Goal: Transaction & Acquisition: Subscribe to service/newsletter

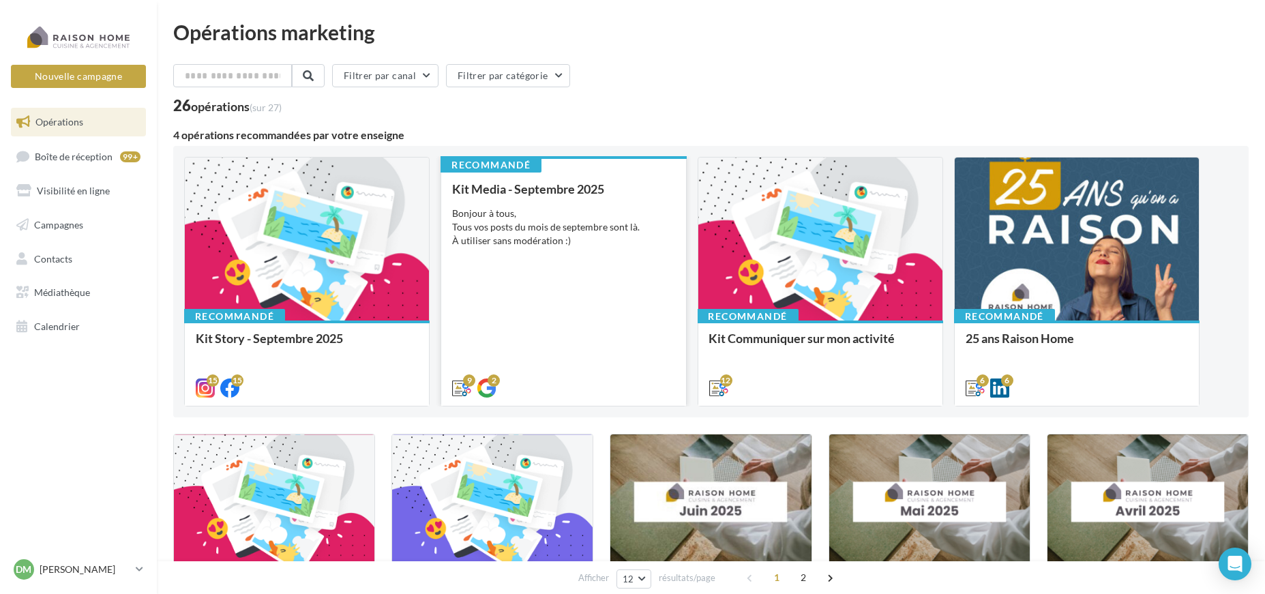
click at [544, 227] on div "Bonjour à tous, Tous vos posts du mois de septembre sont là. À utiliser sans mo…" at bounding box center [563, 227] width 222 height 41
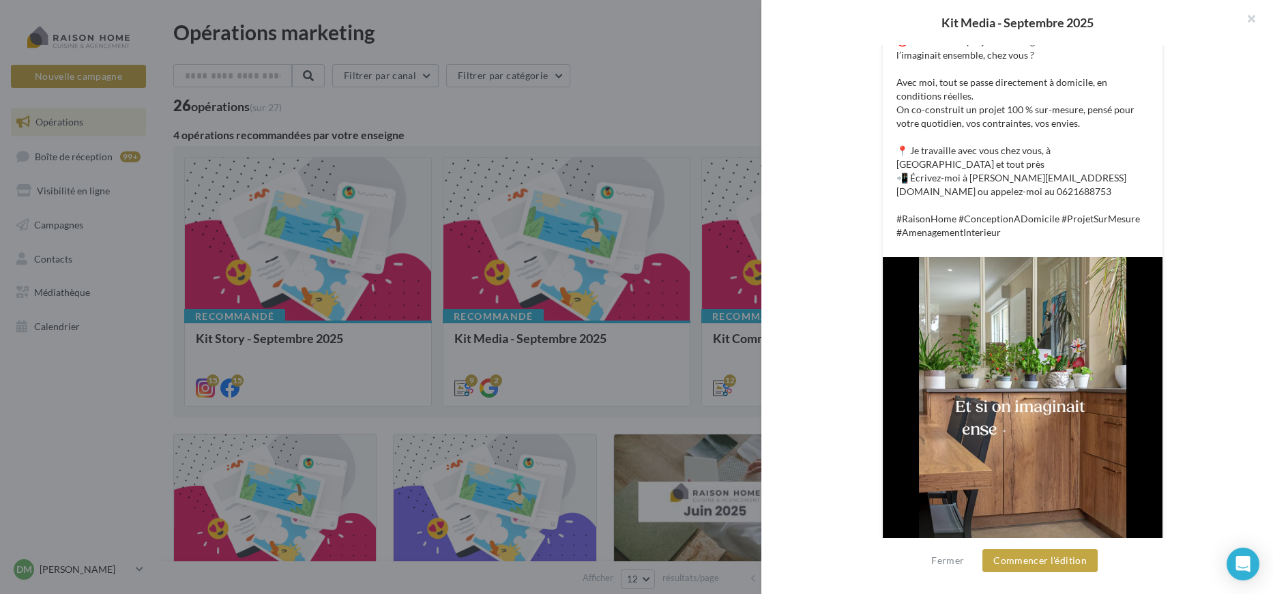
scroll to position [406, 0]
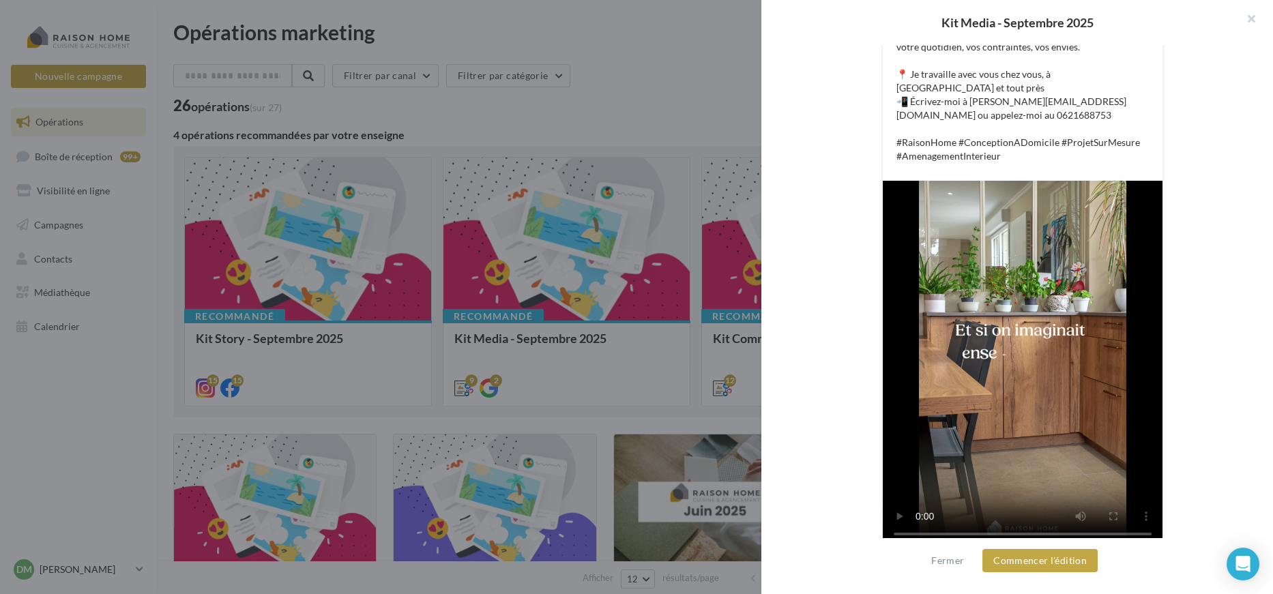
click at [359, 239] on div at bounding box center [636, 297] width 1273 height 594
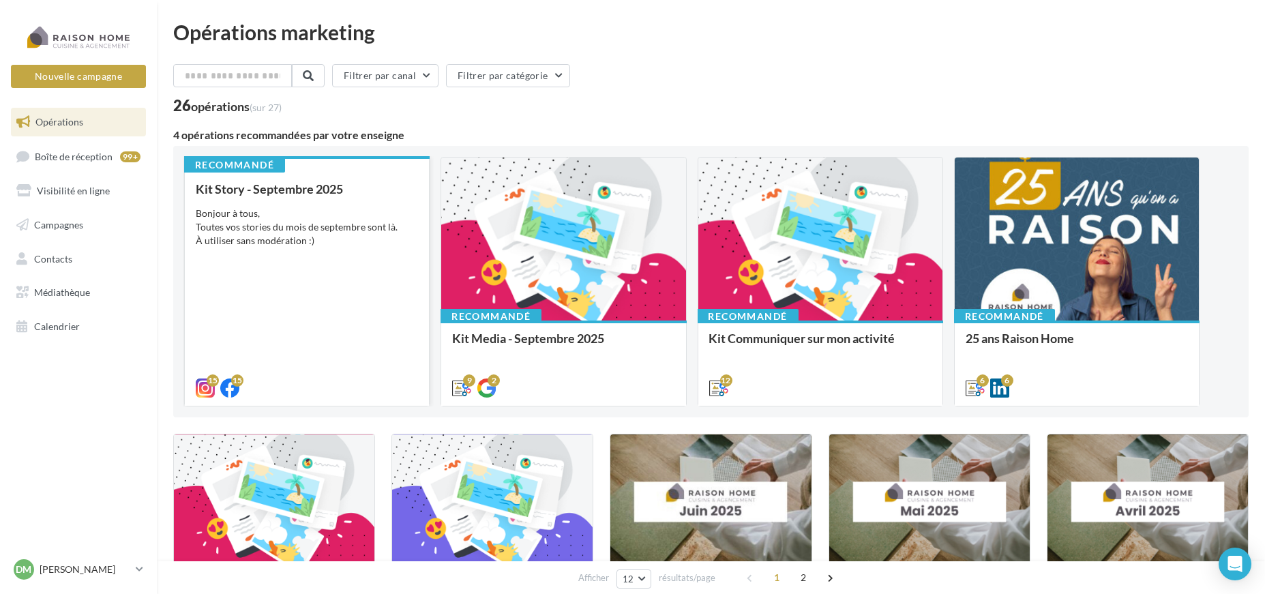
click at [346, 235] on div "Bonjour à tous, Toutes vos stories du mois de septembre sont là. À utiliser san…" at bounding box center [307, 227] width 222 height 41
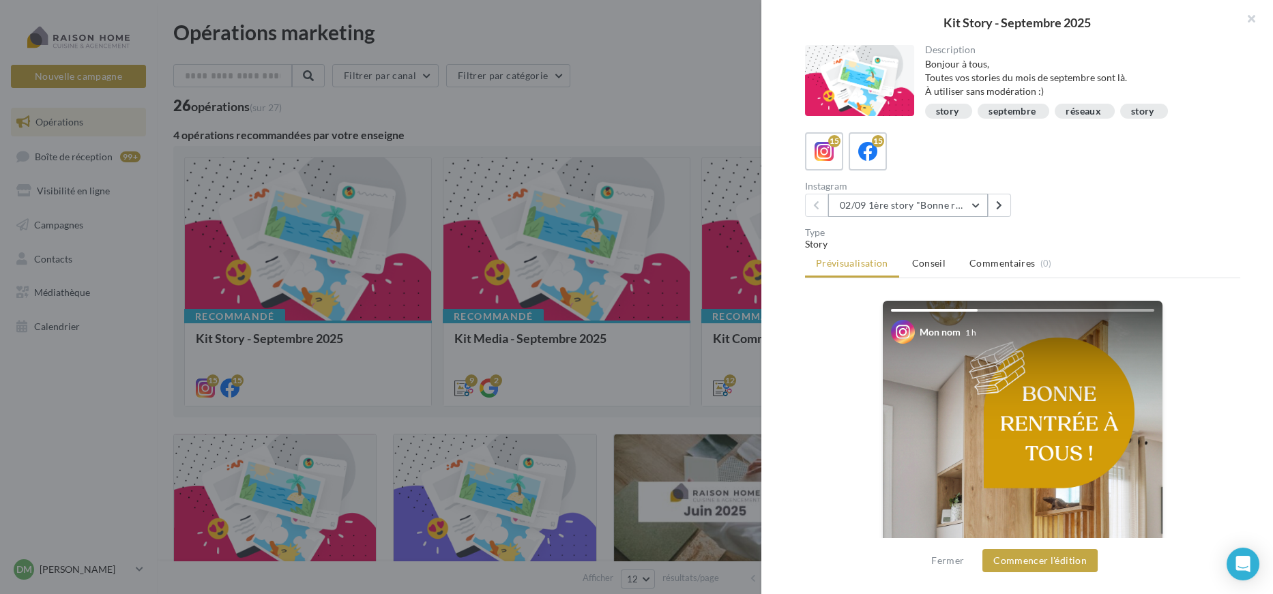
click at [973, 205] on button "02/09 1ère story "Bonne rentrée"" at bounding box center [908, 205] width 160 height 23
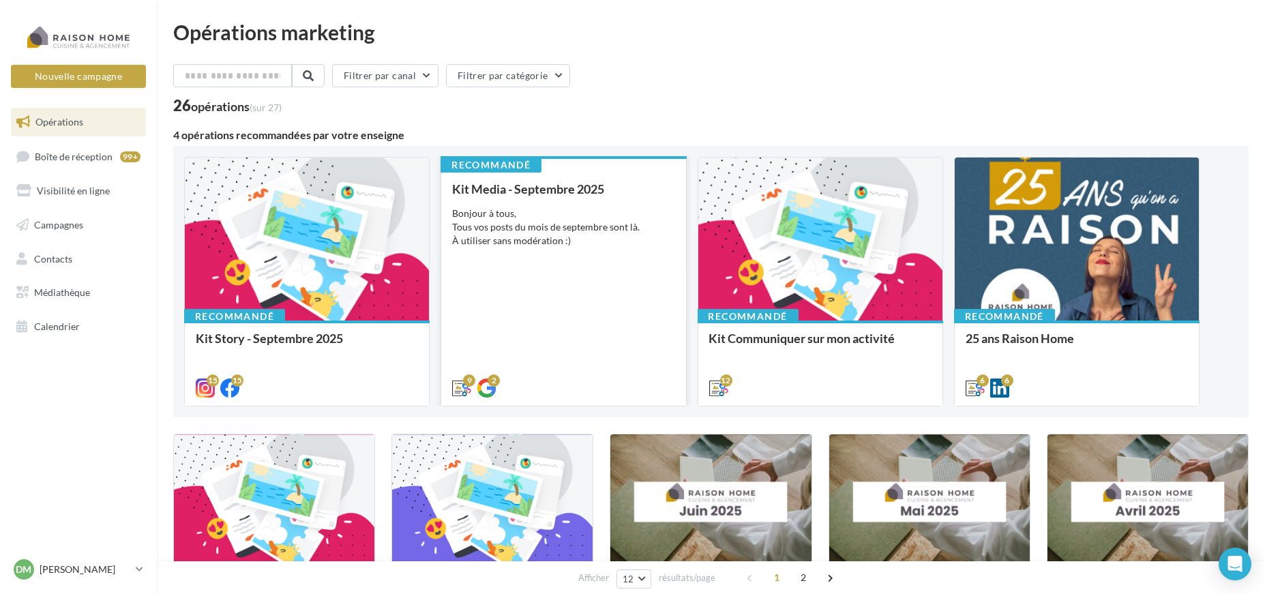
click at [563, 279] on div "Kit Media - Septembre 2025 Bonjour à tous, Tous vos posts du mois de septembre …" at bounding box center [563, 287] width 222 height 211
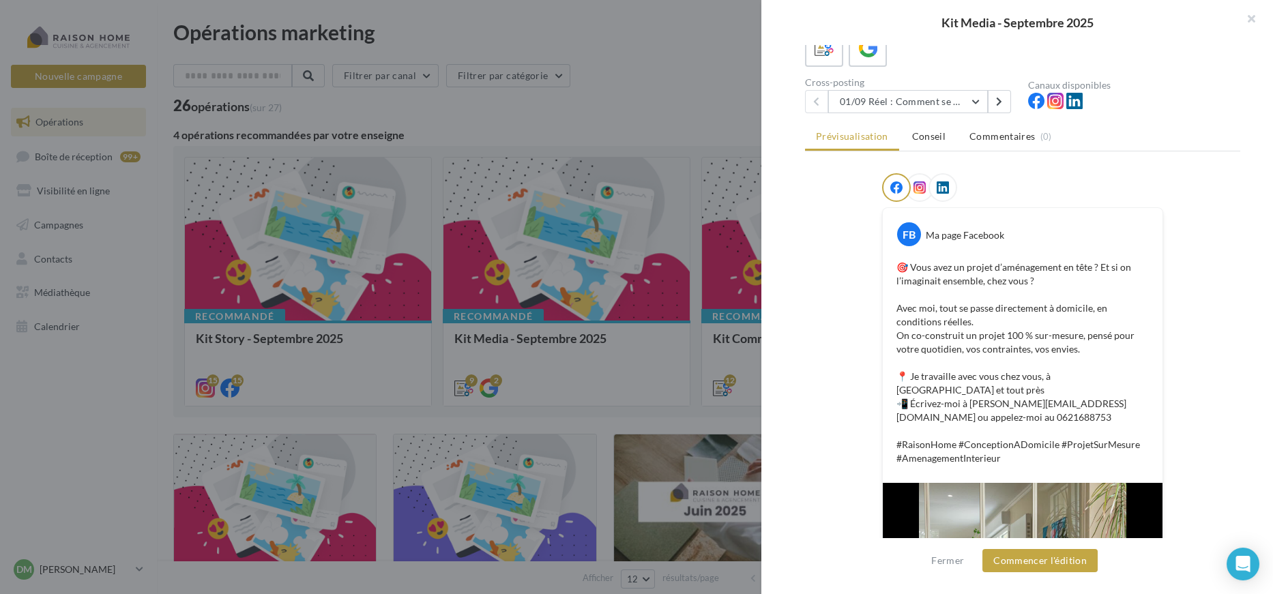
scroll to position [0, 0]
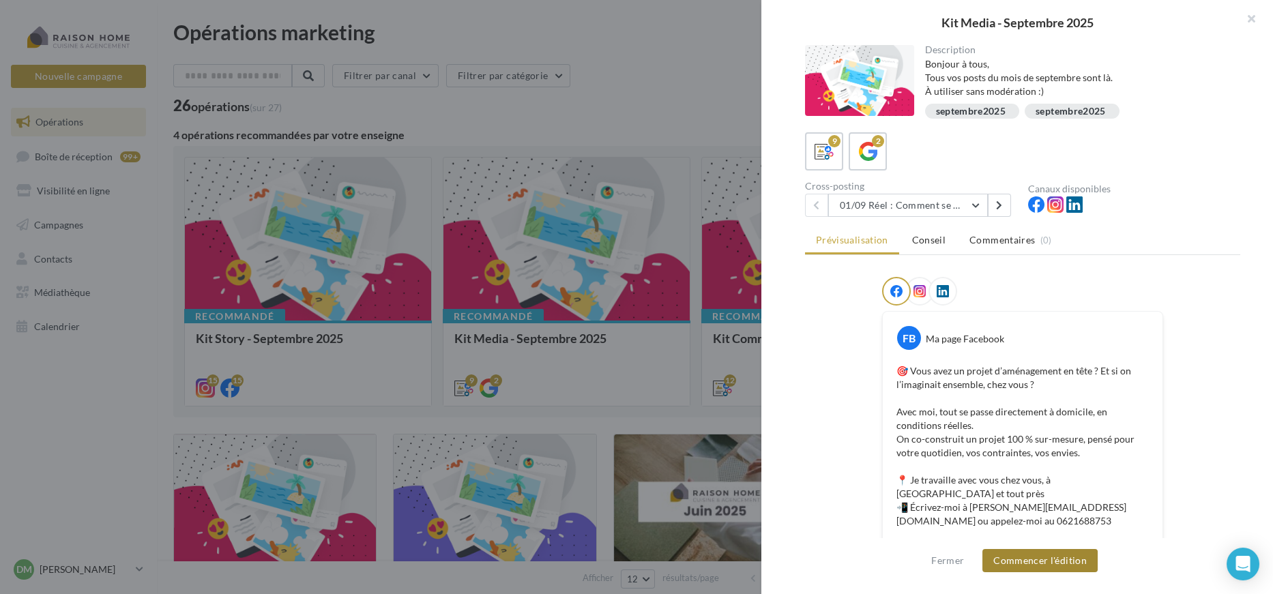
click at [1028, 561] on button "Commencer l'édition" at bounding box center [1039, 560] width 115 height 23
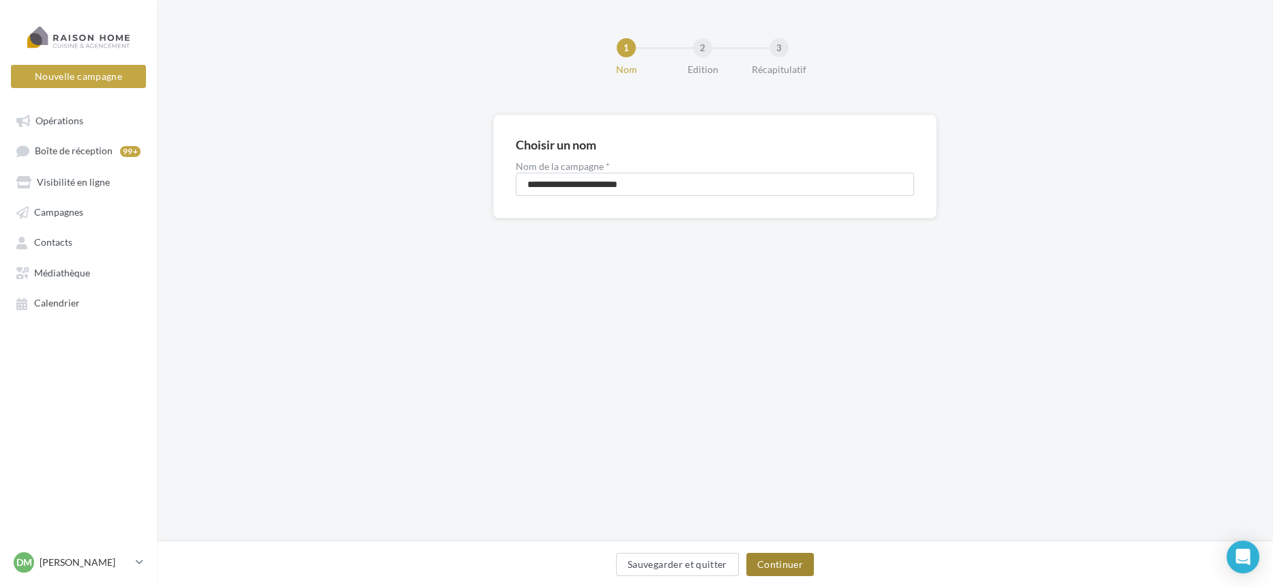
click at [782, 567] on button "Continuer" at bounding box center [780, 563] width 68 height 23
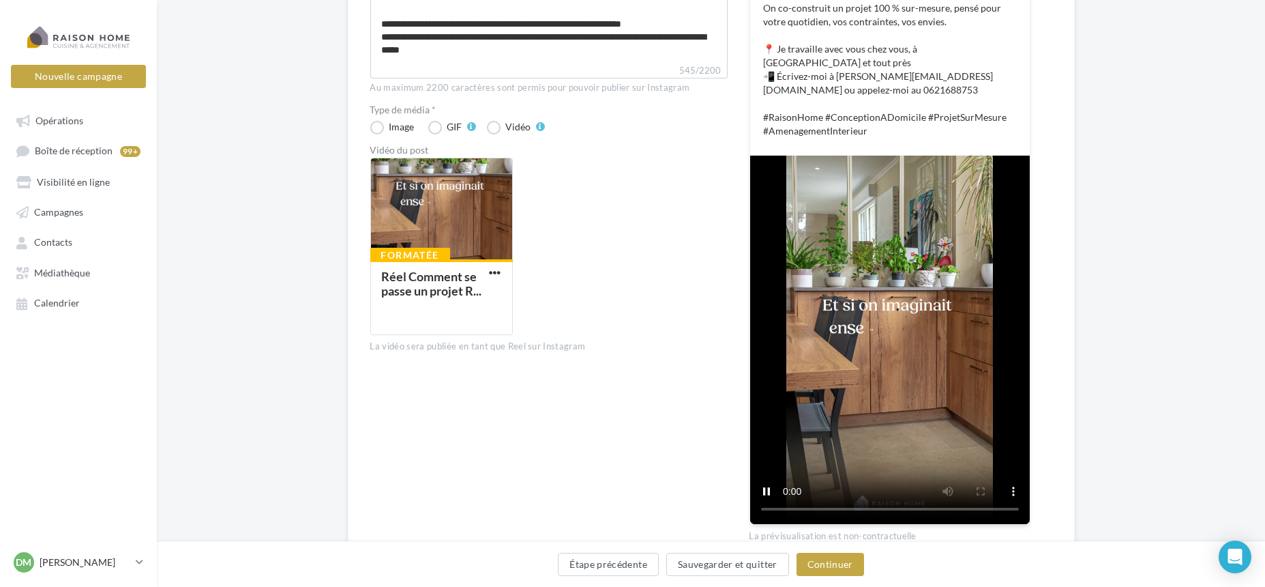
scroll to position [381, 0]
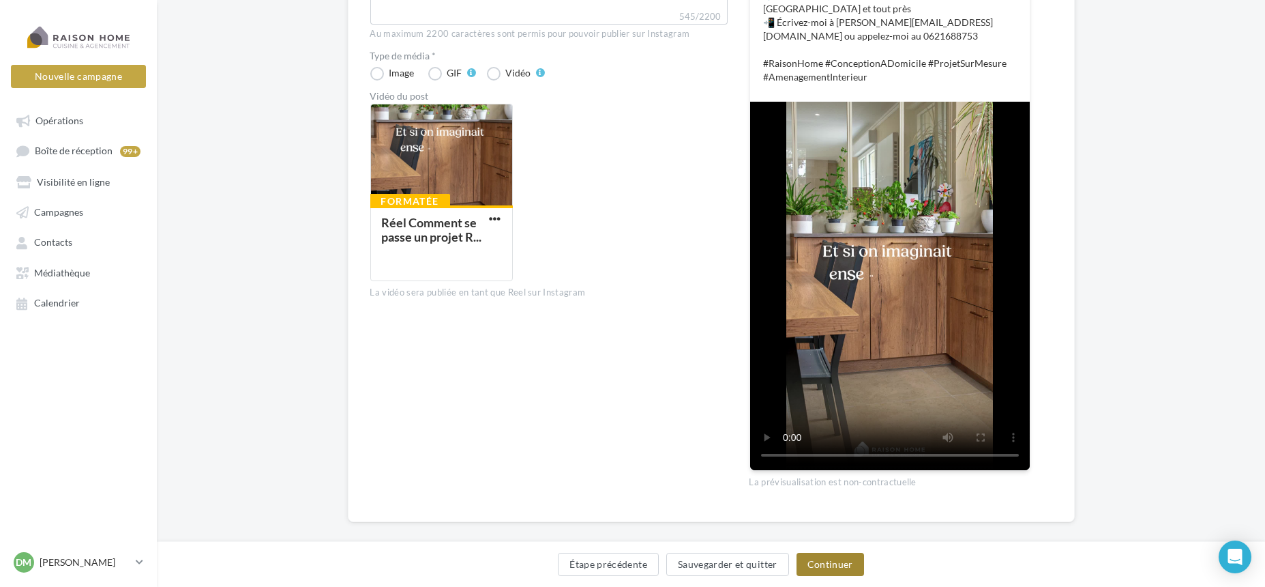
click at [825, 572] on button "Continuer" at bounding box center [831, 563] width 68 height 23
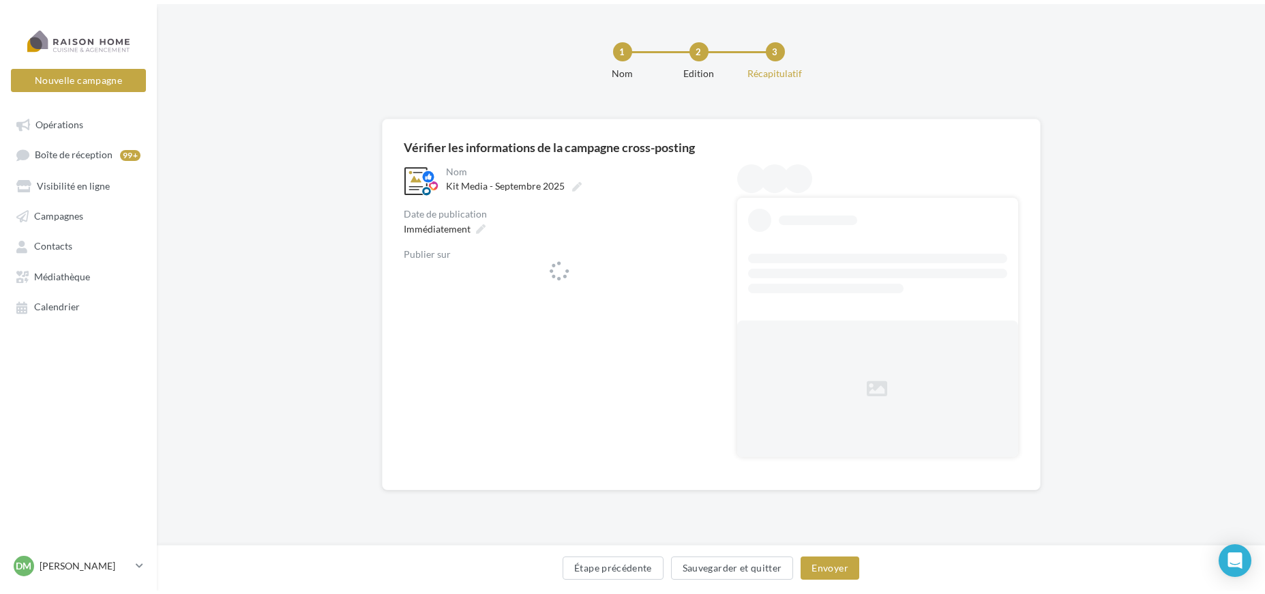
scroll to position [0, 0]
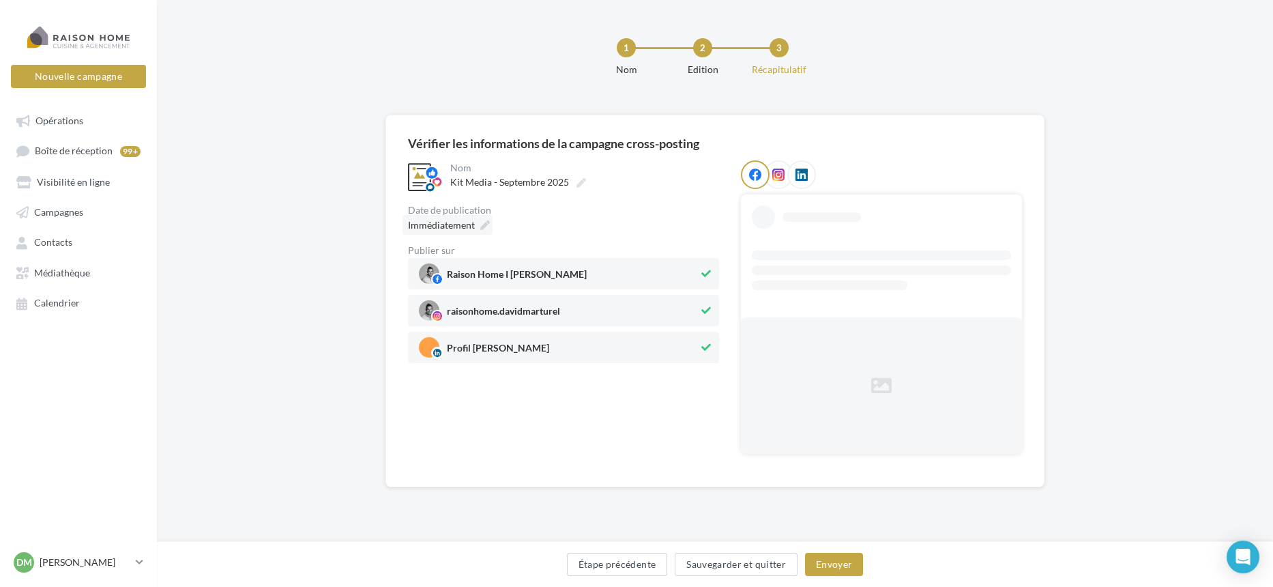
click at [475, 226] on div "Immédiatement" at bounding box center [447, 225] width 90 height 20
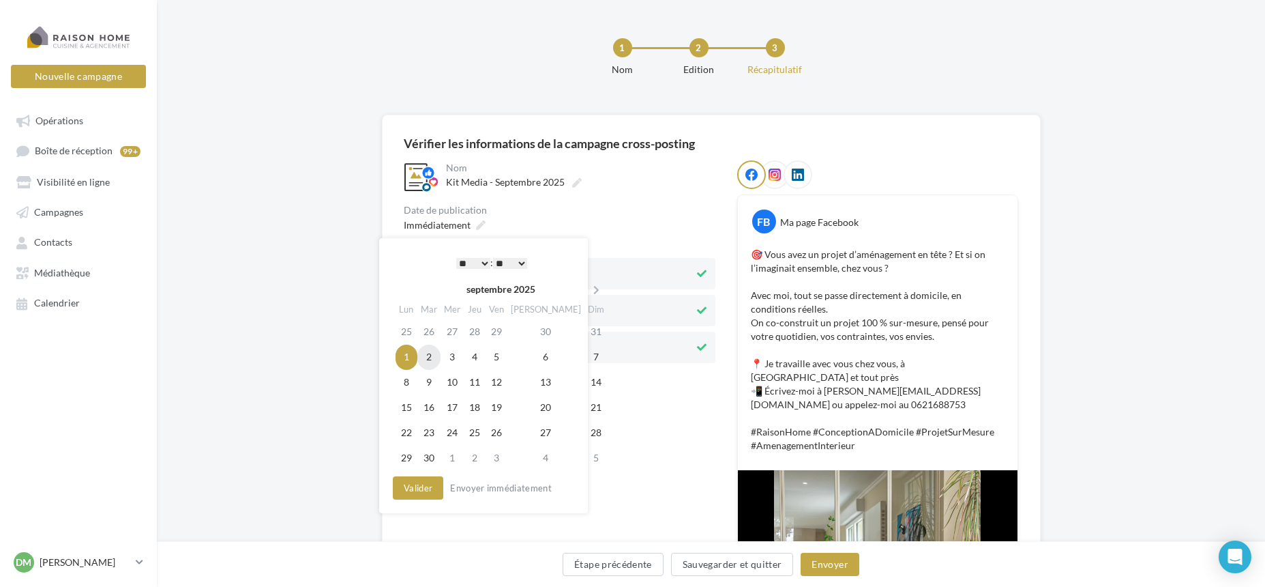
click at [437, 363] on td "2" at bounding box center [428, 356] width 23 height 25
click at [472, 267] on select "* * * * * * * * * * ** ** ** ** ** ** ** ** ** ** ** ** ** **" at bounding box center [470, 263] width 34 height 11
click at [419, 495] on button "Valider" at bounding box center [414, 487] width 50 height 23
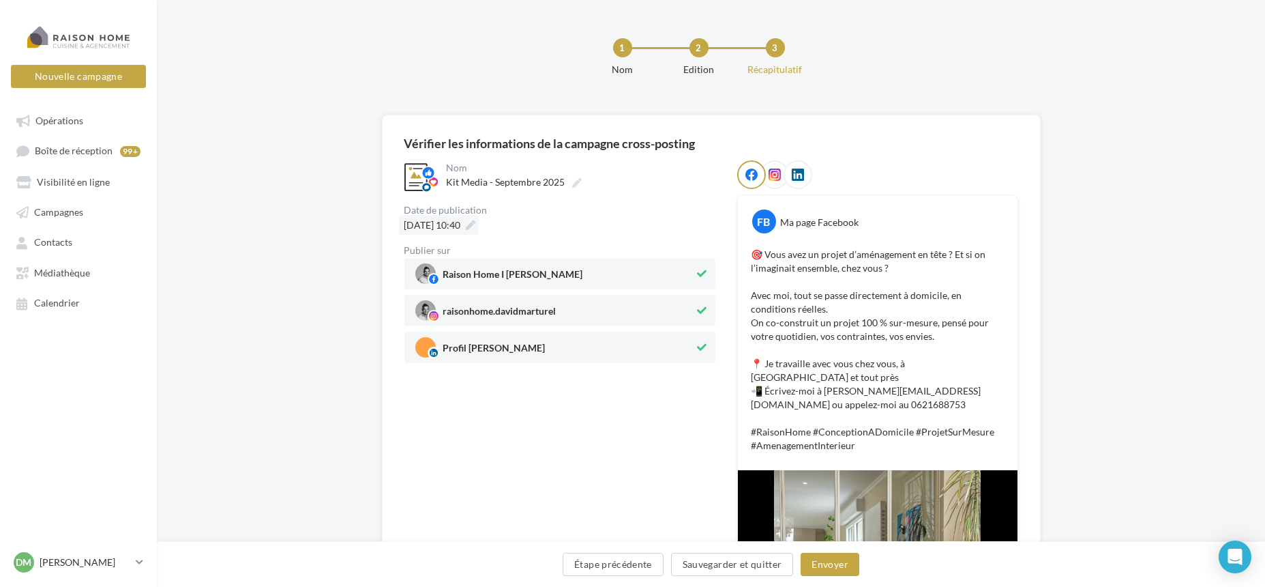
click at [479, 226] on div "02/09/2025 à 10:40" at bounding box center [439, 225] width 80 height 20
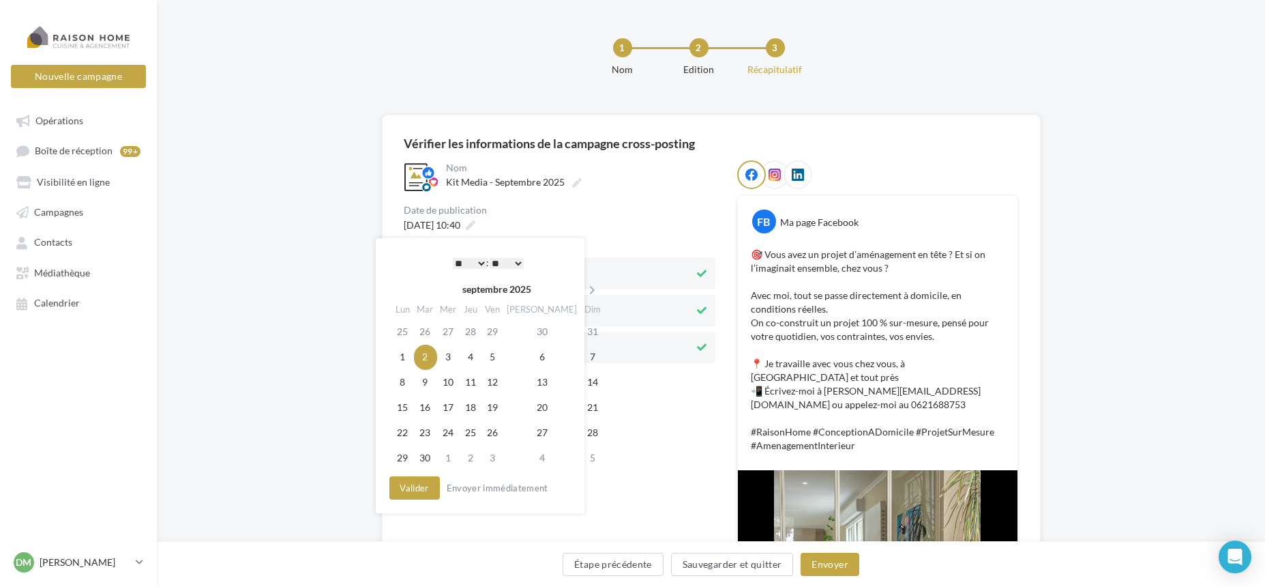
click at [519, 263] on select "** ** ** ** ** **" at bounding box center [507, 263] width 34 height 11
click at [410, 487] on button "Valider" at bounding box center [414, 487] width 50 height 23
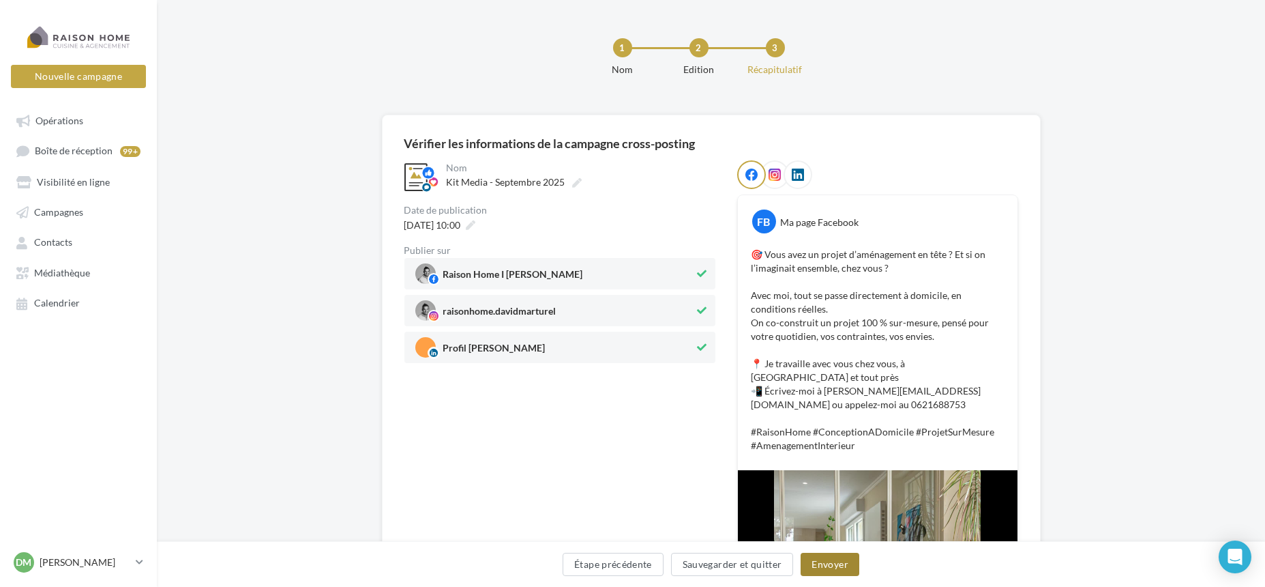
click at [833, 561] on button "Envoyer" at bounding box center [830, 563] width 58 height 23
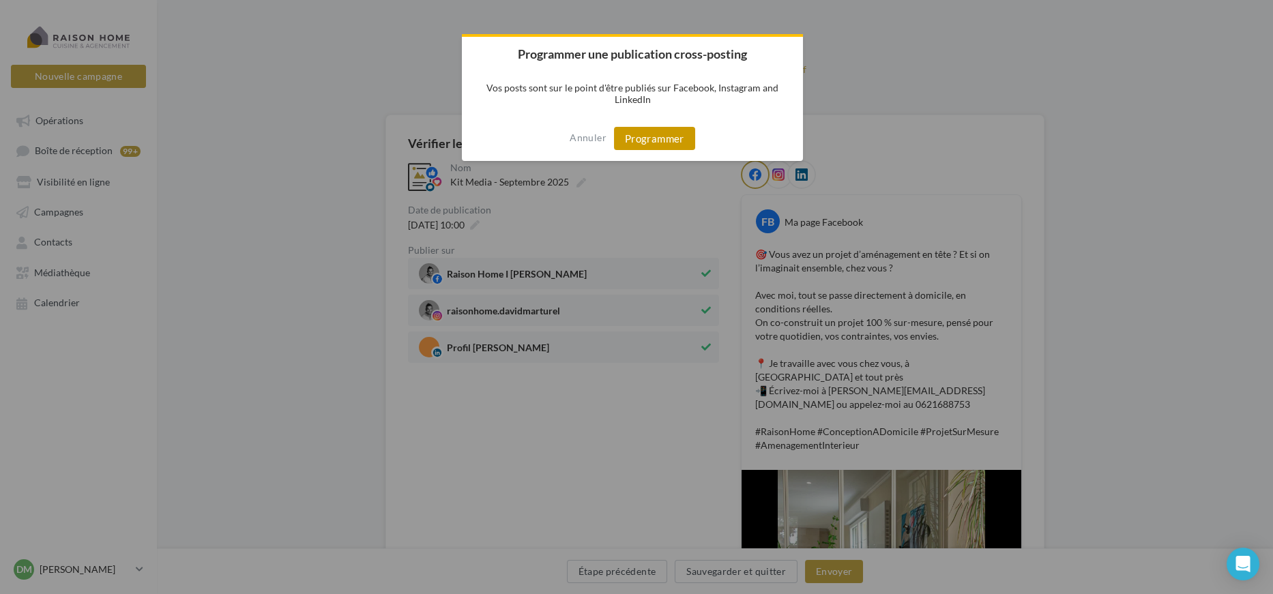
click at [670, 143] on button "Programmer" at bounding box center [654, 138] width 81 height 23
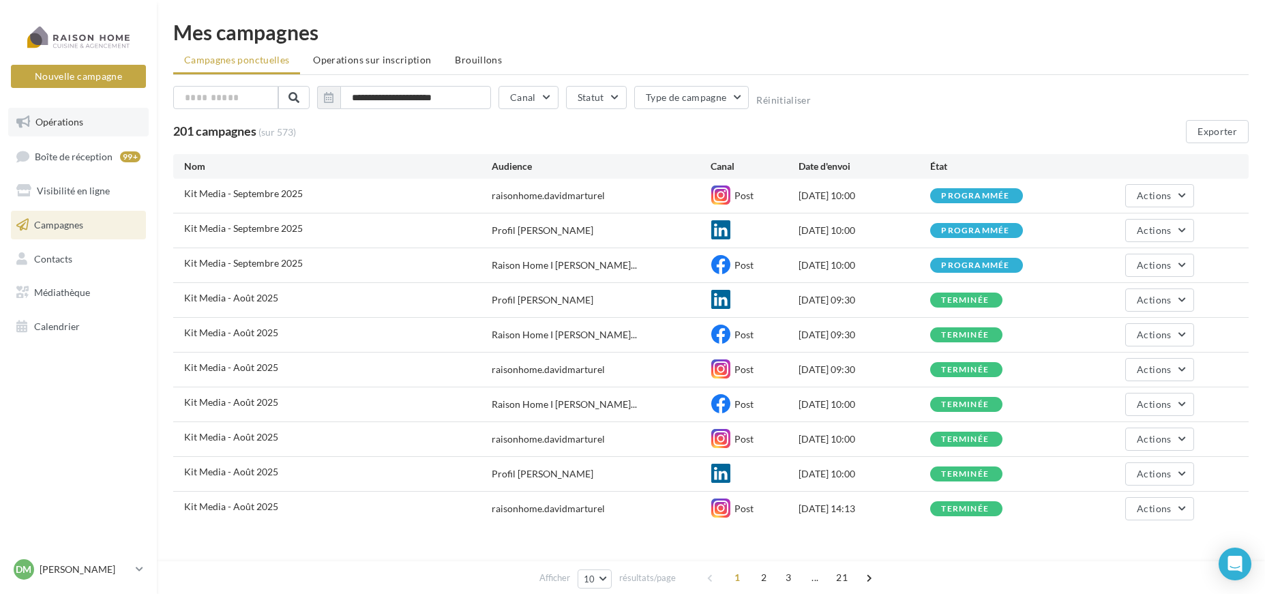
click at [80, 133] on link "Opérations" at bounding box center [78, 122] width 141 height 29
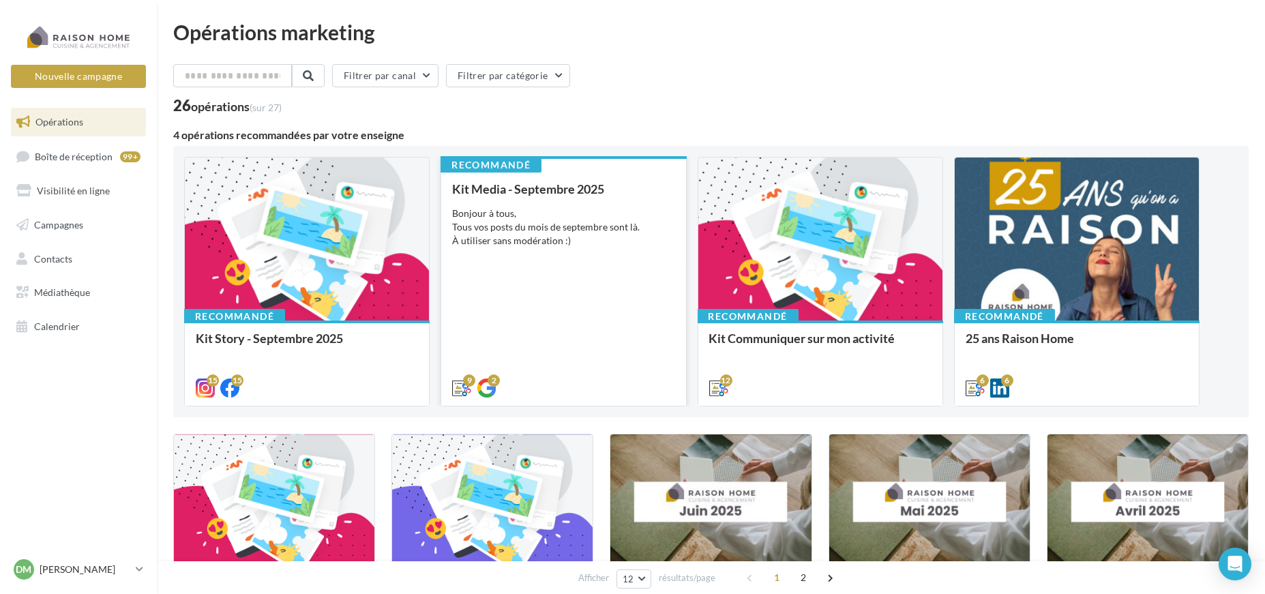
click at [541, 215] on div "Bonjour à tous, Tous vos posts du mois de septembre sont là. À utiliser sans mo…" at bounding box center [563, 227] width 222 height 41
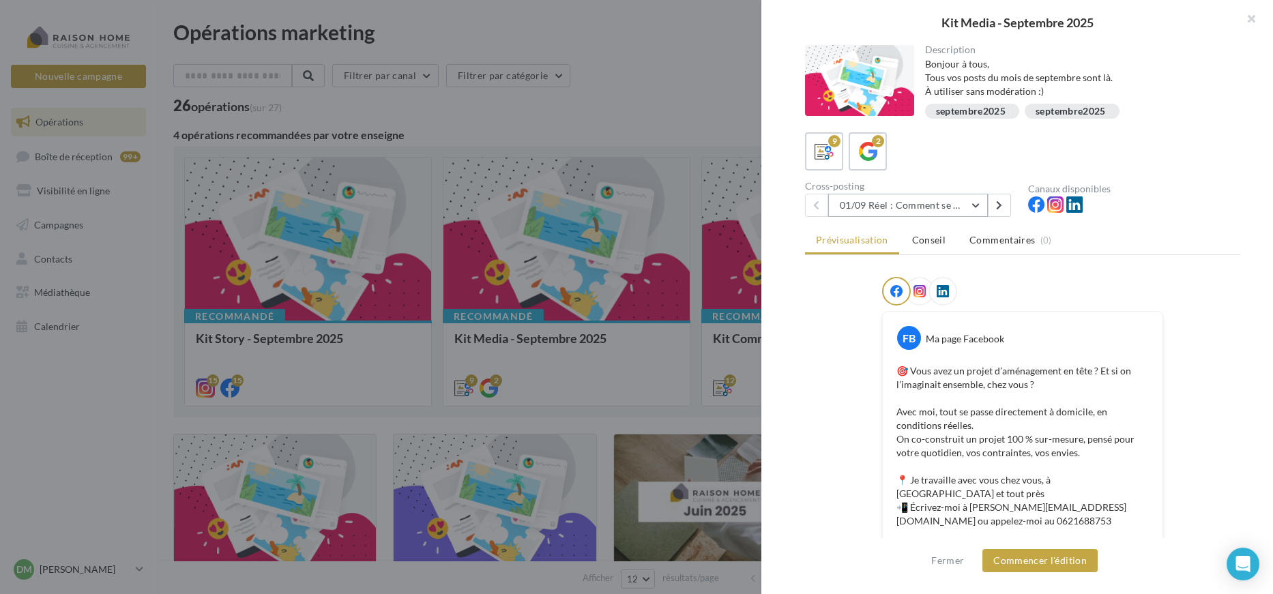
click at [943, 205] on button "01/09 Réel : Comment se passe un projet Raison Home ?" at bounding box center [908, 205] width 160 height 23
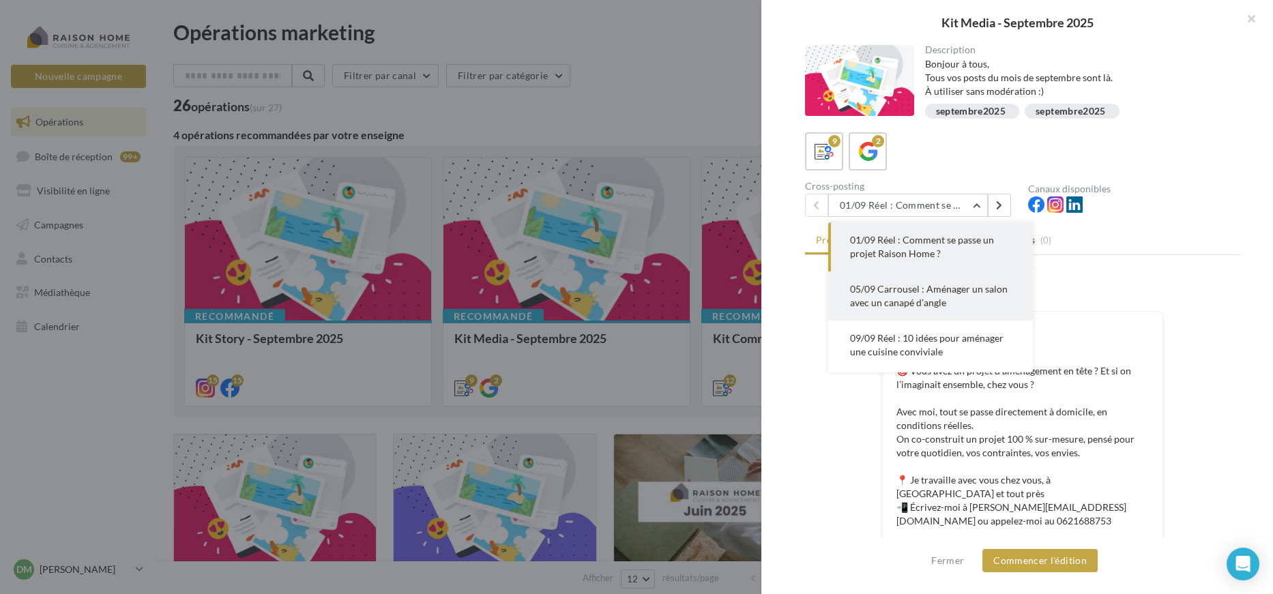
click at [905, 308] on button "05/09 Carrousel : Aménager un salon avec un canapé d’angle" at bounding box center [930, 295] width 205 height 49
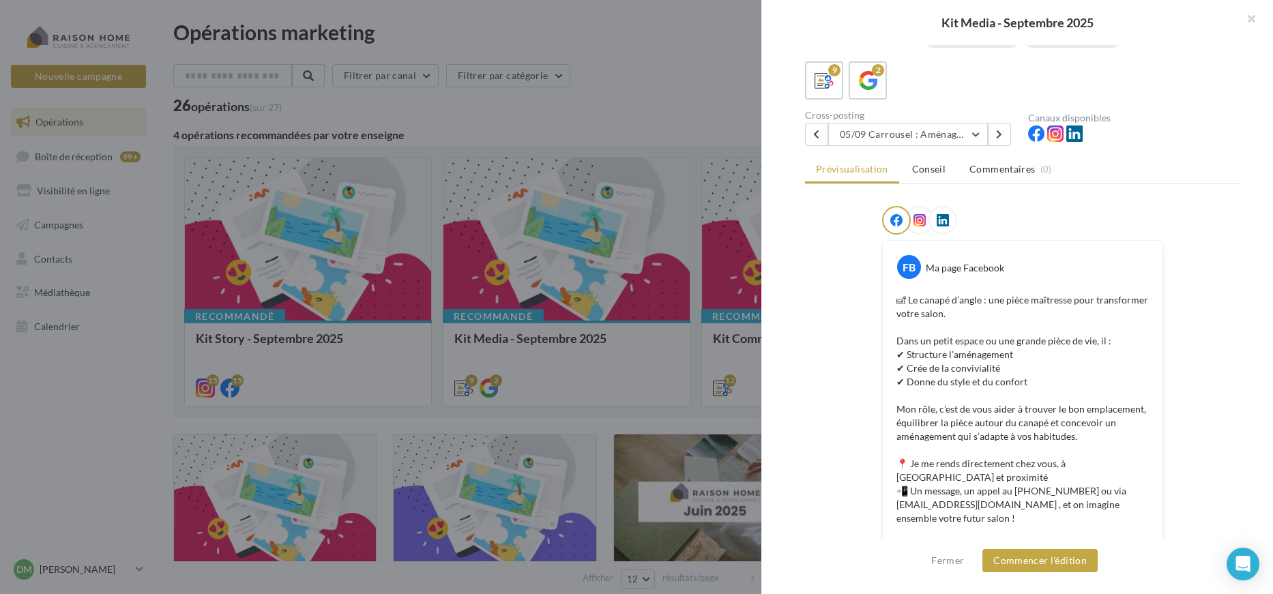
scroll to position [222, 0]
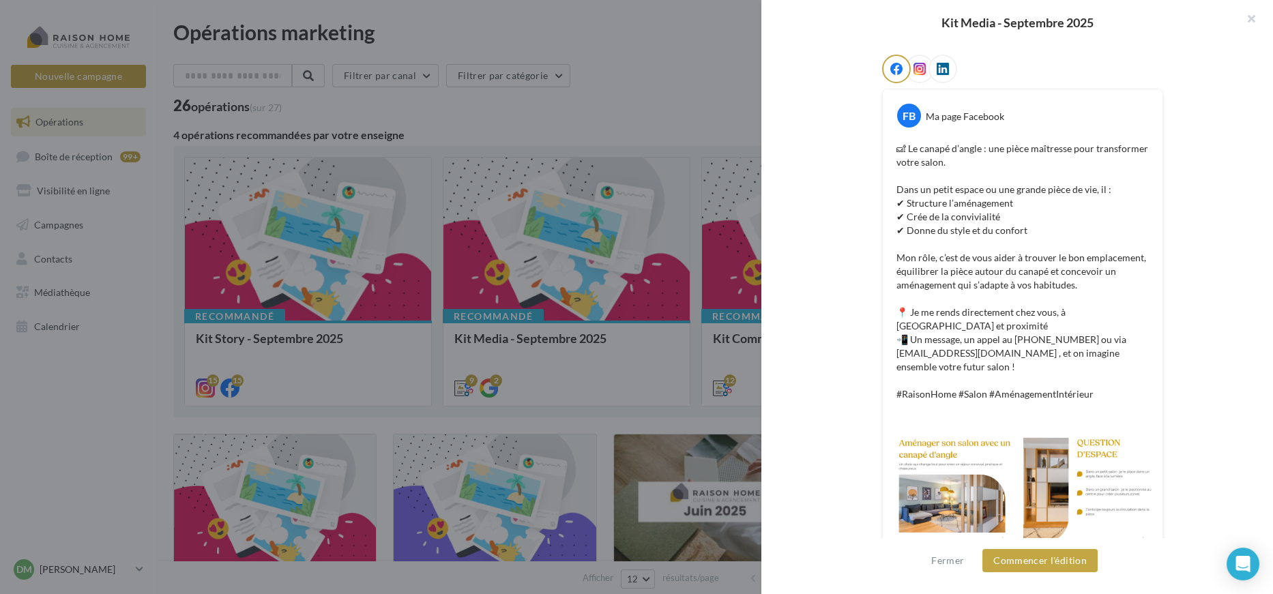
click at [1049, 576] on div "Fermer Commencer l'édition" at bounding box center [1017, 566] width 512 height 56
click at [1033, 563] on button "Commencer l'édition" at bounding box center [1039, 560] width 115 height 23
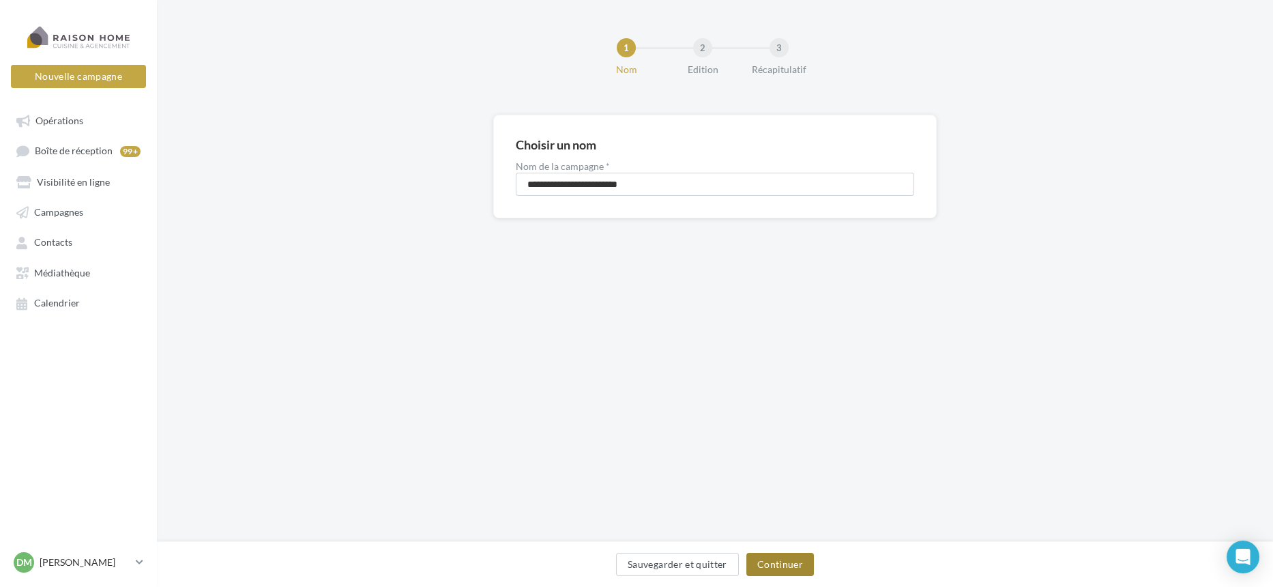
click at [795, 562] on button "Continuer" at bounding box center [780, 563] width 68 height 23
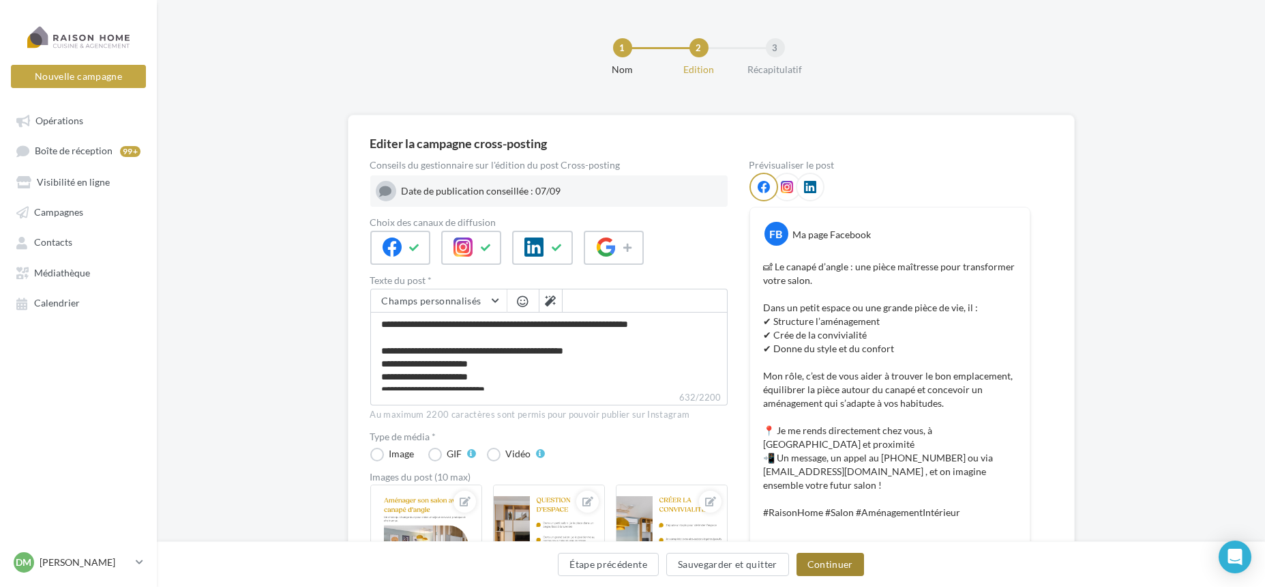
click at [812, 561] on button "Continuer" at bounding box center [831, 563] width 68 height 23
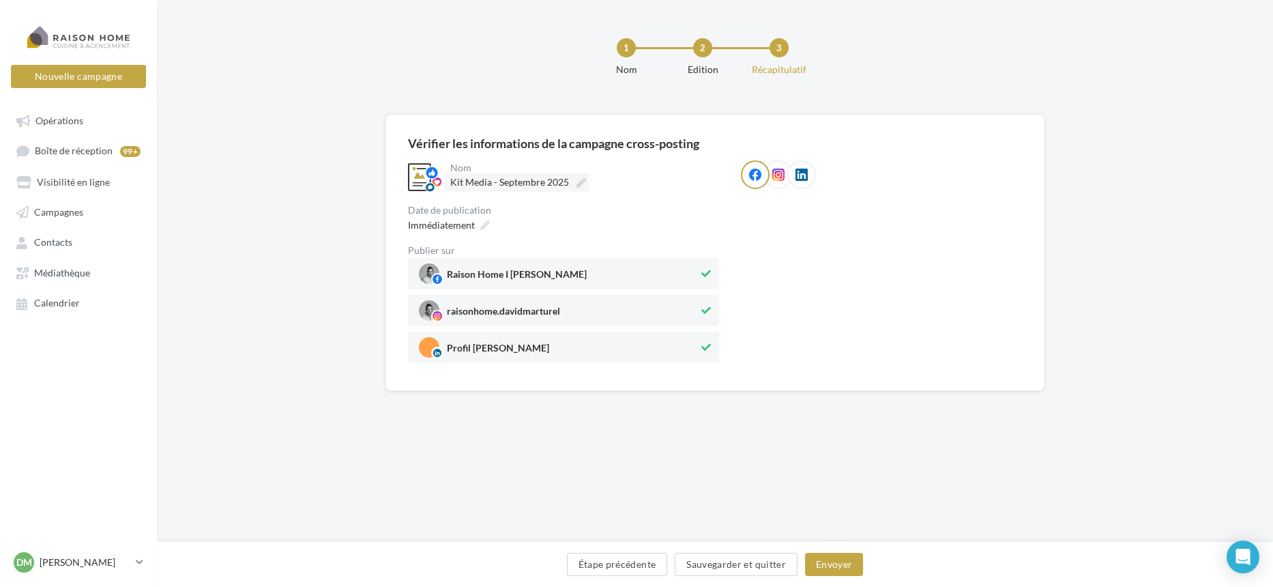
click at [505, 186] on span "Kit Media - Septembre 2025" at bounding box center [509, 182] width 119 height 12
click at [505, 186] on input "**********" at bounding box center [510, 184] width 120 height 23
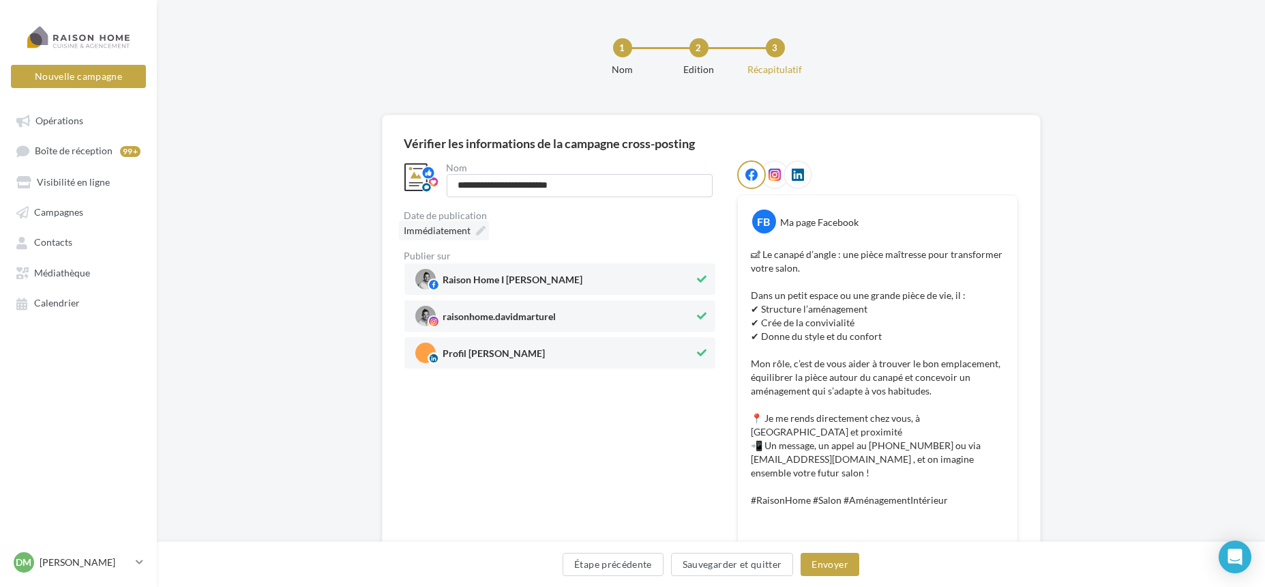
click at [483, 231] on div "Immédiatement" at bounding box center [444, 230] width 90 height 20
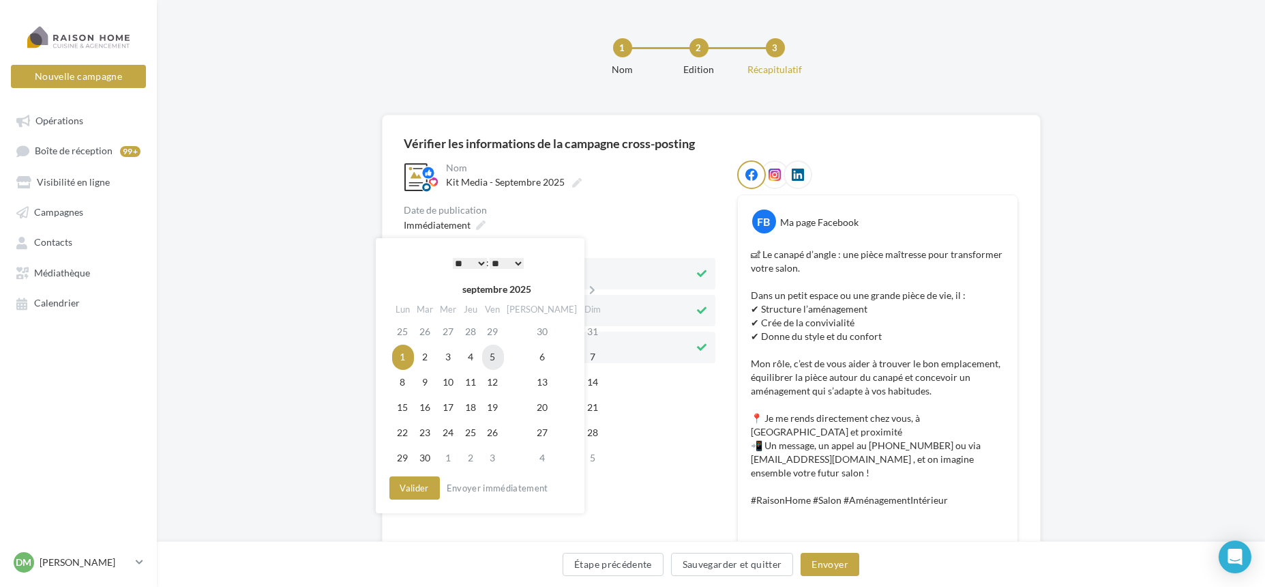
click at [504, 355] on td "5" at bounding box center [493, 356] width 22 height 25
click at [480, 264] on select "* * * * * * * * * * ** ** ** ** ** ** ** ** ** ** ** ** ** **" at bounding box center [470, 263] width 34 height 11
click at [419, 484] on button "Valider" at bounding box center [414, 487] width 50 height 23
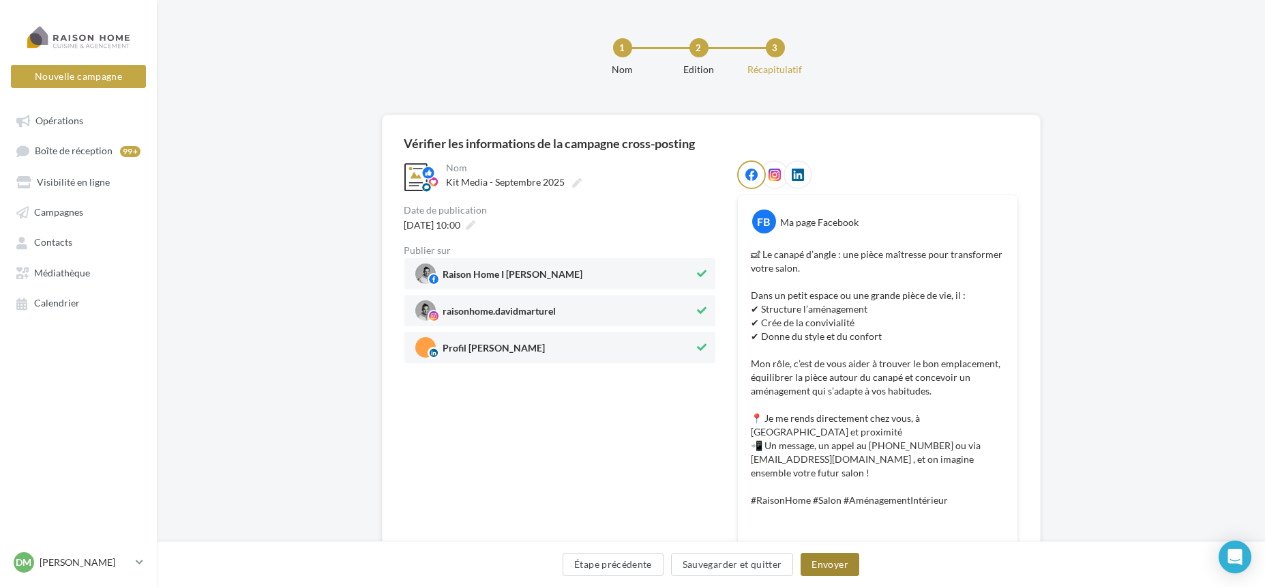
click at [827, 563] on button "Envoyer" at bounding box center [830, 563] width 58 height 23
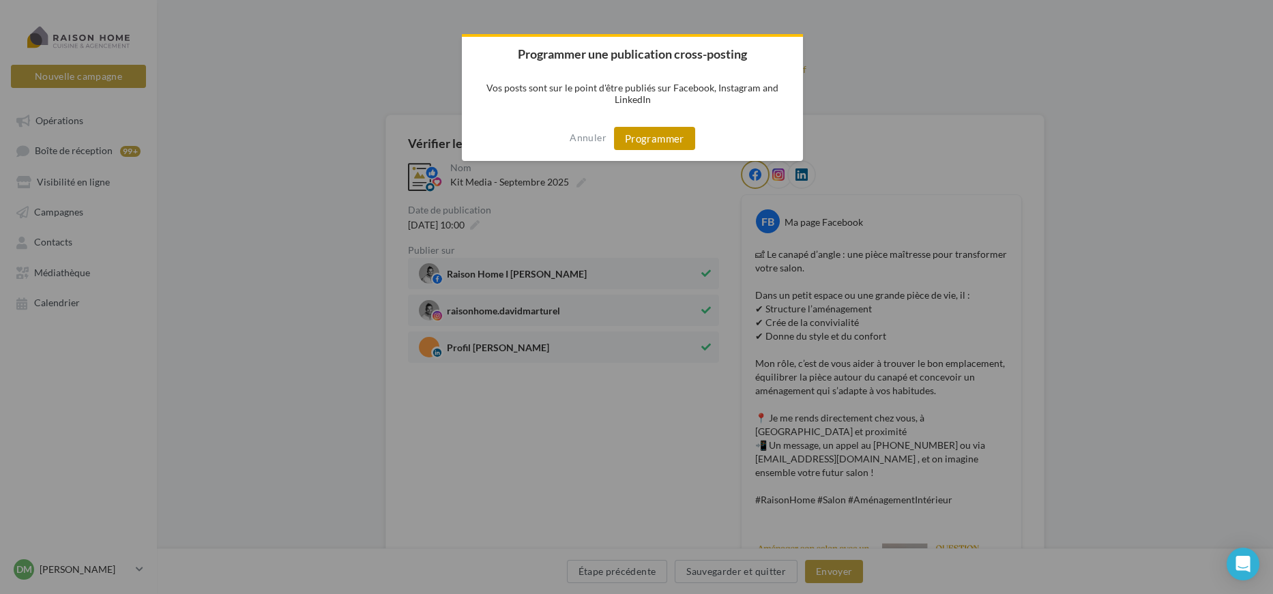
click at [672, 139] on button "Programmer" at bounding box center [654, 138] width 81 height 23
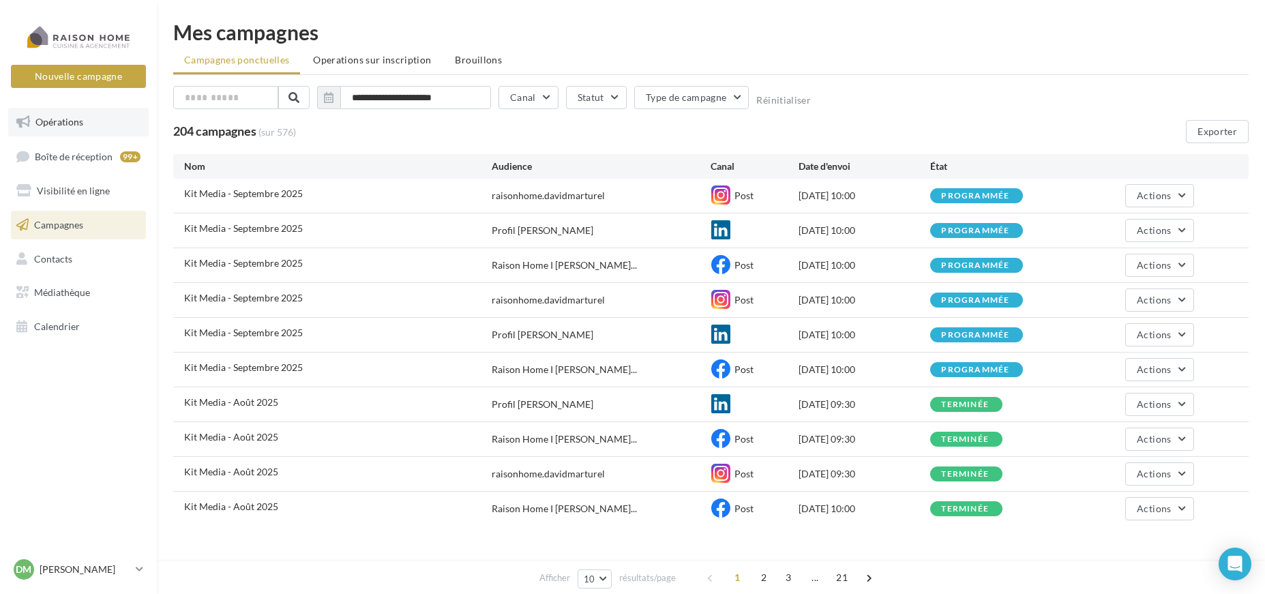
click at [54, 123] on span "Opérations" at bounding box center [59, 122] width 48 height 12
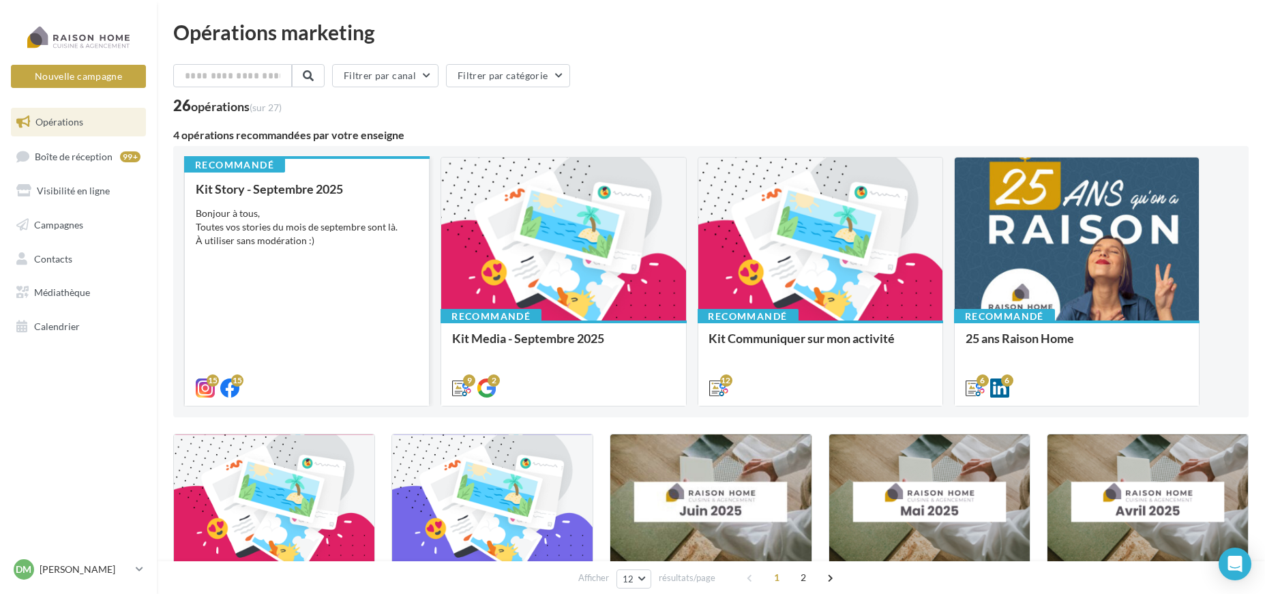
click at [336, 231] on div "Bonjour à tous, Toutes vos stories du mois de septembre sont là. À utiliser san…" at bounding box center [307, 227] width 222 height 41
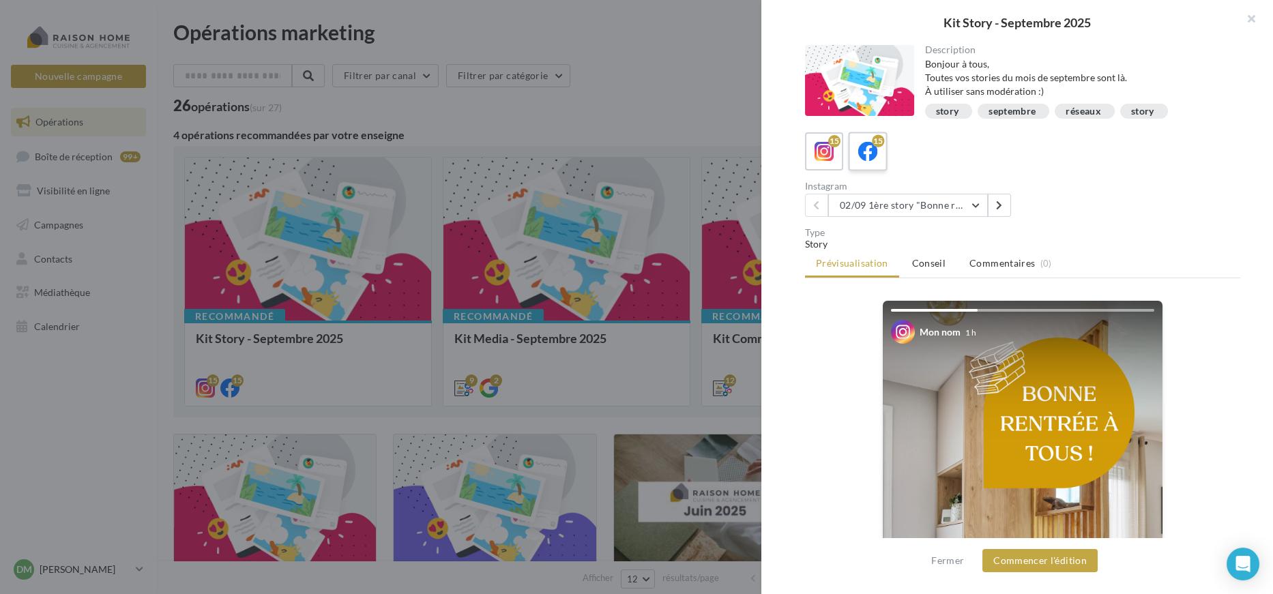
click at [882, 162] on label "15" at bounding box center [867, 151] width 39 height 39
click at [1033, 563] on button "Commencer l'édition" at bounding box center [1039, 560] width 115 height 23
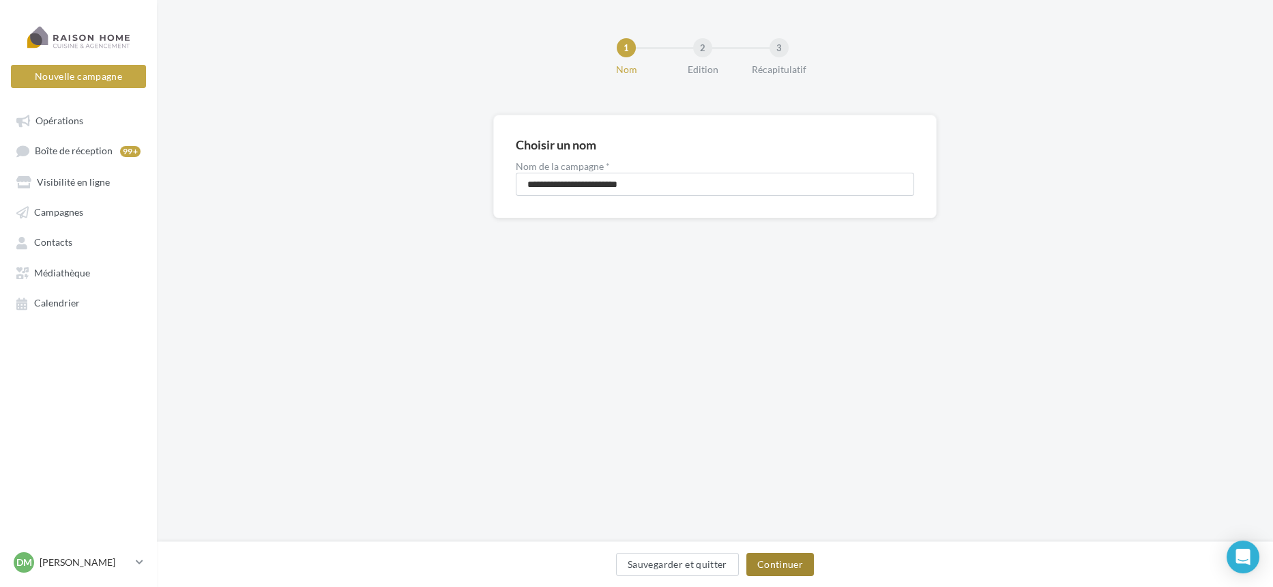
click at [775, 568] on button "Continuer" at bounding box center [780, 563] width 68 height 23
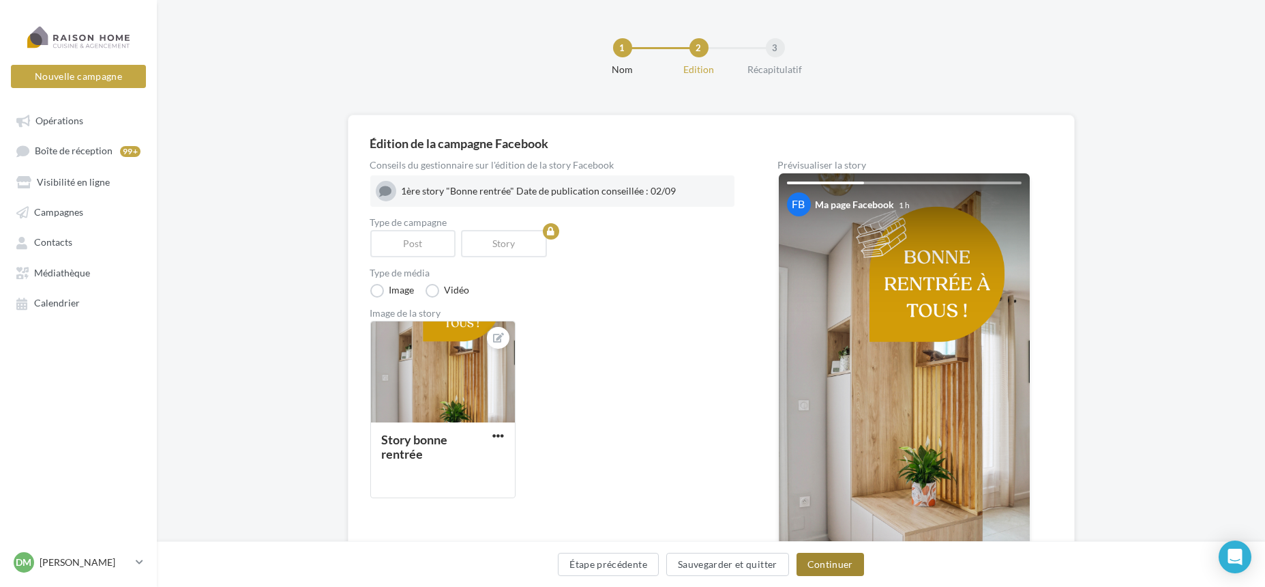
click at [826, 559] on button "Continuer" at bounding box center [831, 563] width 68 height 23
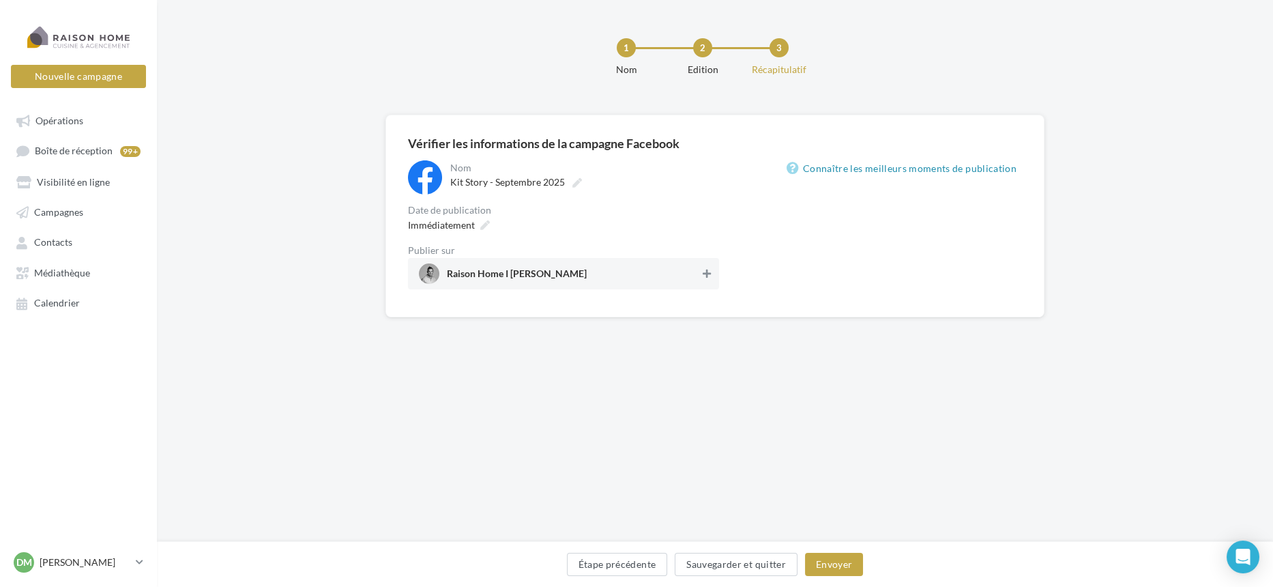
click at [708, 273] on icon at bounding box center [707, 274] width 8 height 10
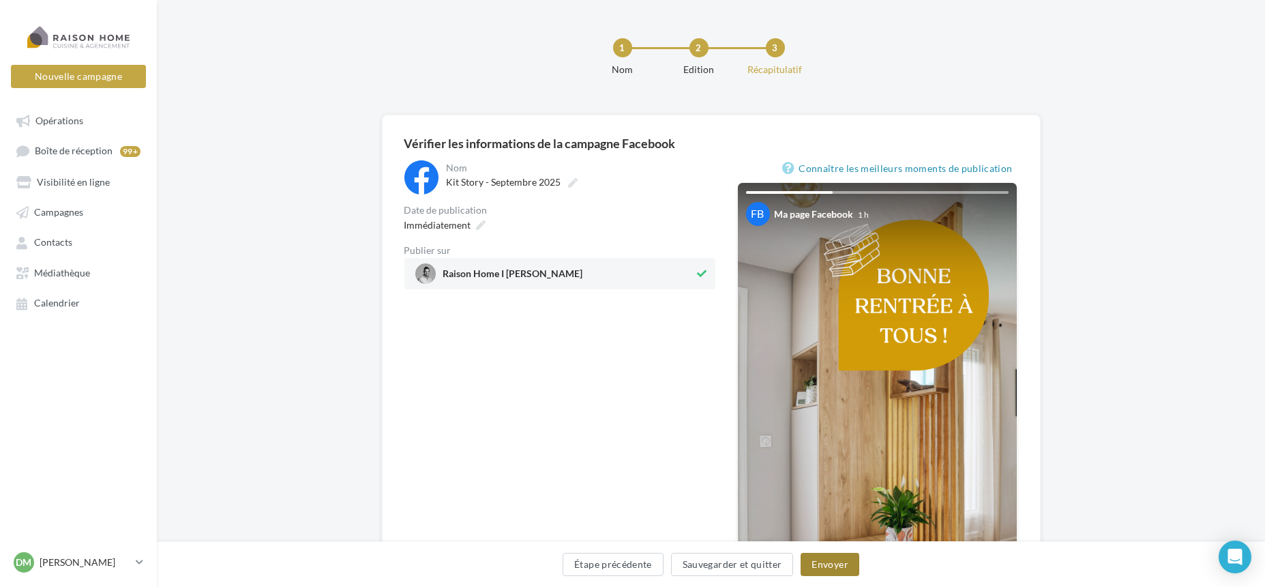
click at [833, 570] on button "Envoyer" at bounding box center [830, 563] width 58 height 23
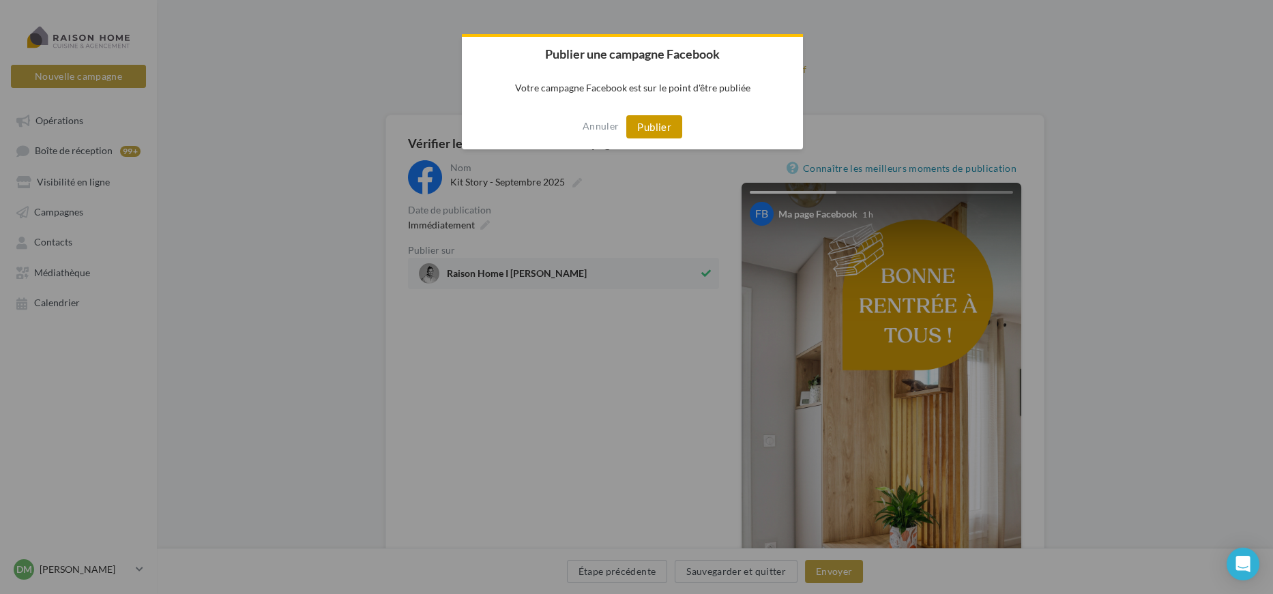
click at [648, 123] on button "Publier" at bounding box center [654, 126] width 56 height 23
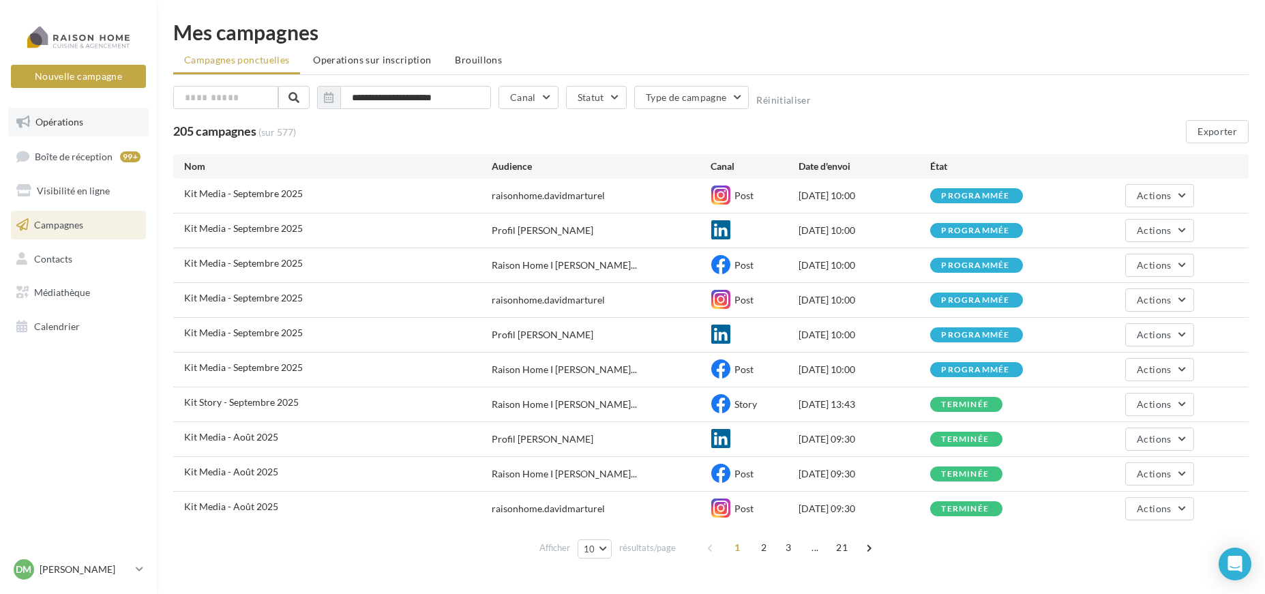
click at [63, 132] on link "Opérations" at bounding box center [78, 122] width 141 height 29
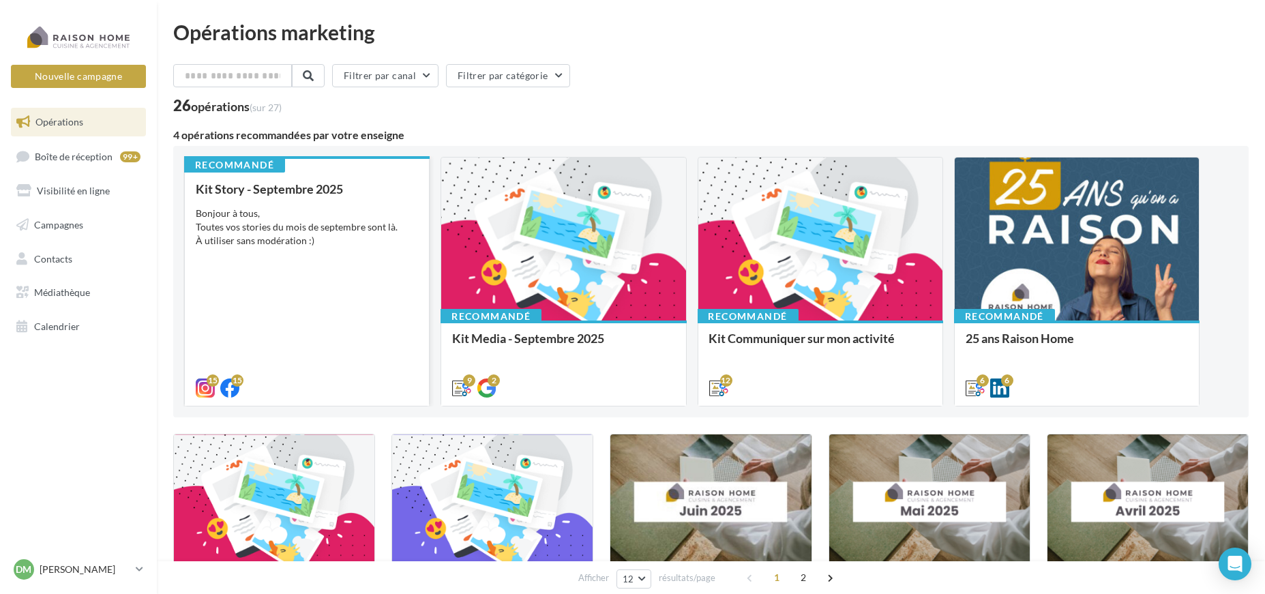
click at [352, 227] on div "Bonjour à tous, Toutes vos stories du mois de septembre sont là. À utiliser san…" at bounding box center [307, 227] width 222 height 41
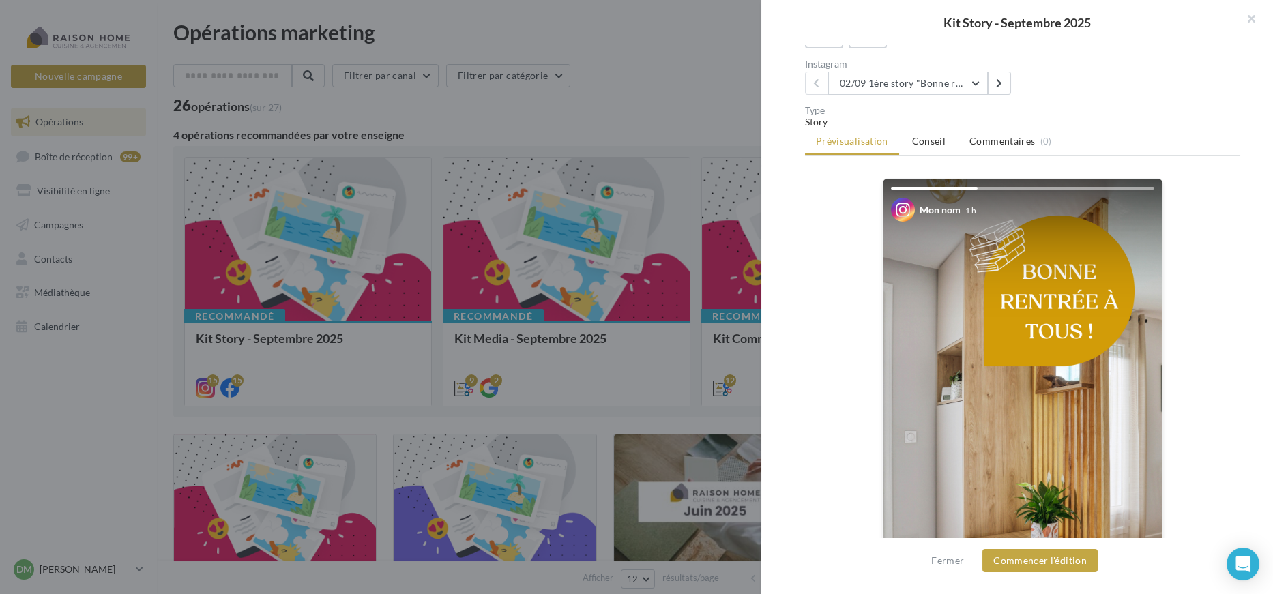
scroll to position [37, 0]
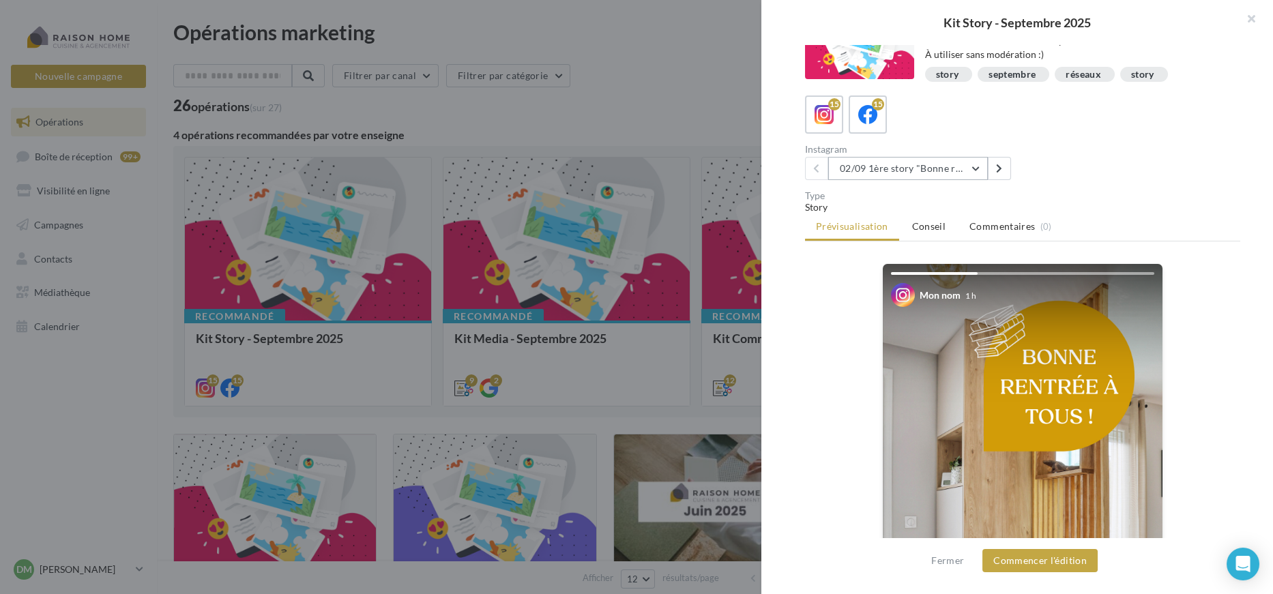
click at [950, 169] on button "02/09 1ère story "Bonne rentrée"" at bounding box center [908, 168] width 160 height 23
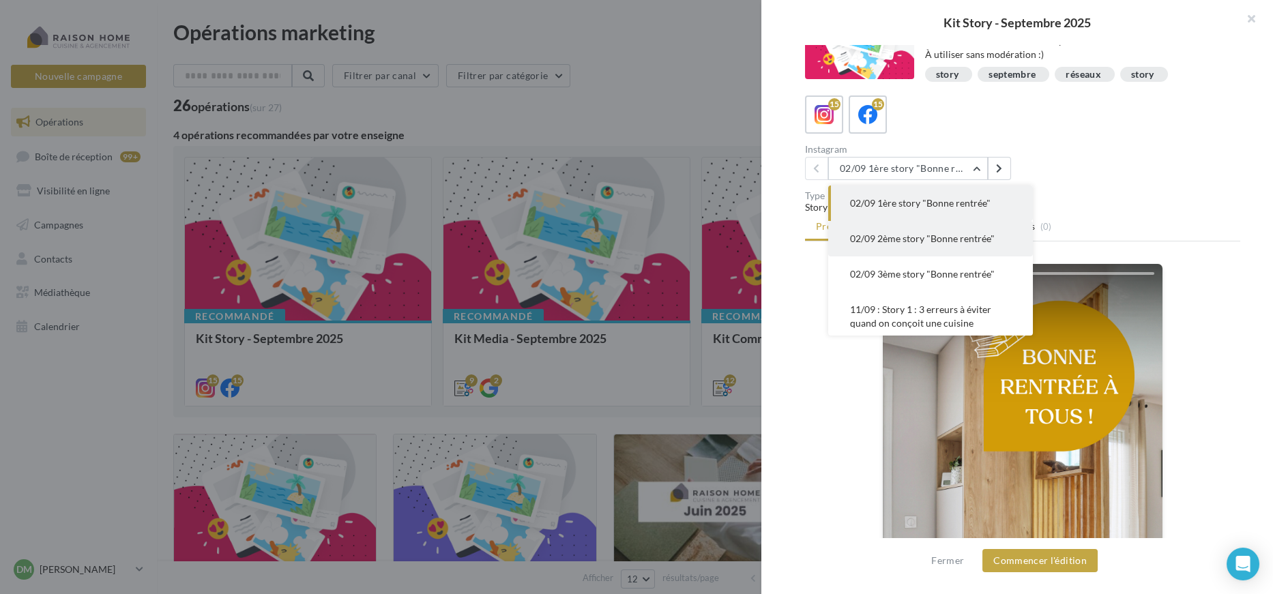
click at [956, 239] on span "02/09 2ème story "Bonne rentrée"" at bounding box center [922, 239] width 145 height 12
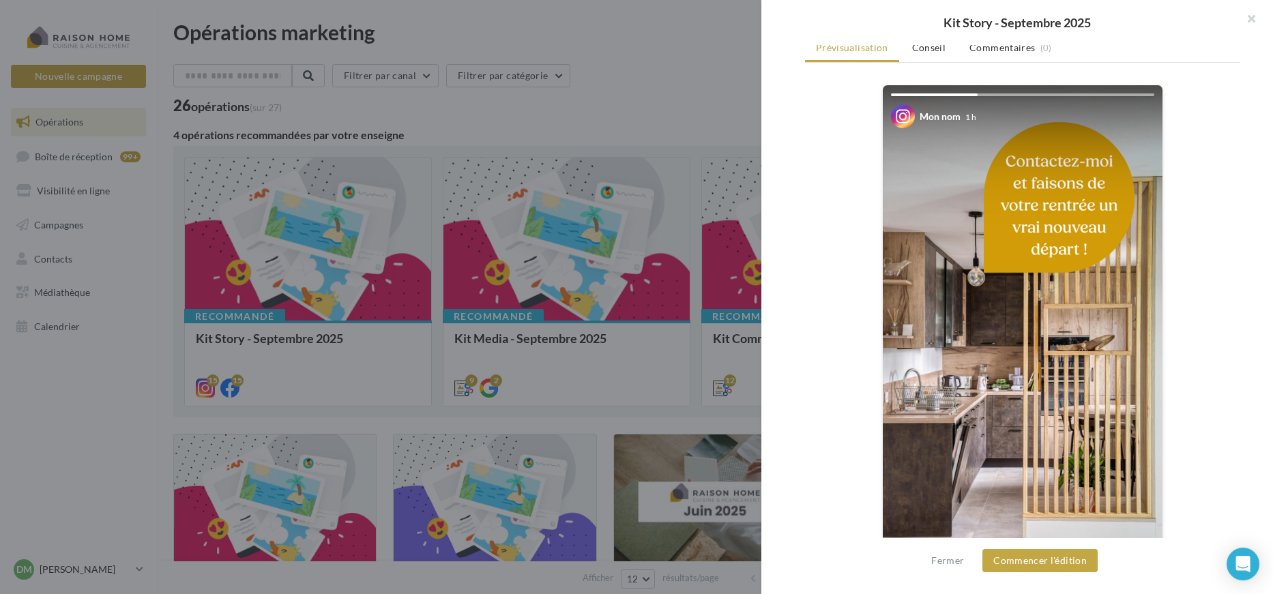
scroll to position [264, 0]
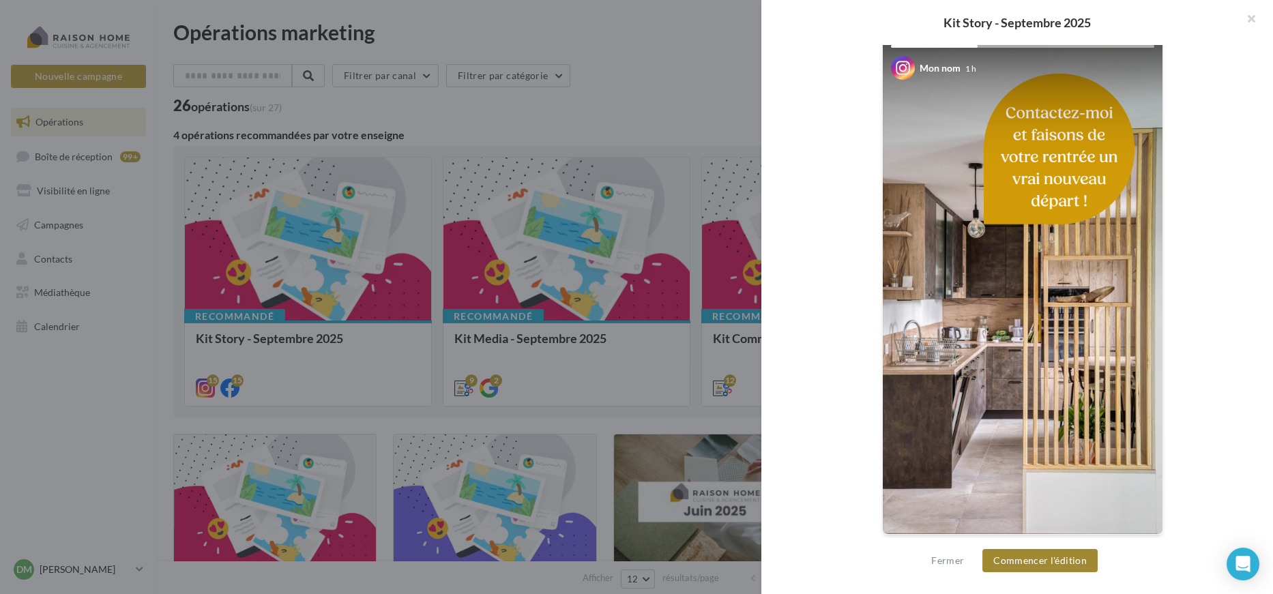
click at [1038, 561] on button "Commencer l'édition" at bounding box center [1039, 560] width 115 height 23
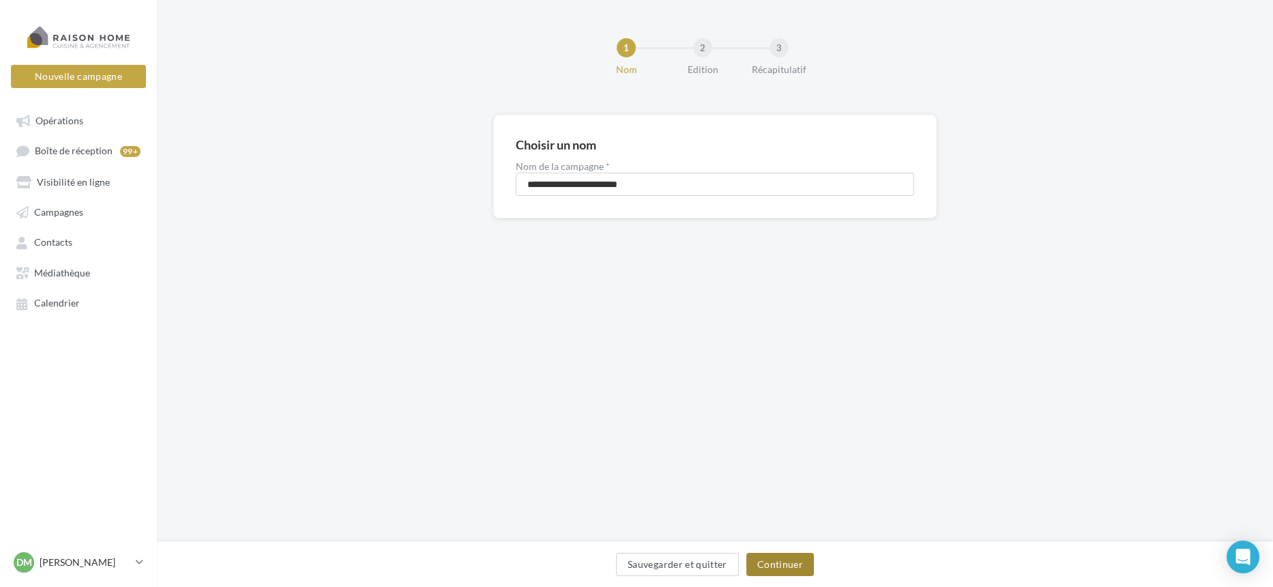
click at [790, 561] on button "Continuer" at bounding box center [780, 563] width 68 height 23
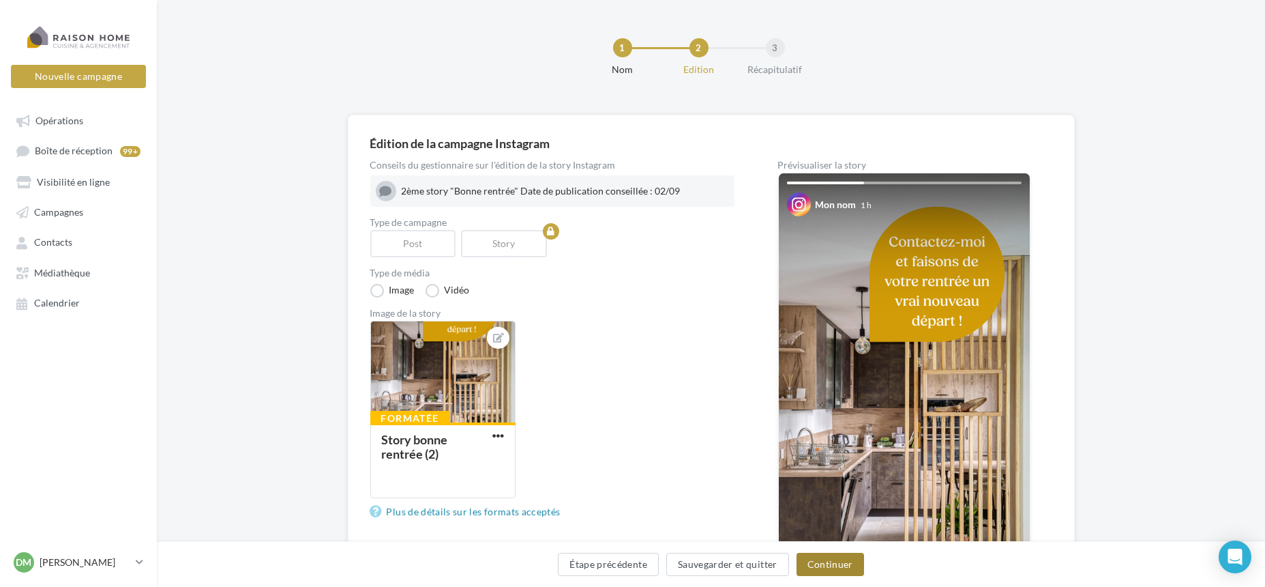
click at [842, 562] on button "Continuer" at bounding box center [831, 563] width 68 height 23
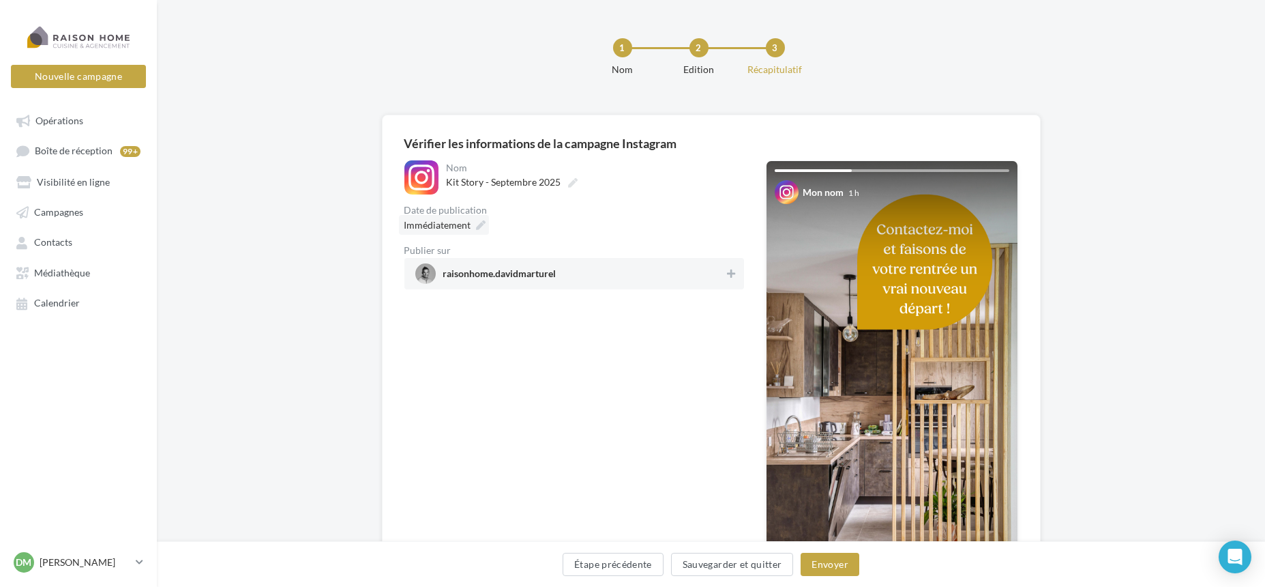
click at [477, 226] on icon at bounding box center [482, 225] width 10 height 10
click at [624, 570] on button "Étape précédente" at bounding box center [613, 563] width 101 height 23
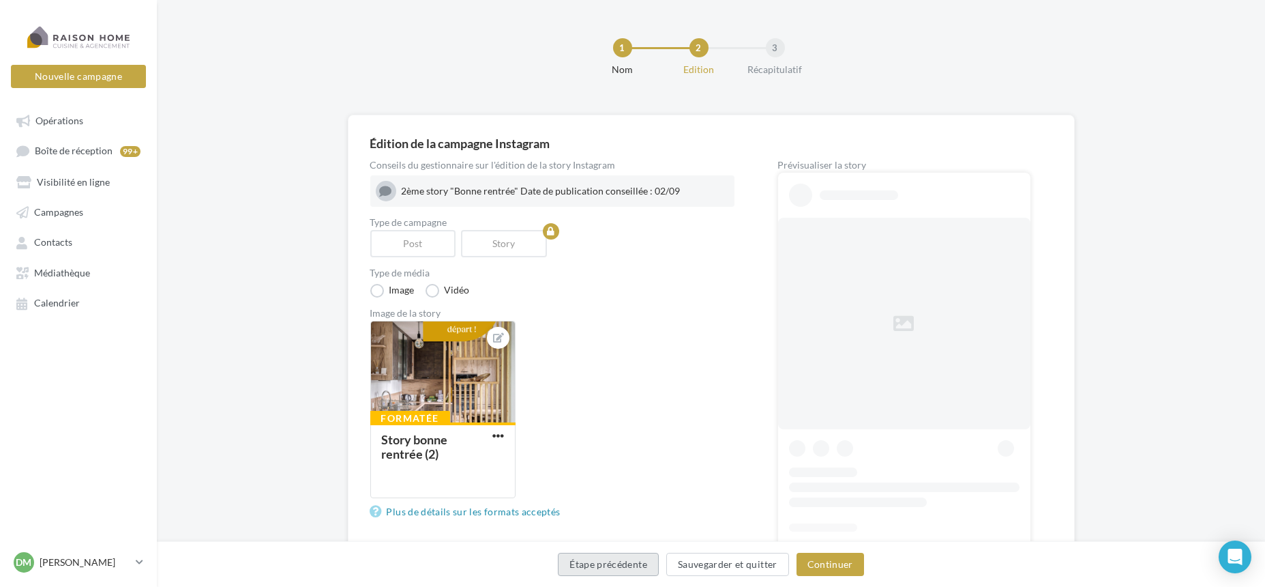
click at [624, 570] on button "Étape précédente" at bounding box center [608, 563] width 101 height 23
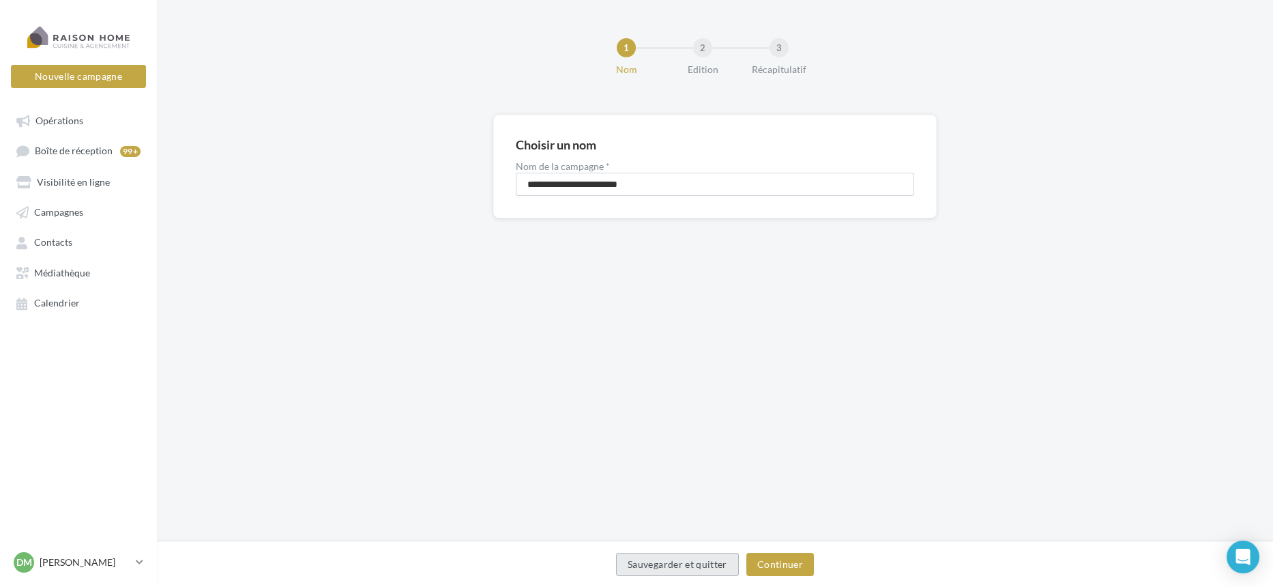
click at [624, 570] on button "Sauvegarder et quitter" at bounding box center [677, 563] width 123 height 23
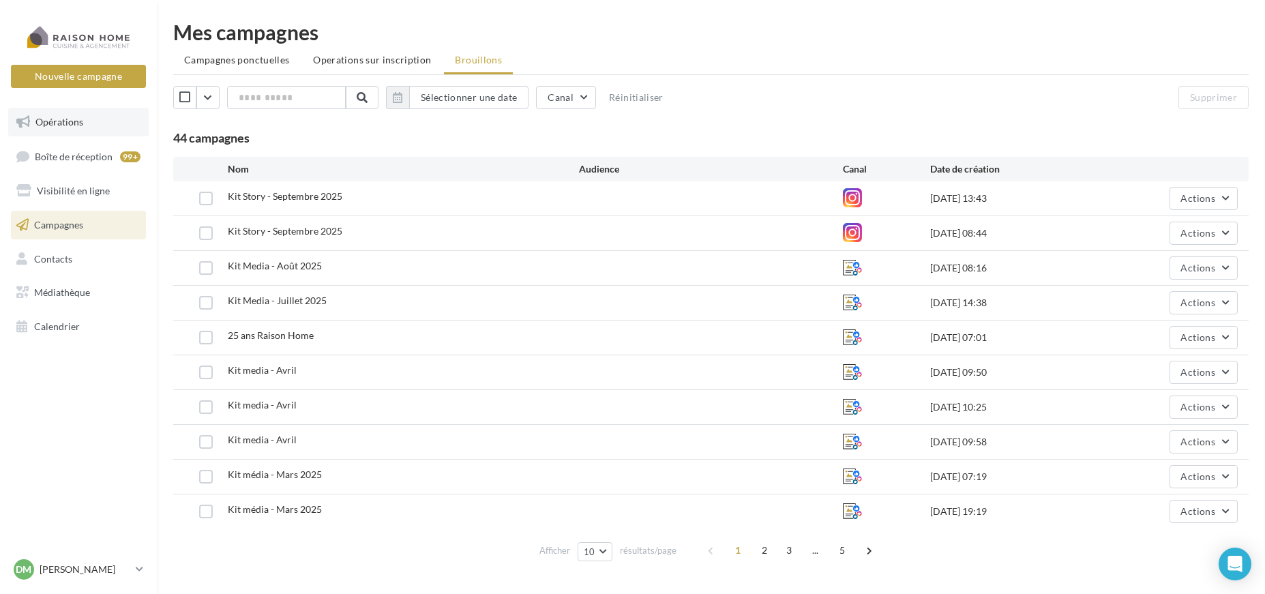
click at [86, 125] on link "Opérations" at bounding box center [78, 122] width 141 height 29
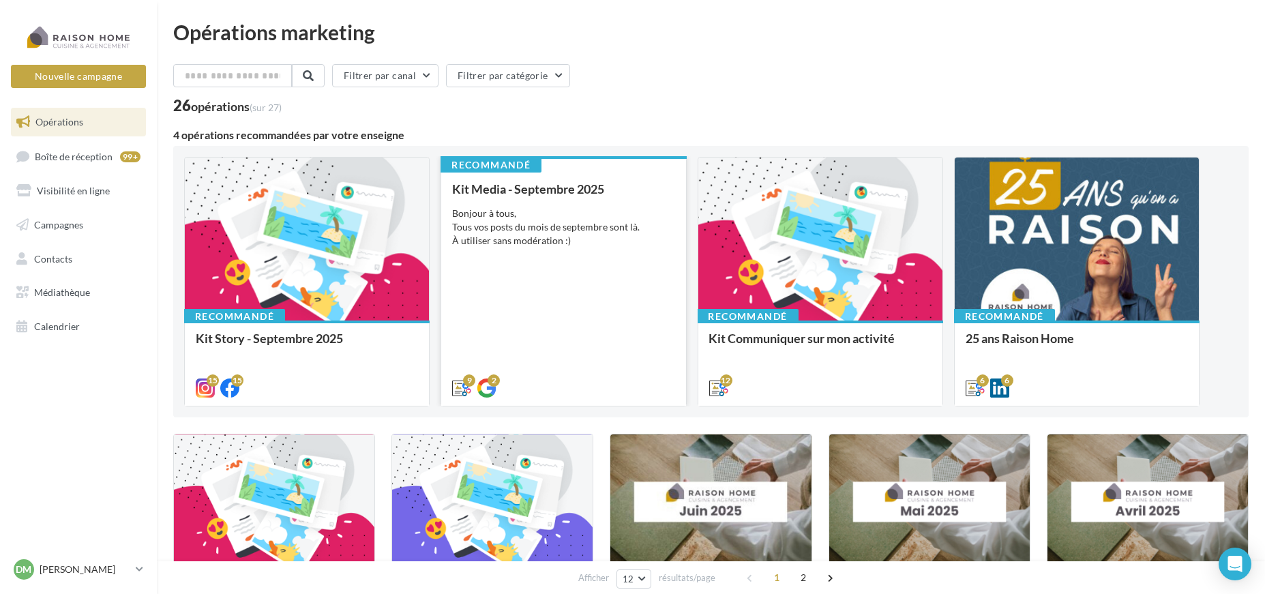
click at [479, 236] on div "Bonjour à tous, Tous vos posts du mois de septembre sont là. À utiliser sans mo…" at bounding box center [563, 227] width 222 height 41
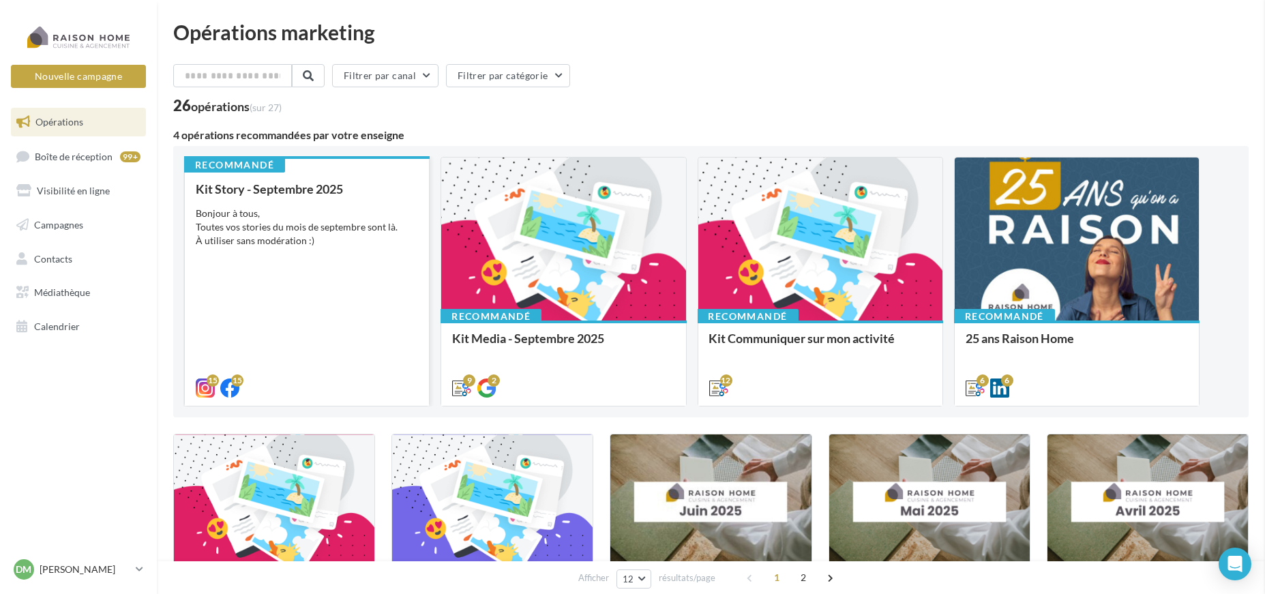
click at [324, 231] on div "Bonjour à tous, Toutes vos stories du mois de septembre sont là. À utiliser san…" at bounding box center [307, 227] width 222 height 41
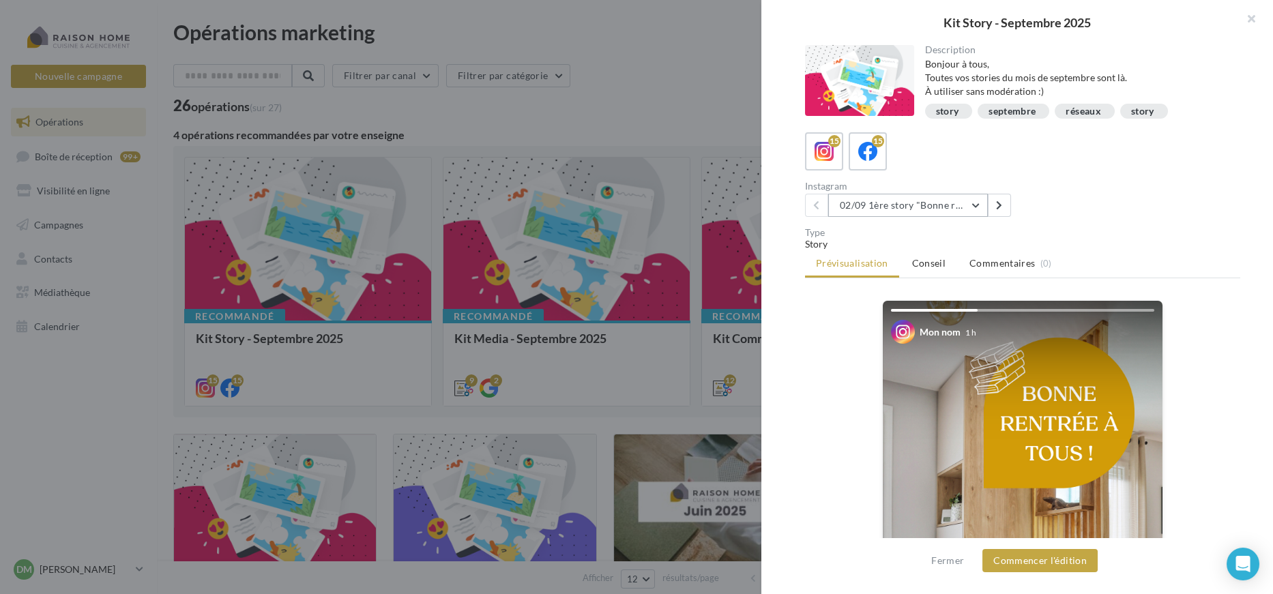
click at [919, 202] on button "02/09 1ère story "Bonne rentrée"" at bounding box center [908, 205] width 160 height 23
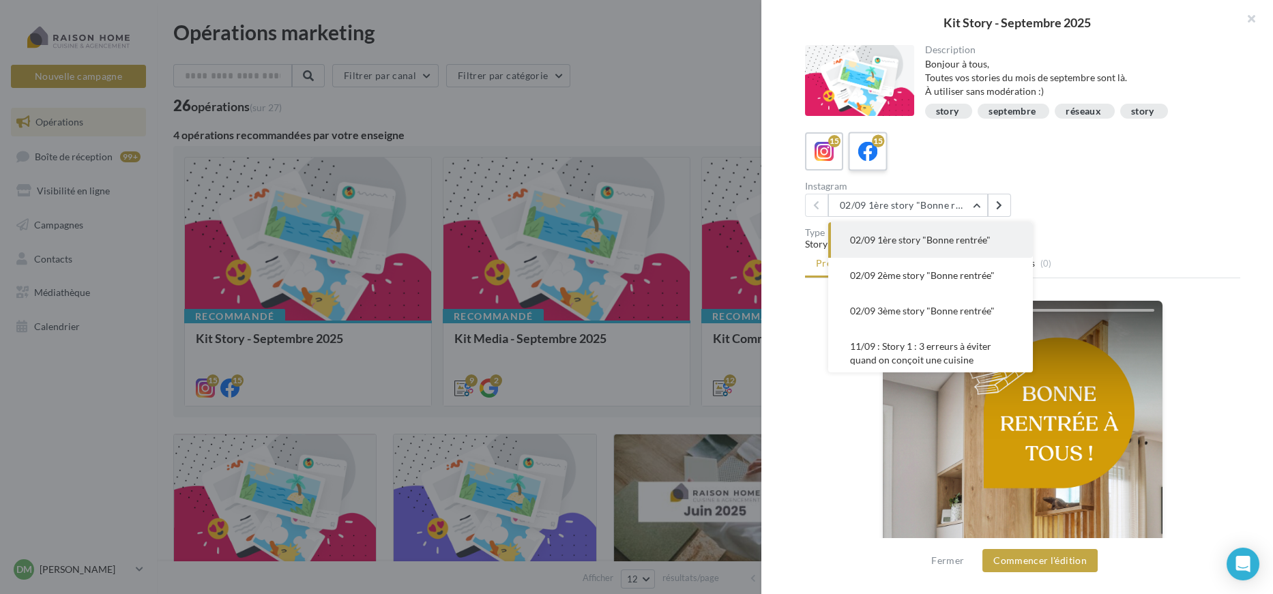
click at [882, 137] on div "15 15" at bounding box center [1022, 151] width 435 height 38
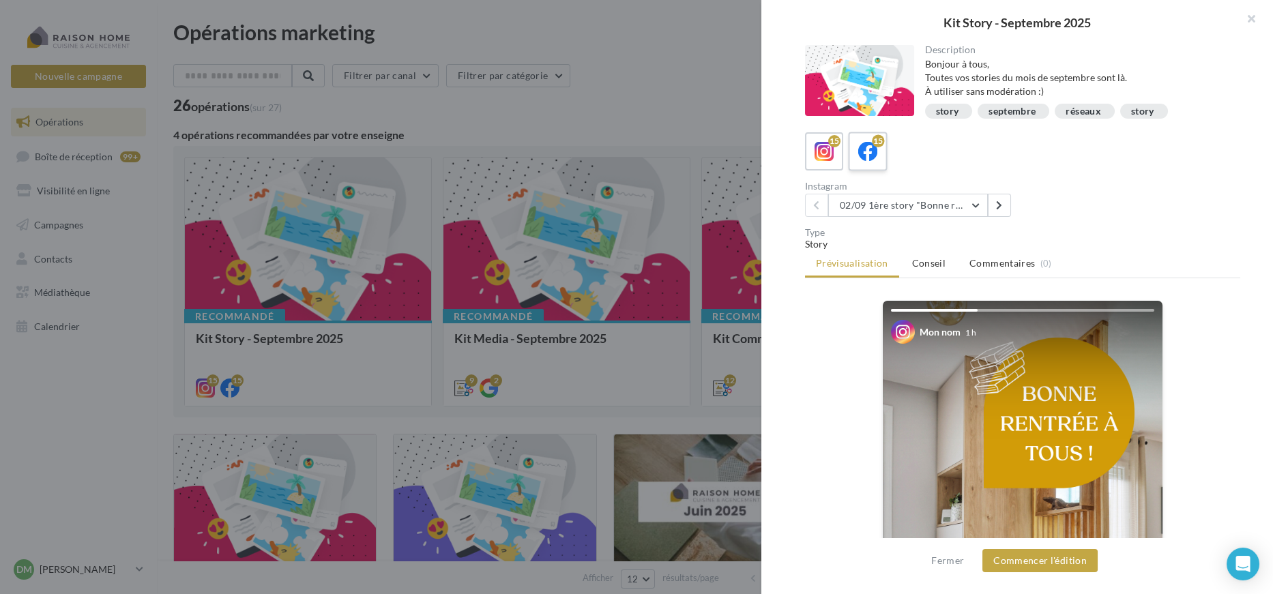
click at [873, 147] on icon at bounding box center [868, 152] width 20 height 20
click at [902, 209] on button "02/09 1ère story "Bonne rentrée" Date de publication conseillée : 02/09" at bounding box center [908, 205] width 160 height 23
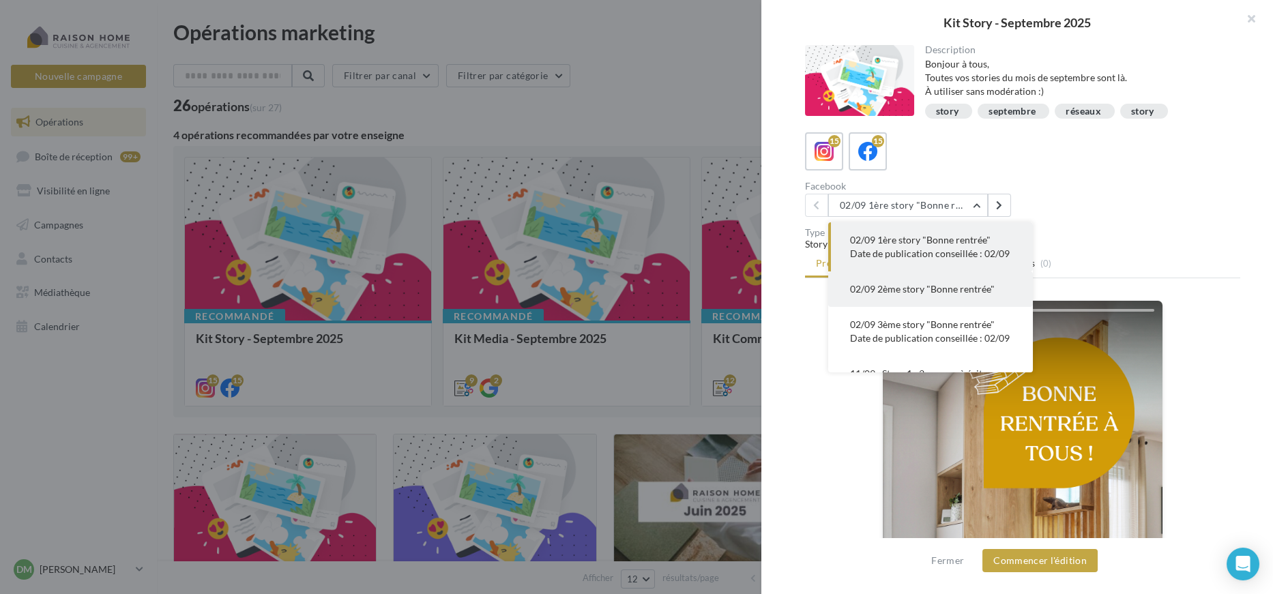
click at [899, 307] on button "02/09 2ème story "Bonne rentrée"" at bounding box center [930, 288] width 205 height 35
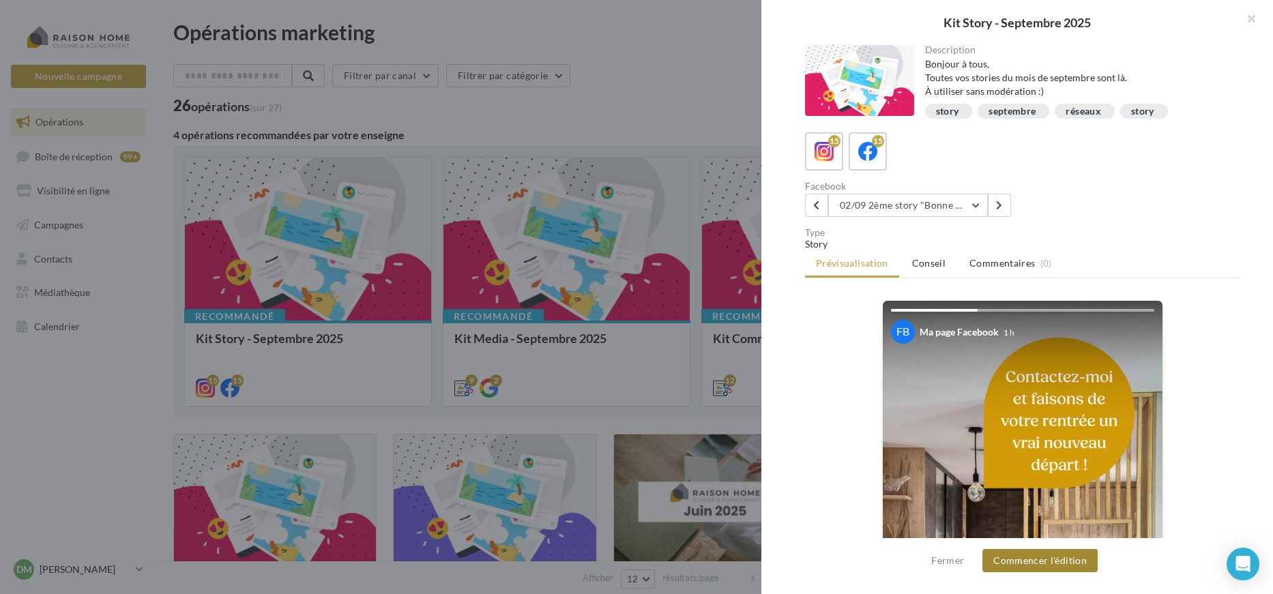
click at [1034, 566] on button "Commencer l'édition" at bounding box center [1039, 560] width 115 height 23
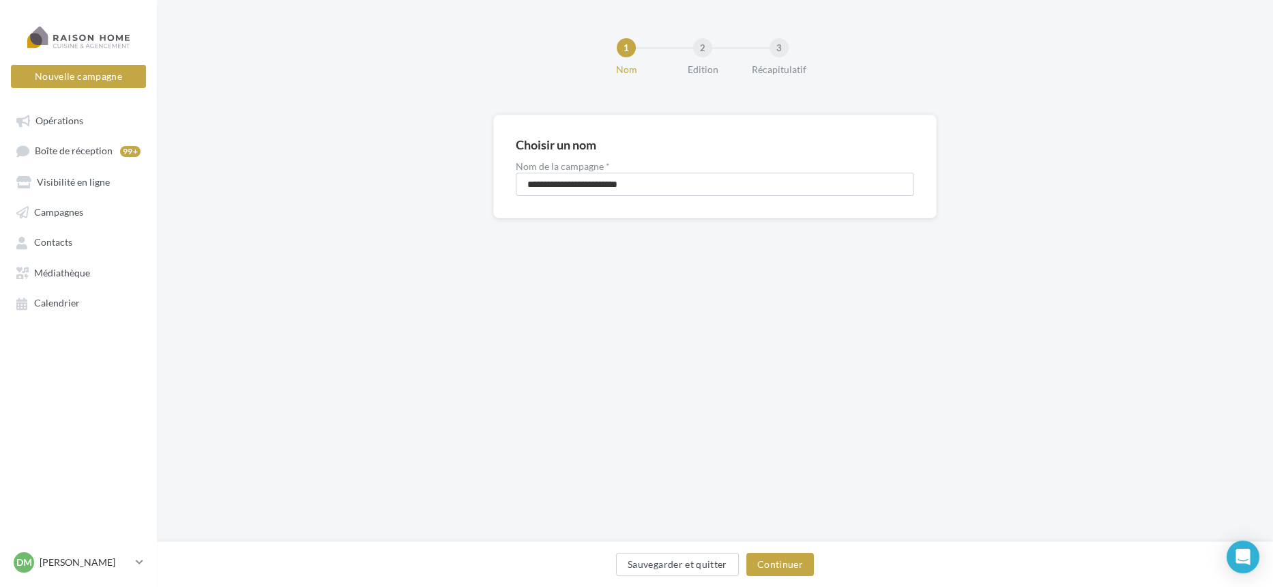
click at [793, 576] on div "Sauvegarder et quitter Continuer" at bounding box center [715, 566] width 1094 height 29
click at [792, 570] on button "Continuer" at bounding box center [780, 563] width 68 height 23
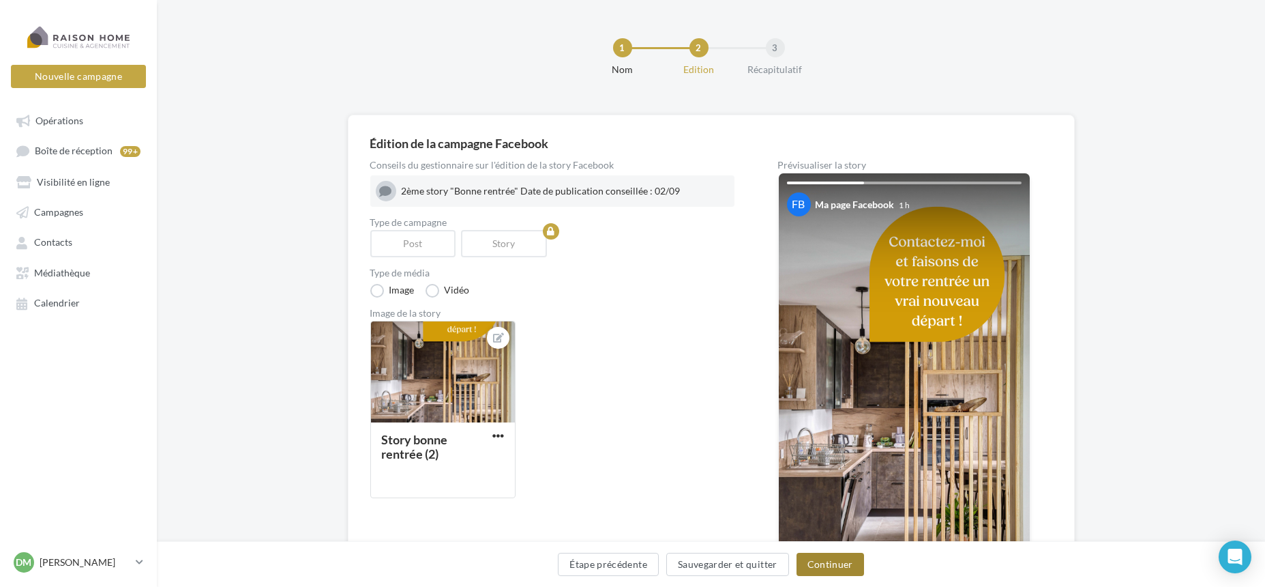
click at [818, 556] on button "Continuer" at bounding box center [831, 563] width 68 height 23
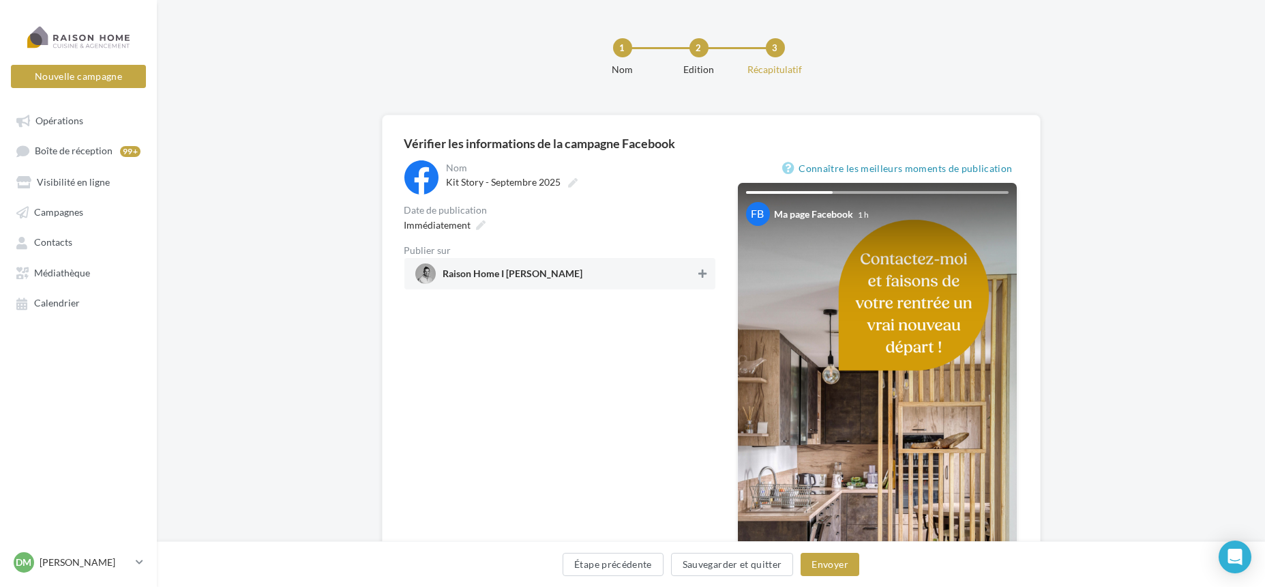
click at [699, 273] on icon at bounding box center [702, 274] width 8 height 10
click at [482, 226] on icon at bounding box center [482, 225] width 10 height 10
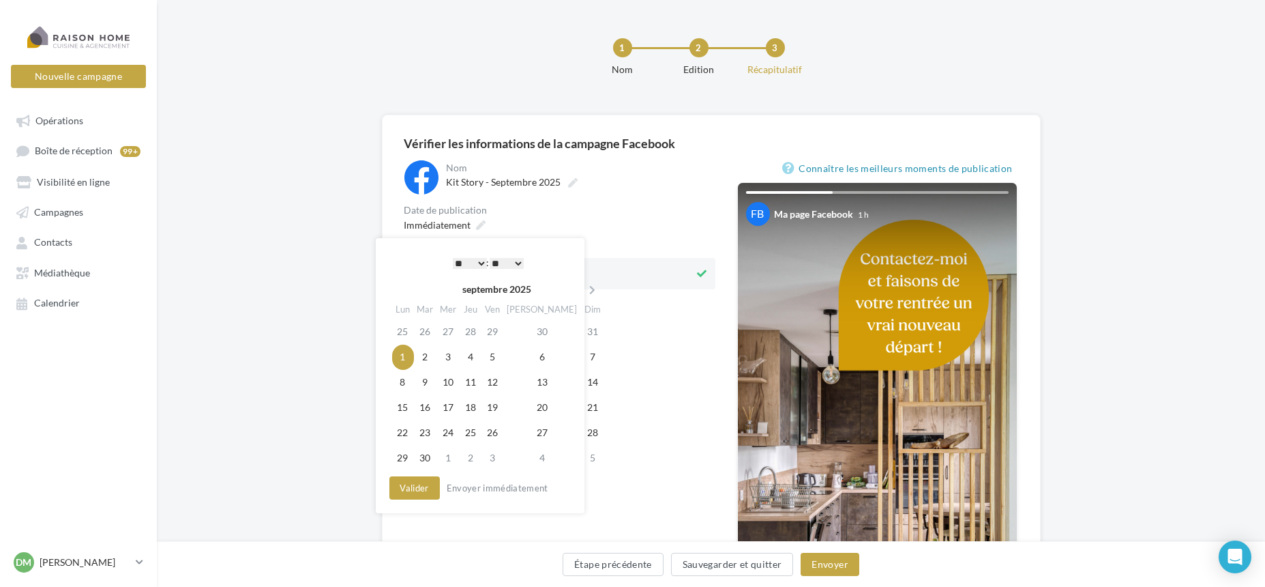
click at [651, 368] on div "**********" at bounding box center [559, 429] width 311 height 538
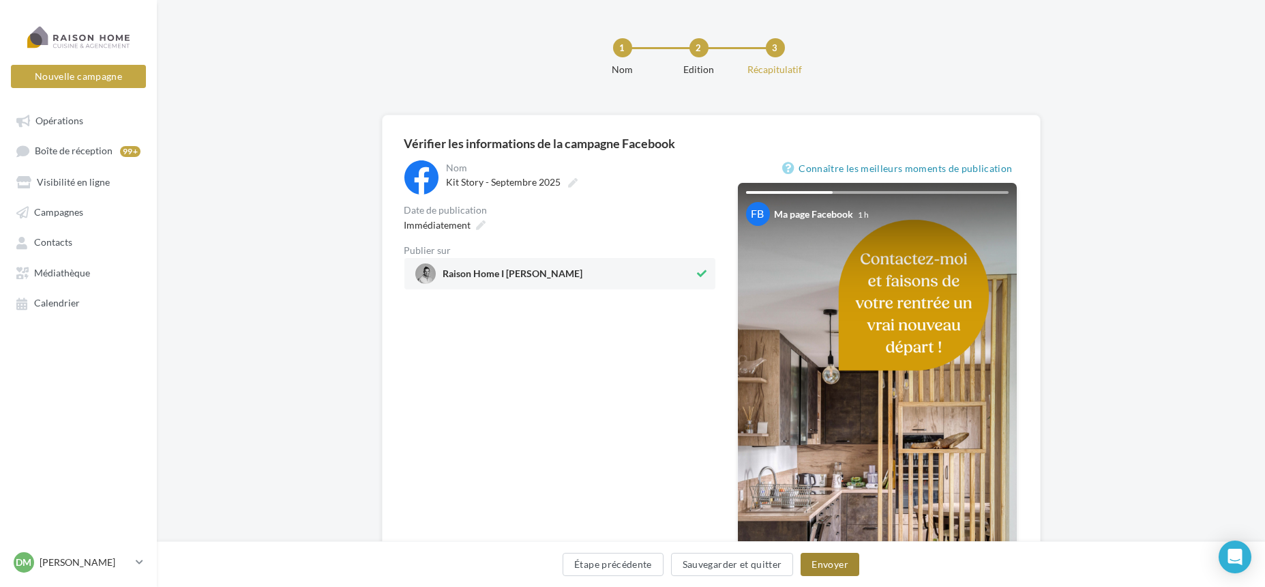
click at [829, 557] on button "Envoyer" at bounding box center [830, 563] width 58 height 23
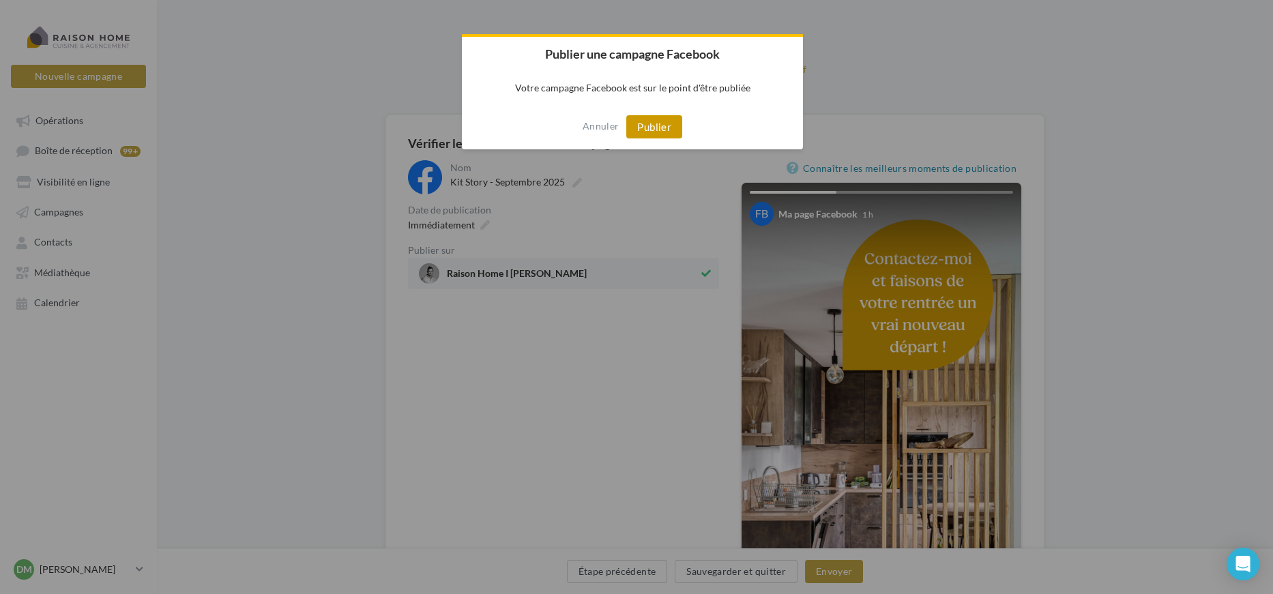
click at [650, 132] on button "Publier" at bounding box center [654, 126] width 56 height 23
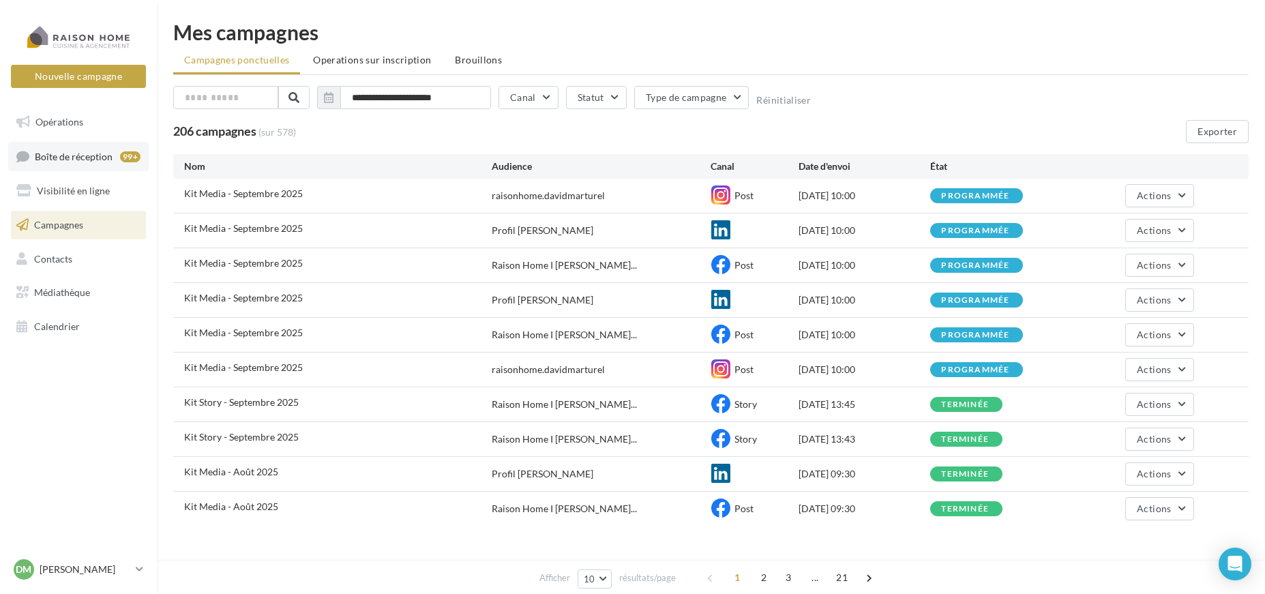
click at [87, 164] on link "Boîte de réception 99+" at bounding box center [78, 156] width 141 height 29
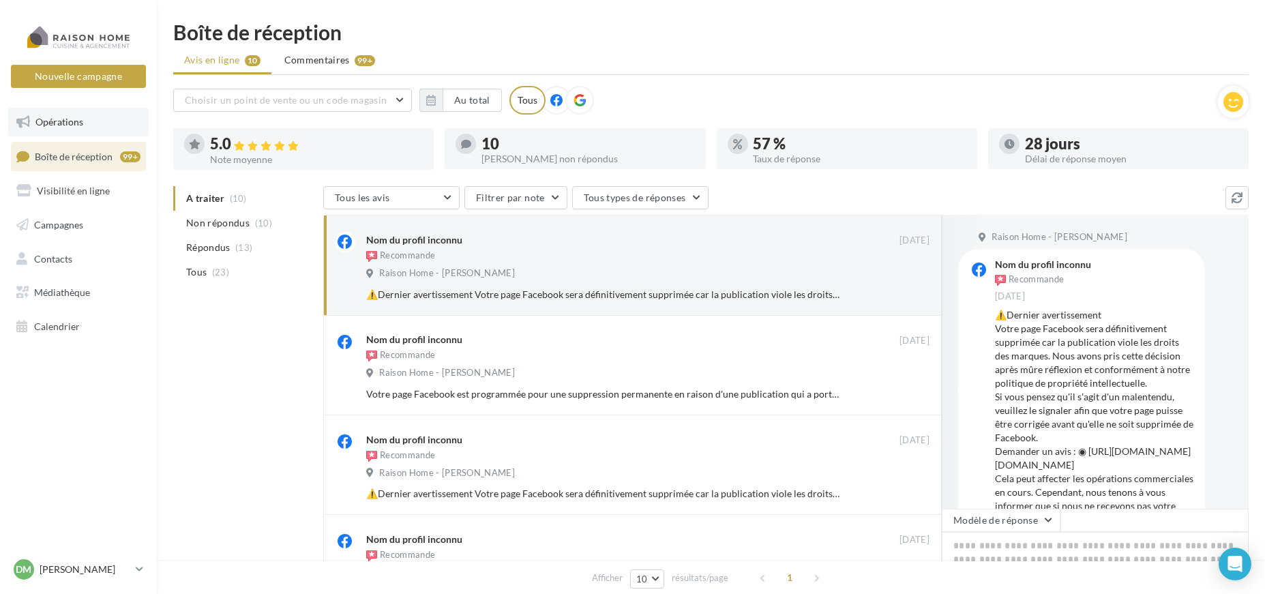
click at [63, 119] on span "Opérations" at bounding box center [59, 122] width 48 height 12
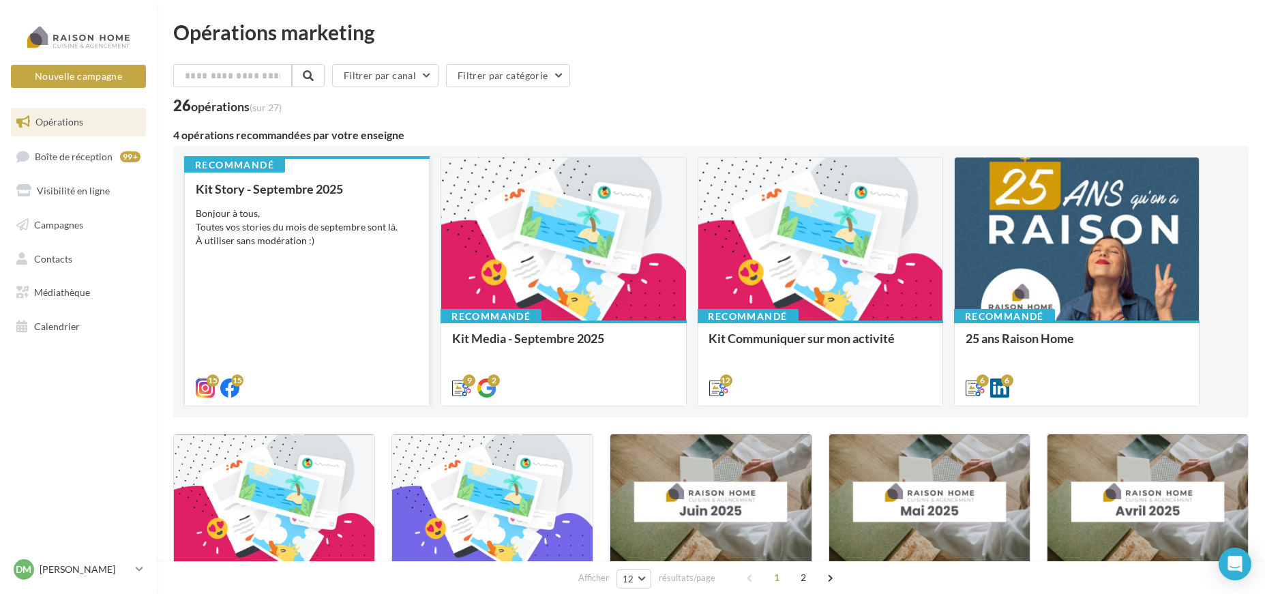
click at [315, 229] on div "Bonjour à tous, Toutes vos stories du mois de septembre sont là. À utiliser san…" at bounding box center [307, 227] width 222 height 41
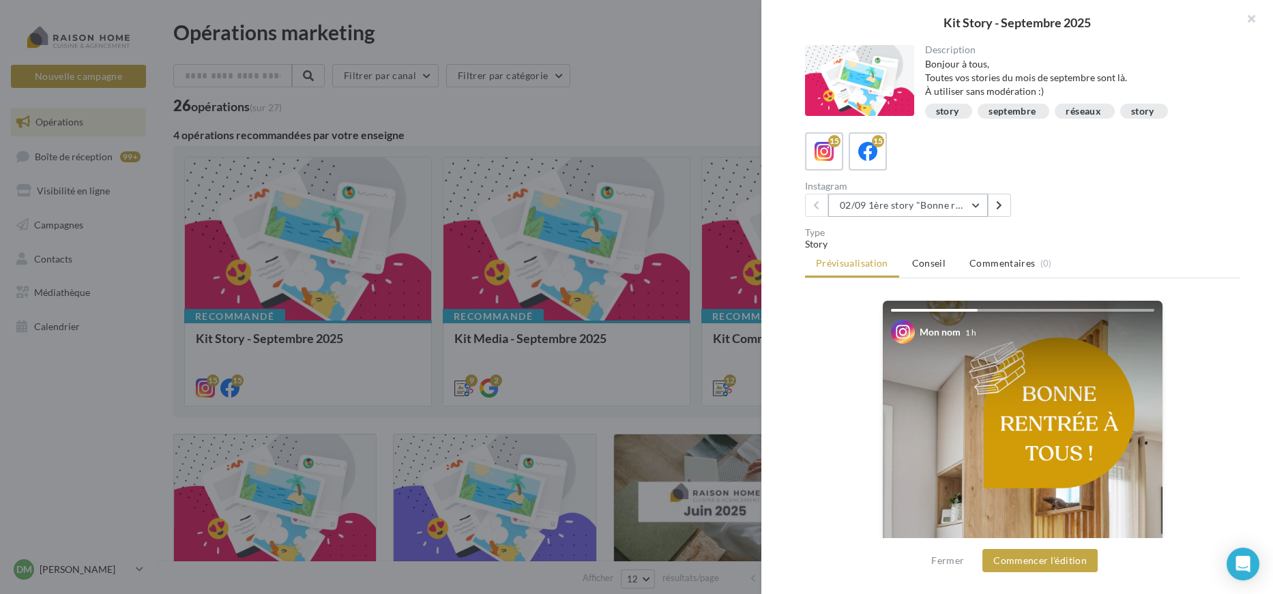
click at [928, 205] on button "02/09 1ère story "Bonne rentrée"" at bounding box center [908, 205] width 160 height 23
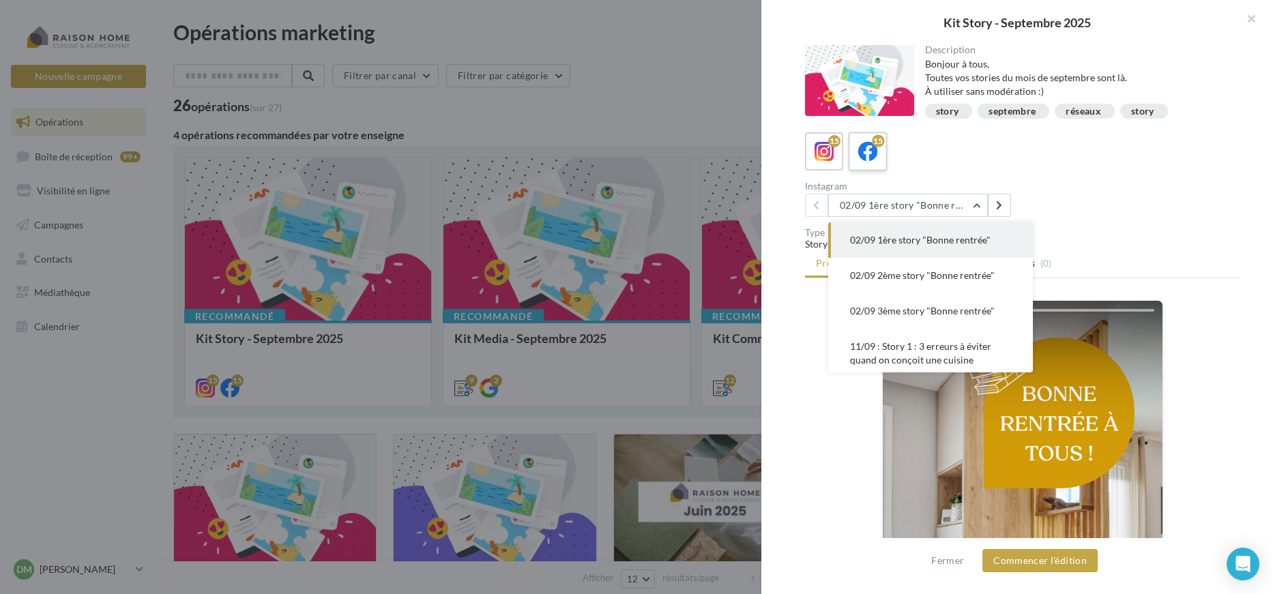
click at [872, 142] on div "15" at bounding box center [878, 141] width 12 height 12
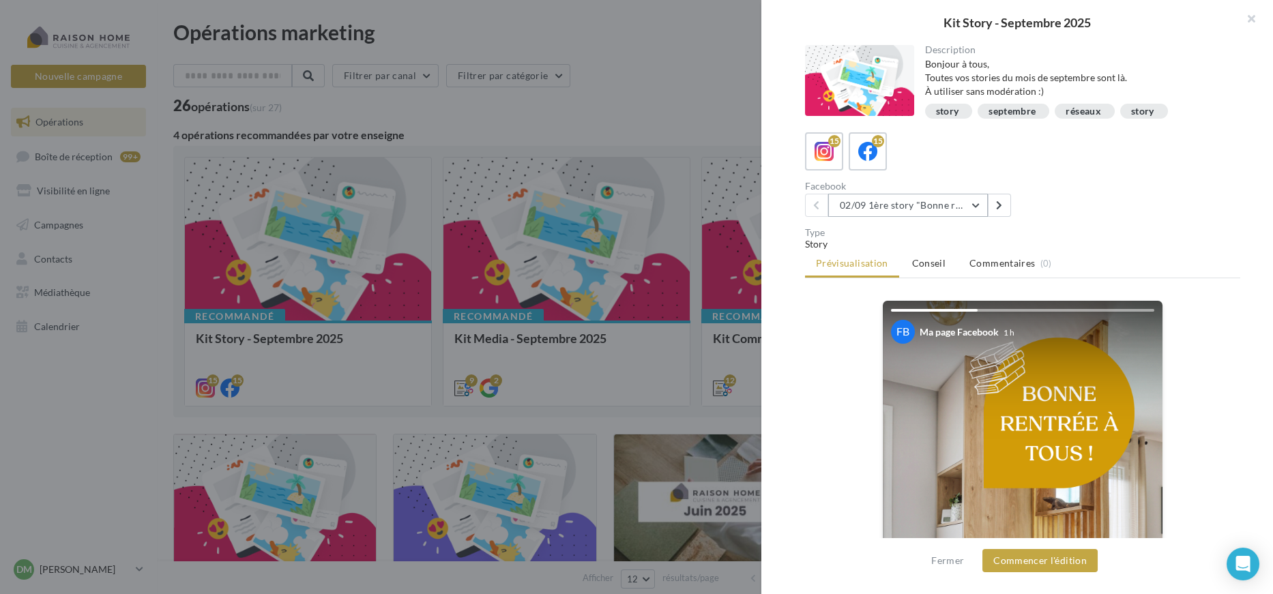
click at [956, 203] on button "02/09 1ère story "Bonne rentrée" Date de publication conseillée : 02/09" at bounding box center [908, 205] width 160 height 23
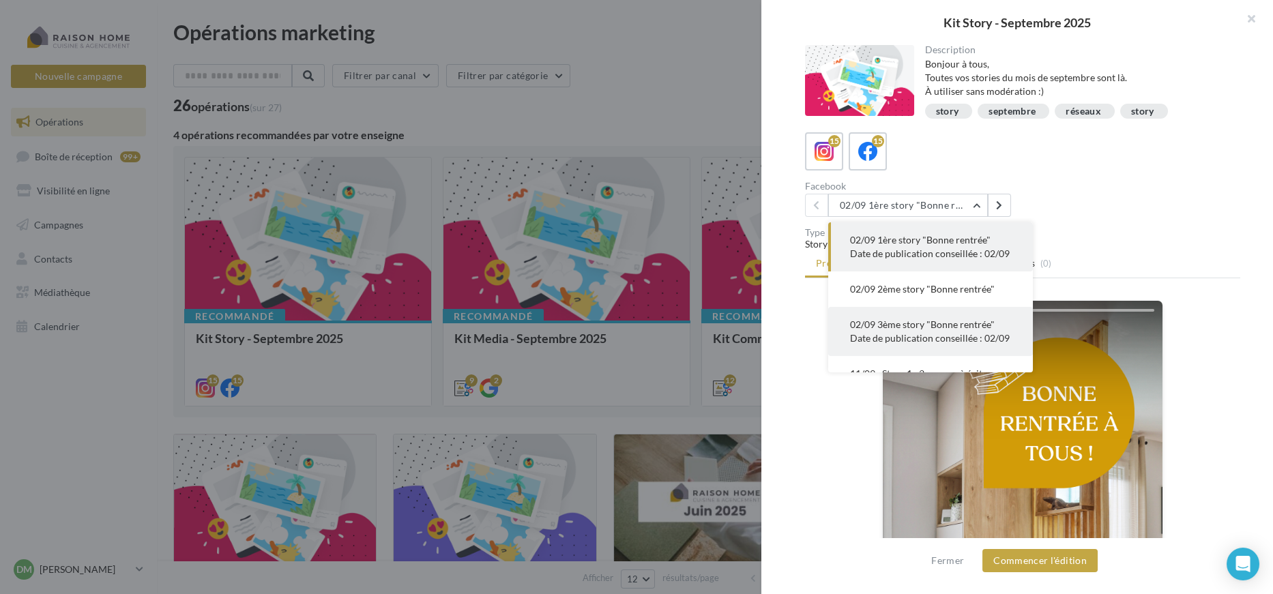
click at [910, 344] on span "02/09 3ème story "Bonne rentrée" Date de publication conseillée : 02/09" at bounding box center [930, 331] width 160 height 25
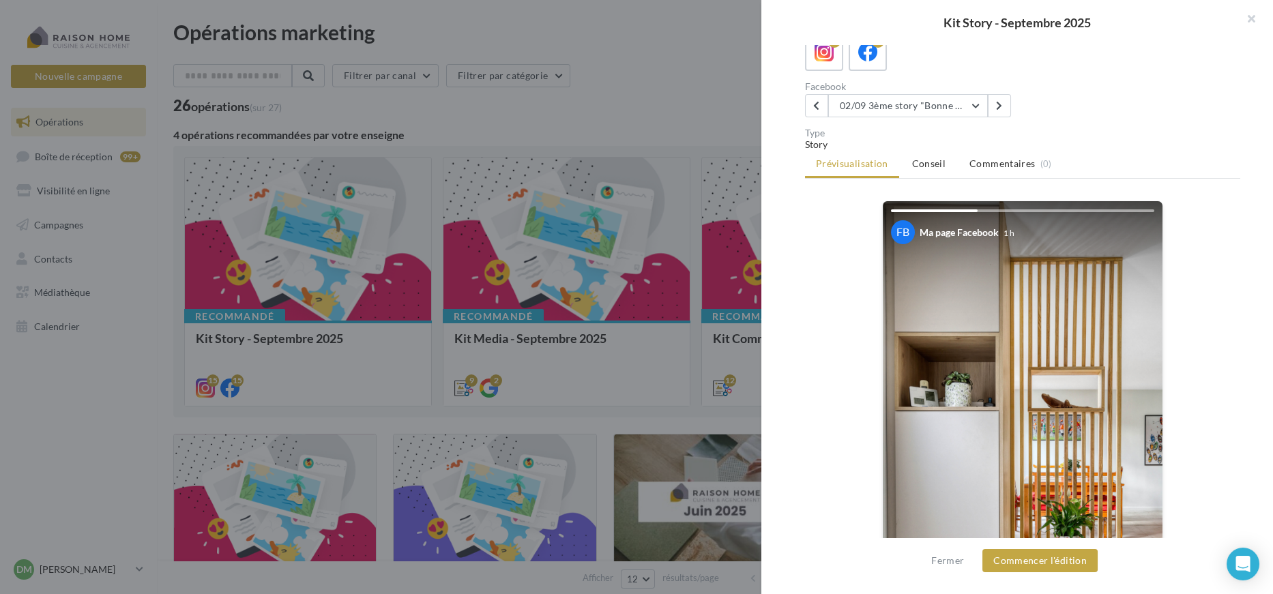
scroll to position [264, 0]
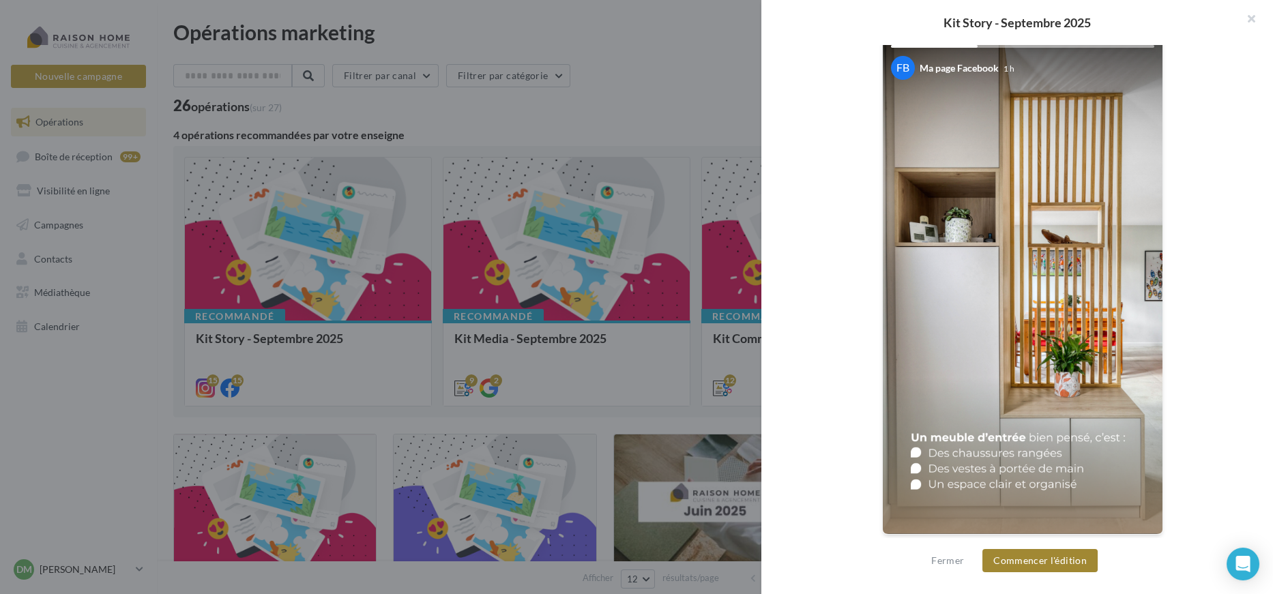
click at [1039, 563] on button "Commencer l'édition" at bounding box center [1039, 560] width 115 height 23
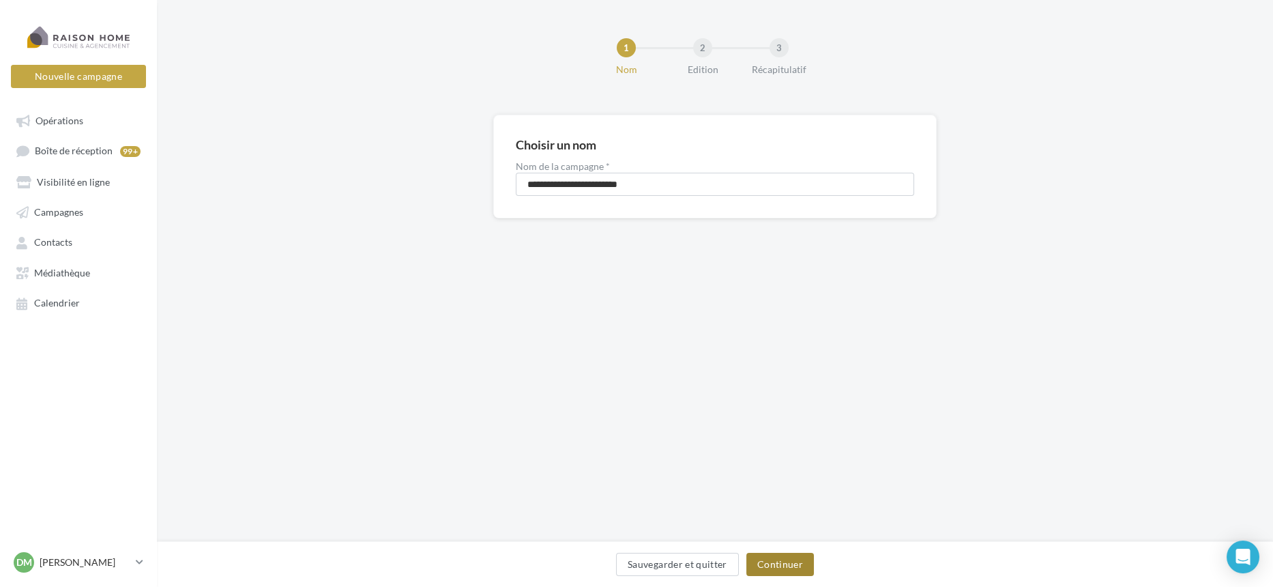
click at [793, 559] on button "Continuer" at bounding box center [780, 563] width 68 height 23
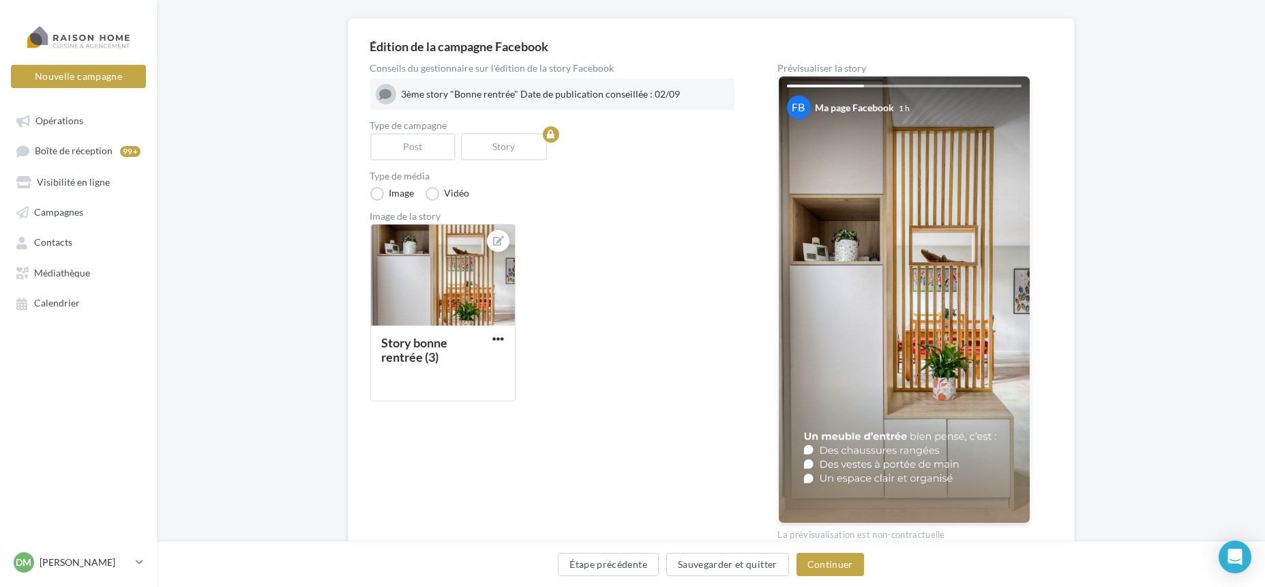
scroll to position [164, 0]
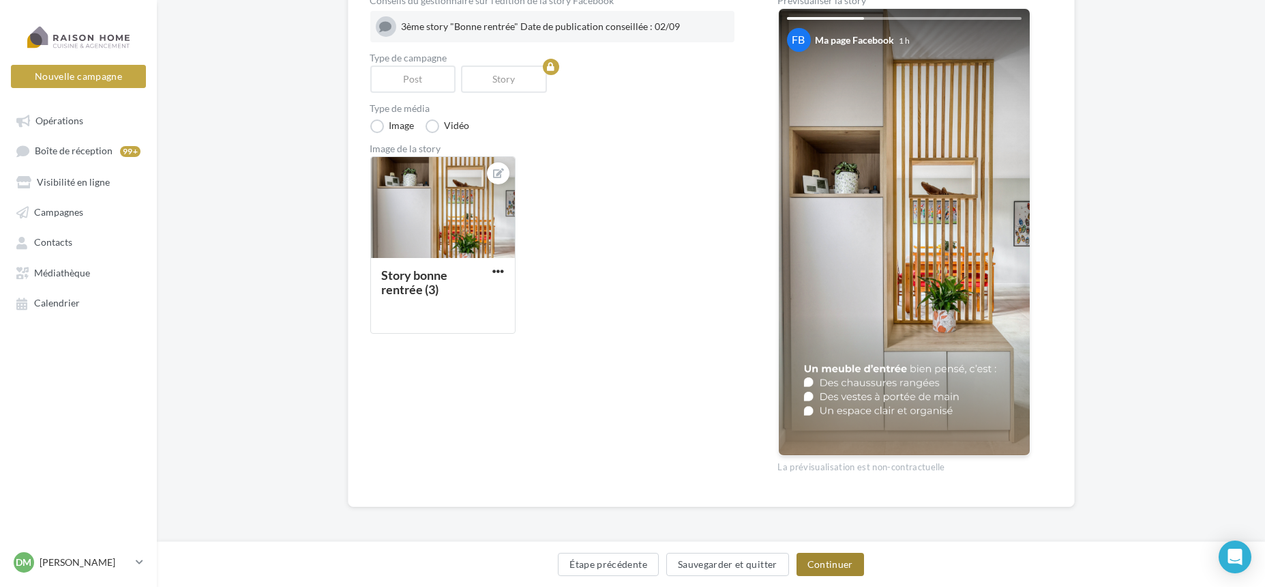
click at [822, 559] on button "Continuer" at bounding box center [831, 563] width 68 height 23
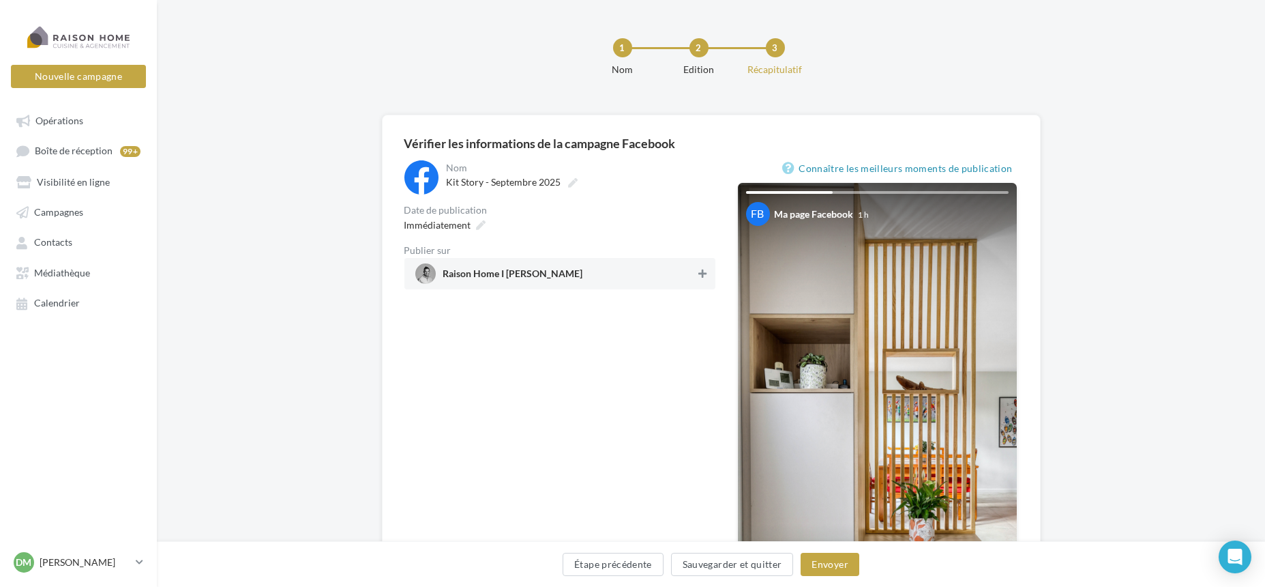
click at [698, 276] on icon at bounding box center [702, 274] width 8 height 10
click at [827, 568] on button "Envoyer" at bounding box center [830, 563] width 58 height 23
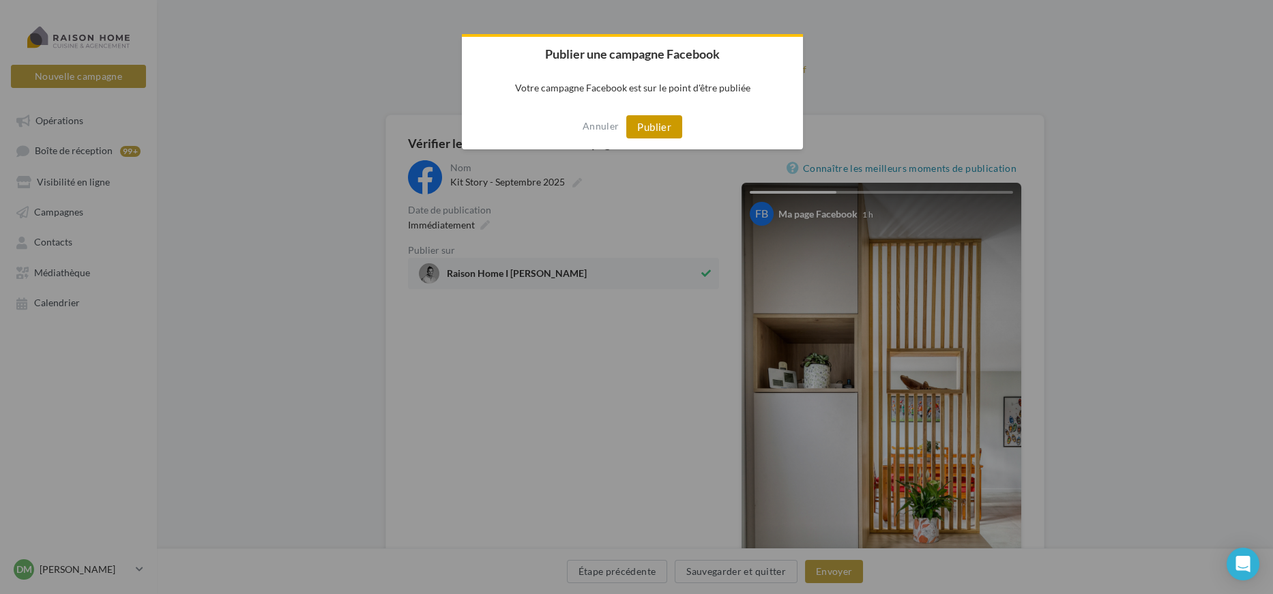
click at [666, 125] on button "Publier" at bounding box center [654, 126] width 56 height 23
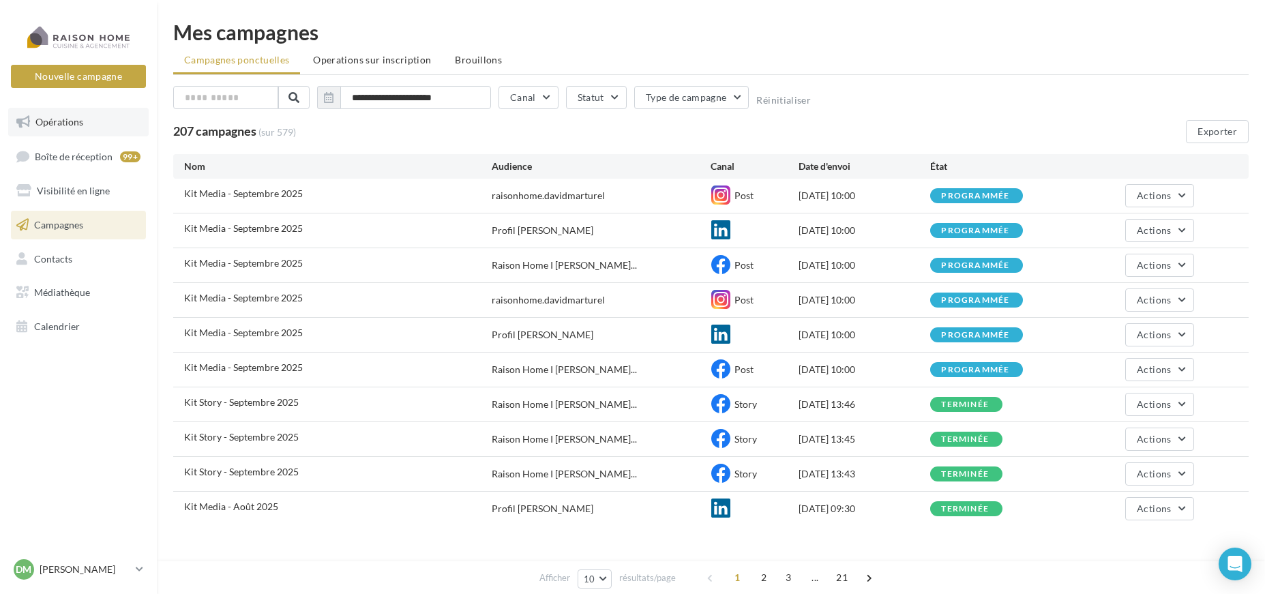
click at [73, 123] on span "Opérations" at bounding box center [59, 122] width 48 height 12
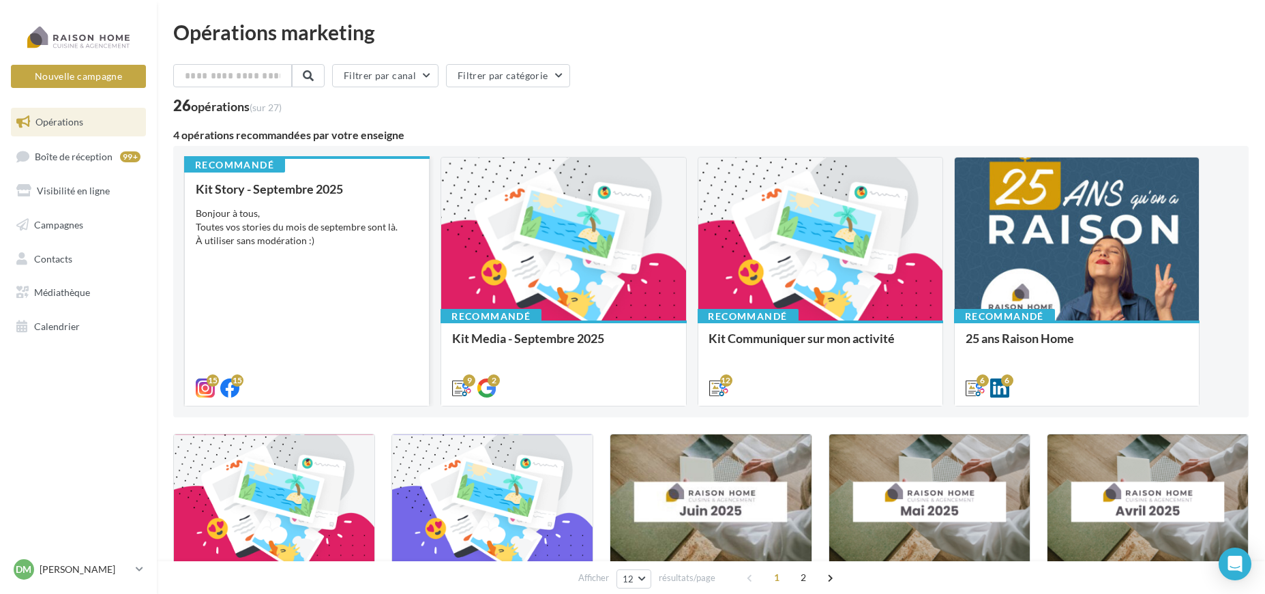
click at [312, 258] on div "Kit Story - Septembre 2025 Bonjour à tous, Toutes vos stories du mois de septem…" at bounding box center [307, 287] width 222 height 211
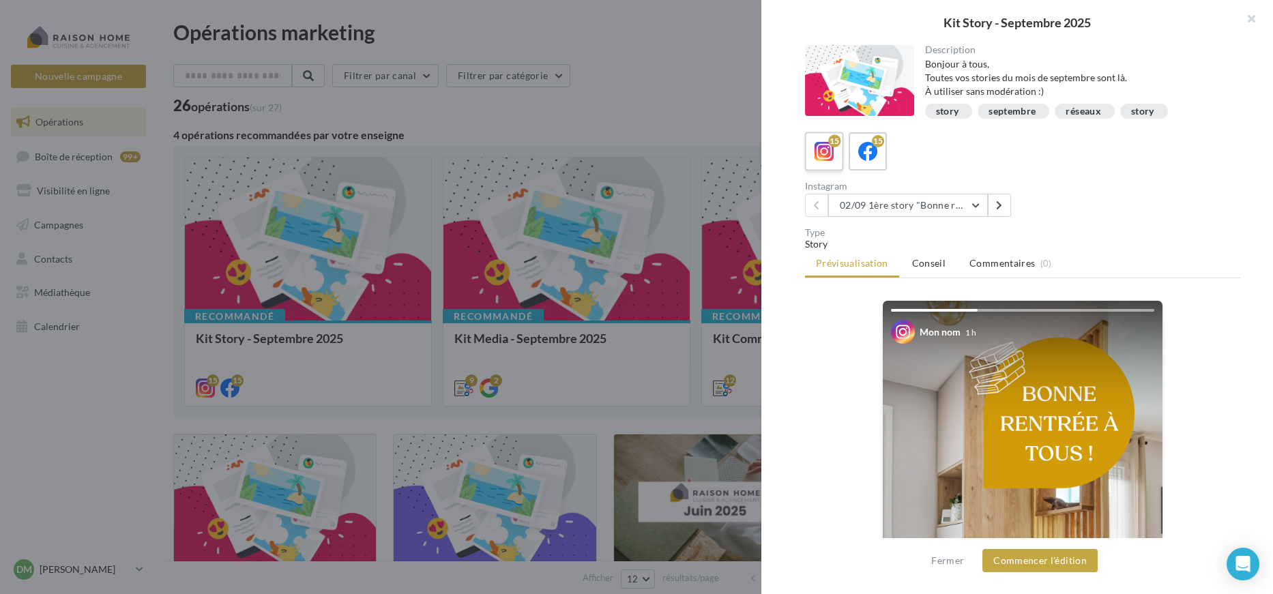
click at [824, 155] on icon at bounding box center [824, 152] width 20 height 20
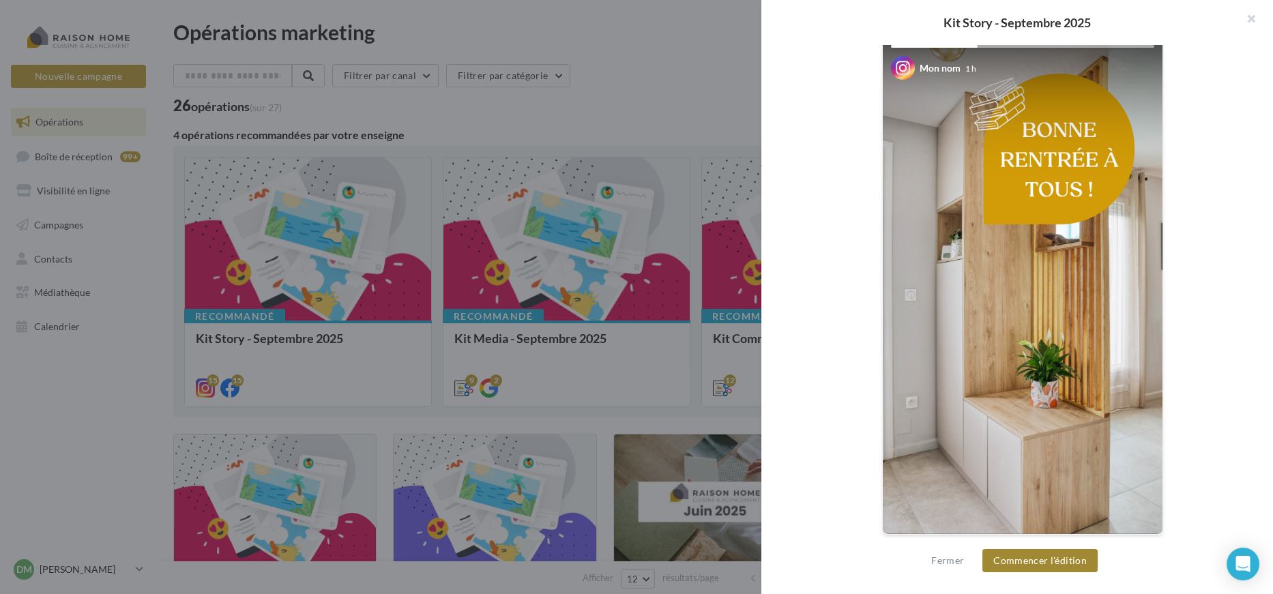
click at [1065, 555] on button "Commencer l'édition" at bounding box center [1039, 560] width 115 height 23
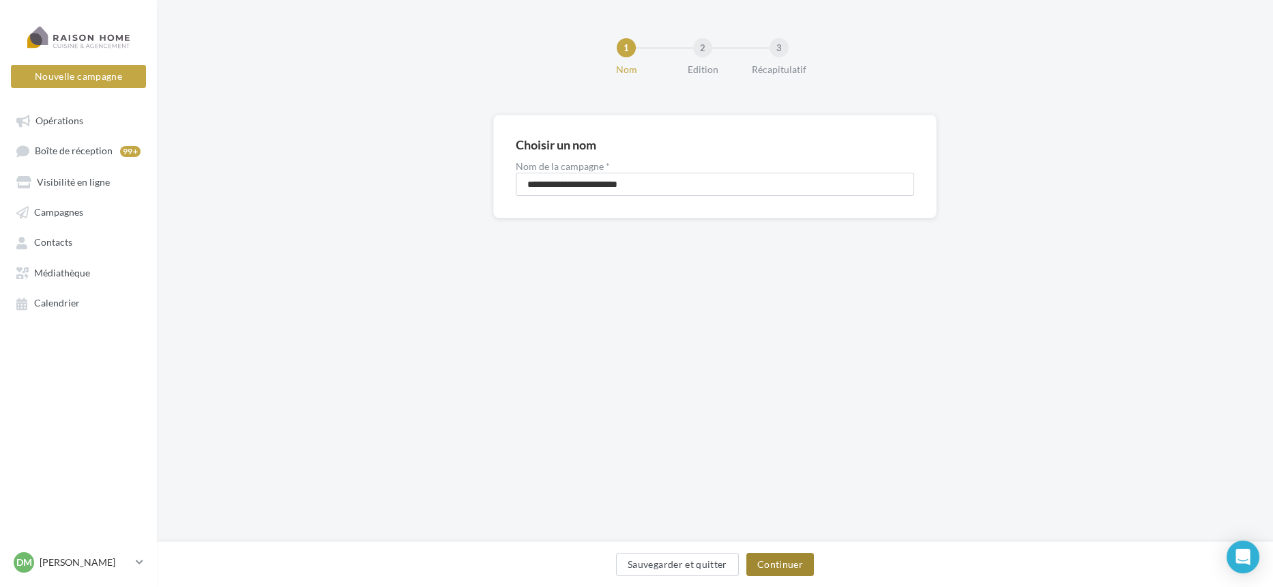
click at [803, 560] on button "Continuer" at bounding box center [780, 563] width 68 height 23
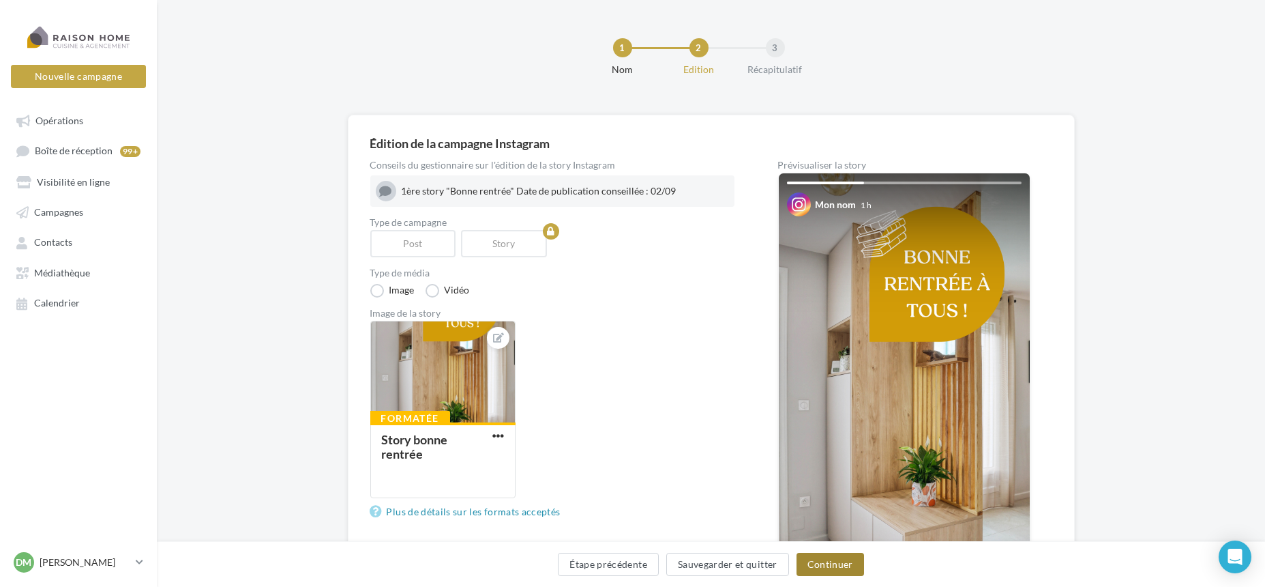
click at [835, 562] on button "Continuer" at bounding box center [831, 563] width 68 height 23
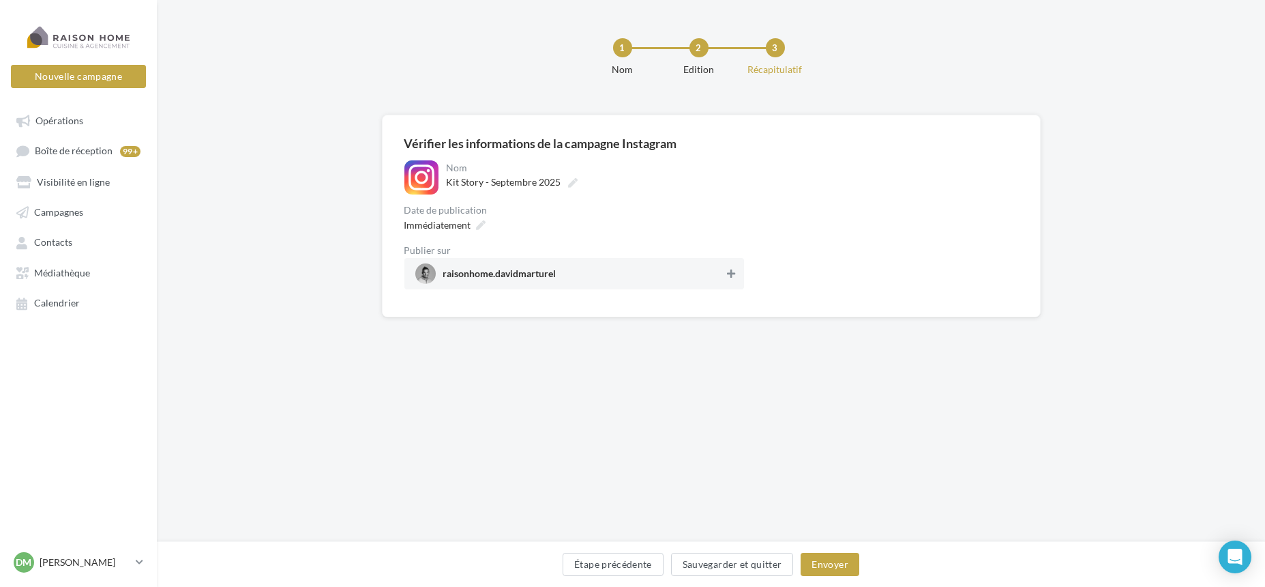
click at [730, 279] on button at bounding box center [731, 273] width 14 height 16
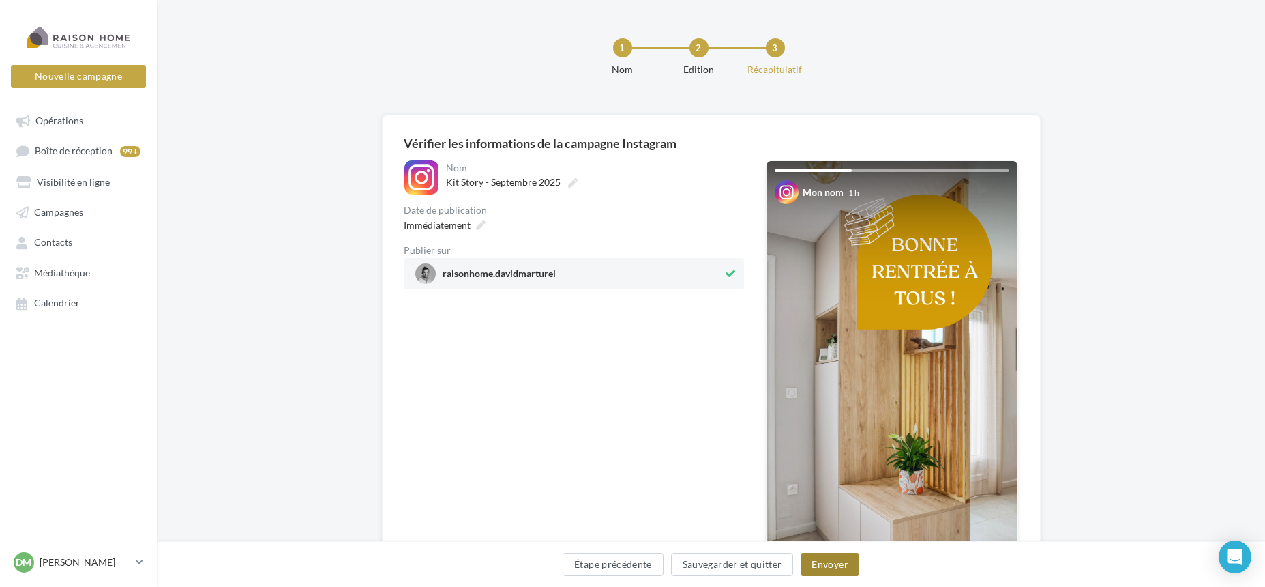
click at [834, 566] on button "Envoyer" at bounding box center [830, 563] width 58 height 23
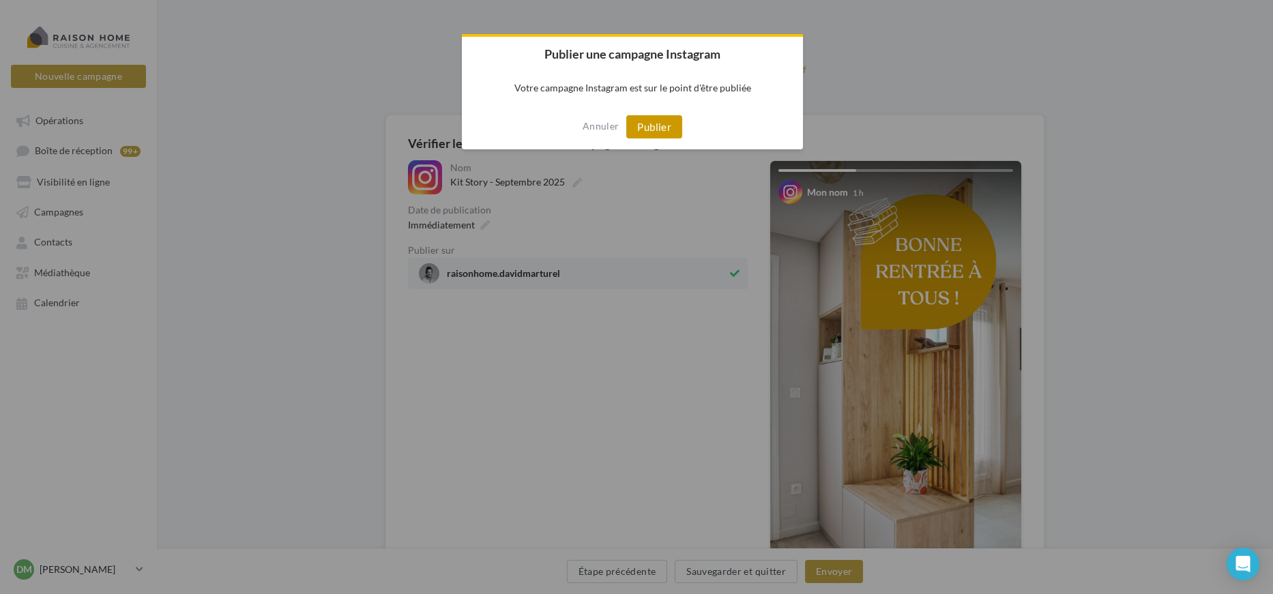
click at [650, 125] on button "Publier" at bounding box center [654, 126] width 56 height 23
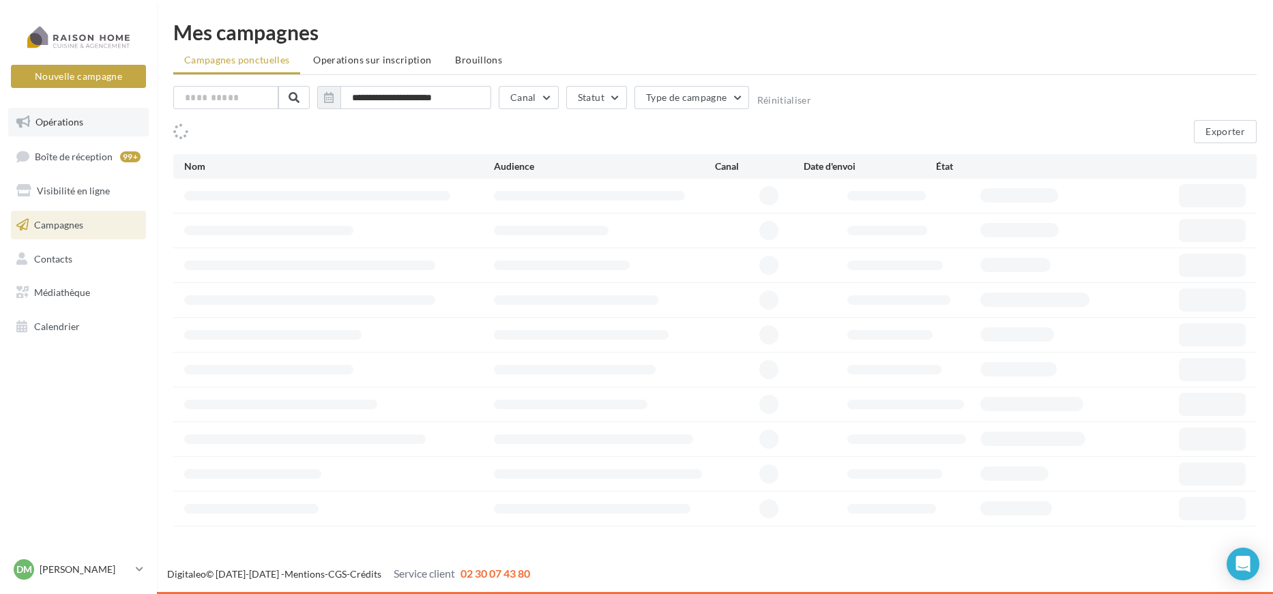
click at [61, 118] on span "Opérations" at bounding box center [59, 122] width 48 height 12
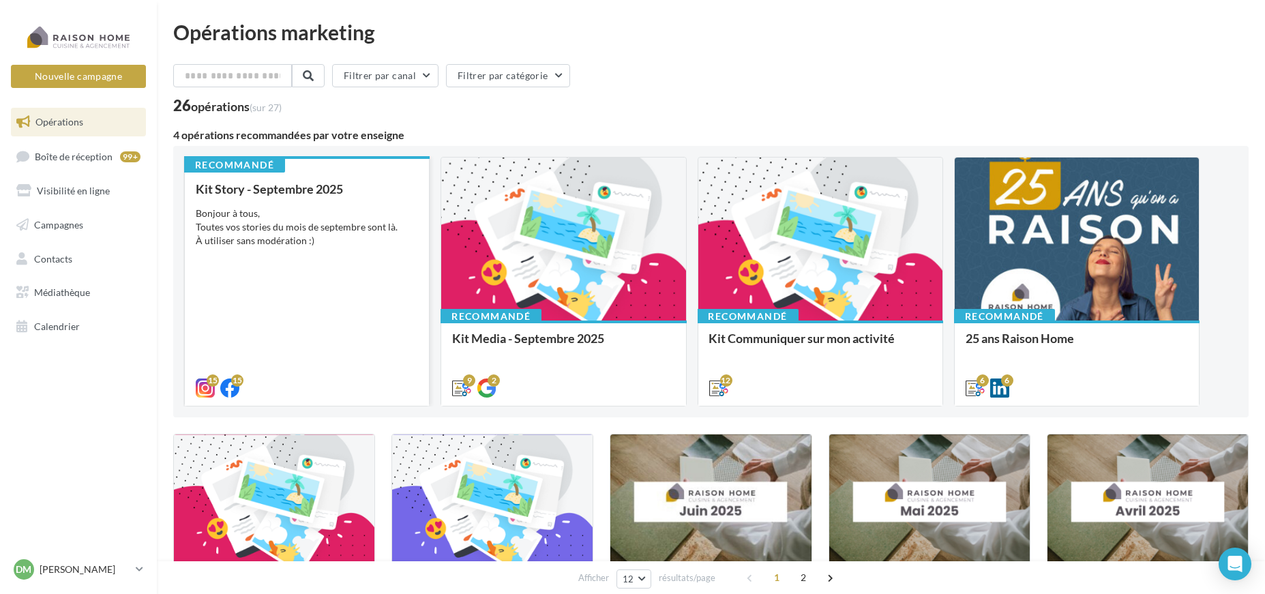
click at [325, 209] on div "Bonjour à tous, Toutes vos stories du mois de septembre sont là. À utiliser san…" at bounding box center [307, 227] width 222 height 41
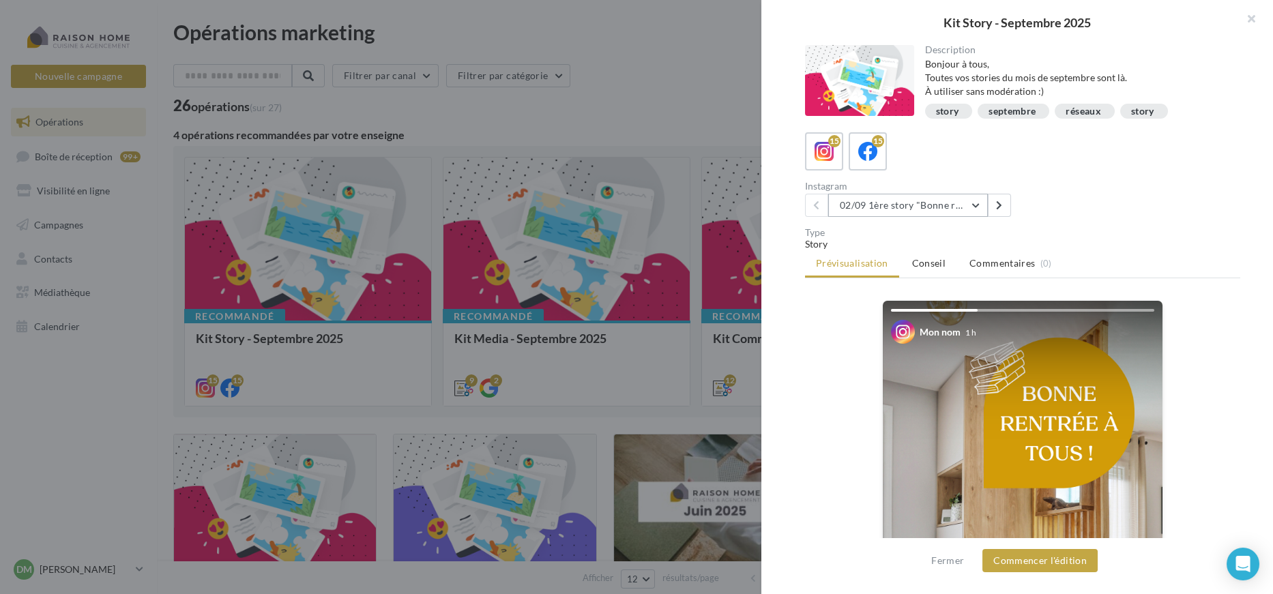
click at [898, 201] on button "02/09 1ère story "Bonne rentrée"" at bounding box center [908, 205] width 160 height 23
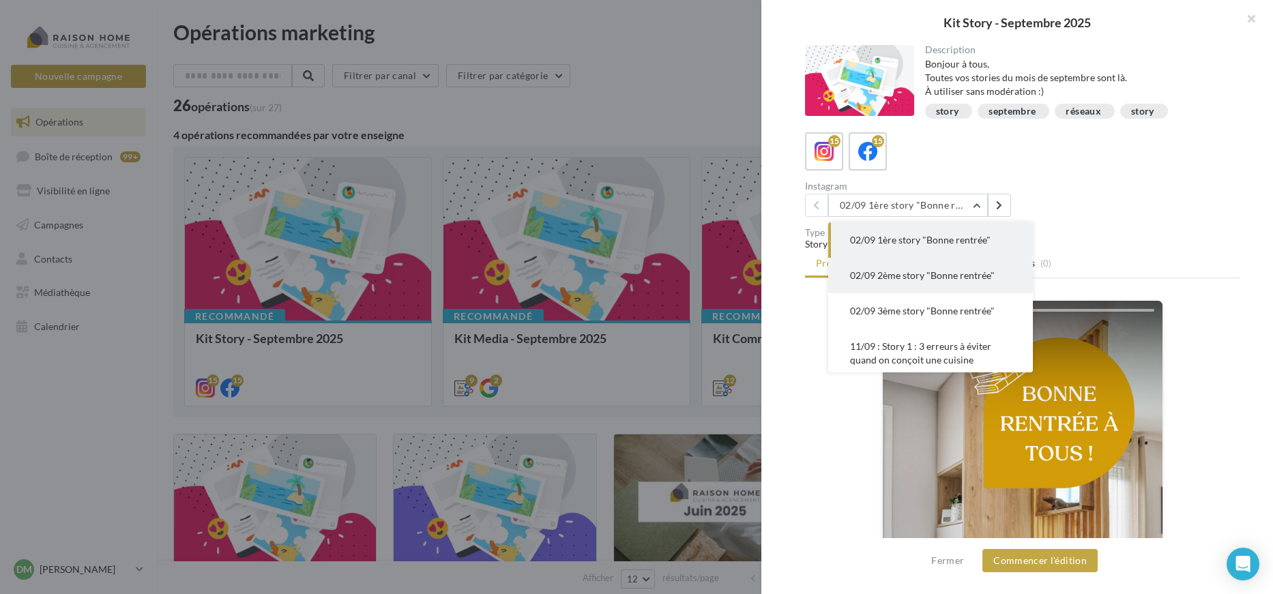
click at [888, 271] on span "02/09 2ème story "Bonne rentrée"" at bounding box center [922, 275] width 145 height 12
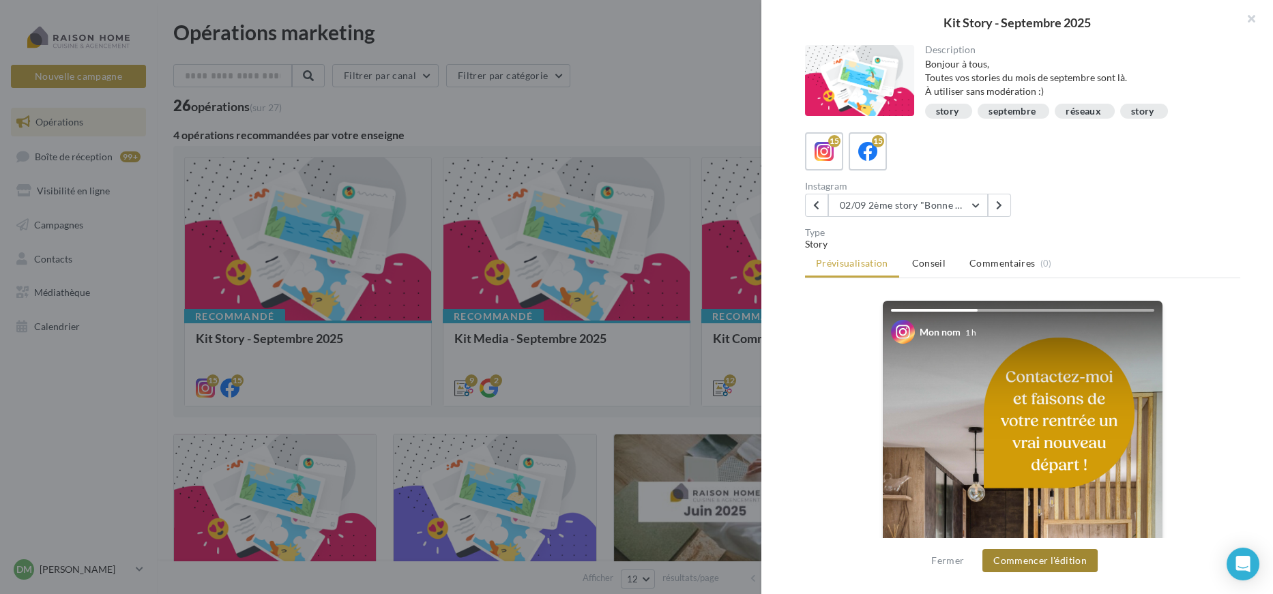
click at [1035, 561] on button "Commencer l'édition" at bounding box center [1039, 560] width 115 height 23
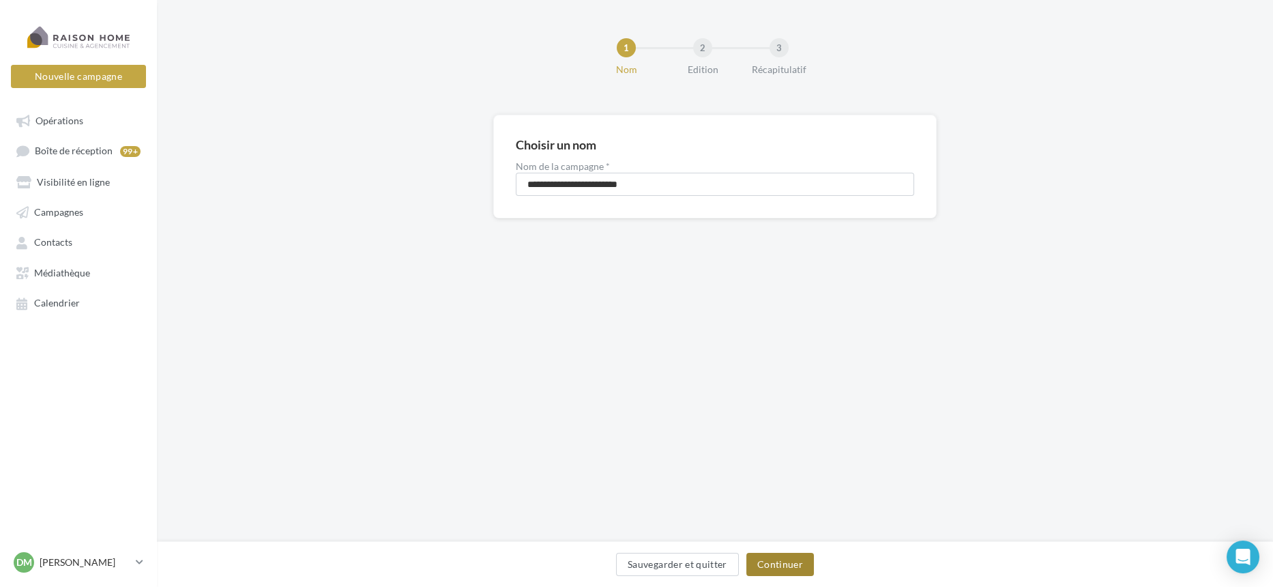
click at [763, 570] on button "Continuer" at bounding box center [780, 563] width 68 height 23
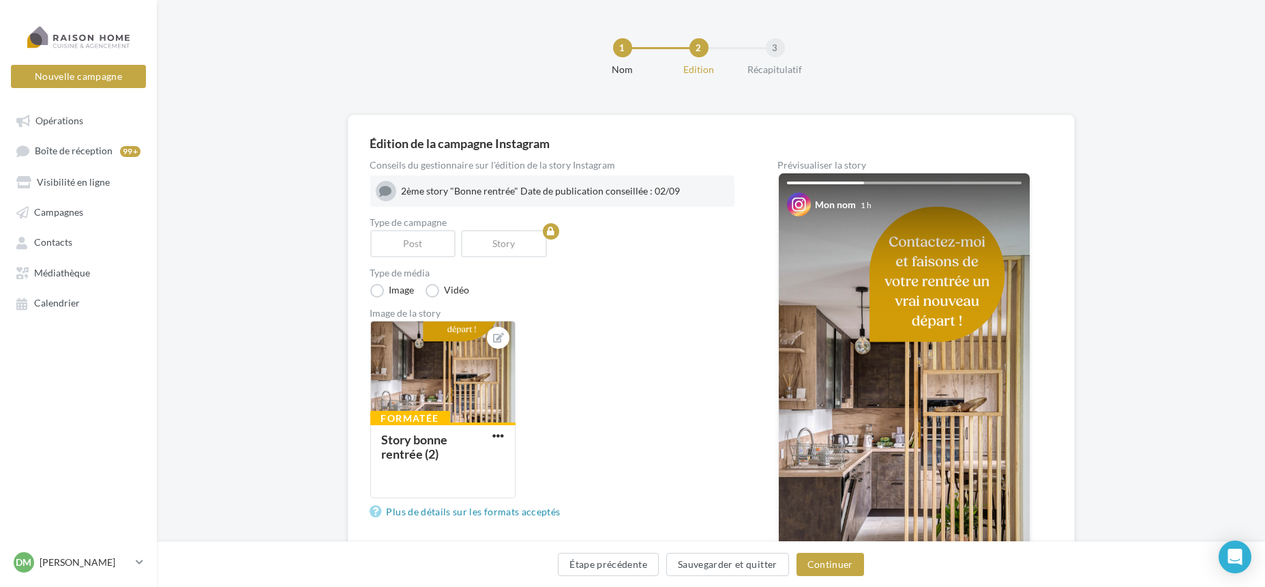
click at [665, 341] on div "Formatée Story bonne rentrée (2)" at bounding box center [557, 415] width 375 height 188
click at [813, 568] on button "Continuer" at bounding box center [831, 563] width 68 height 23
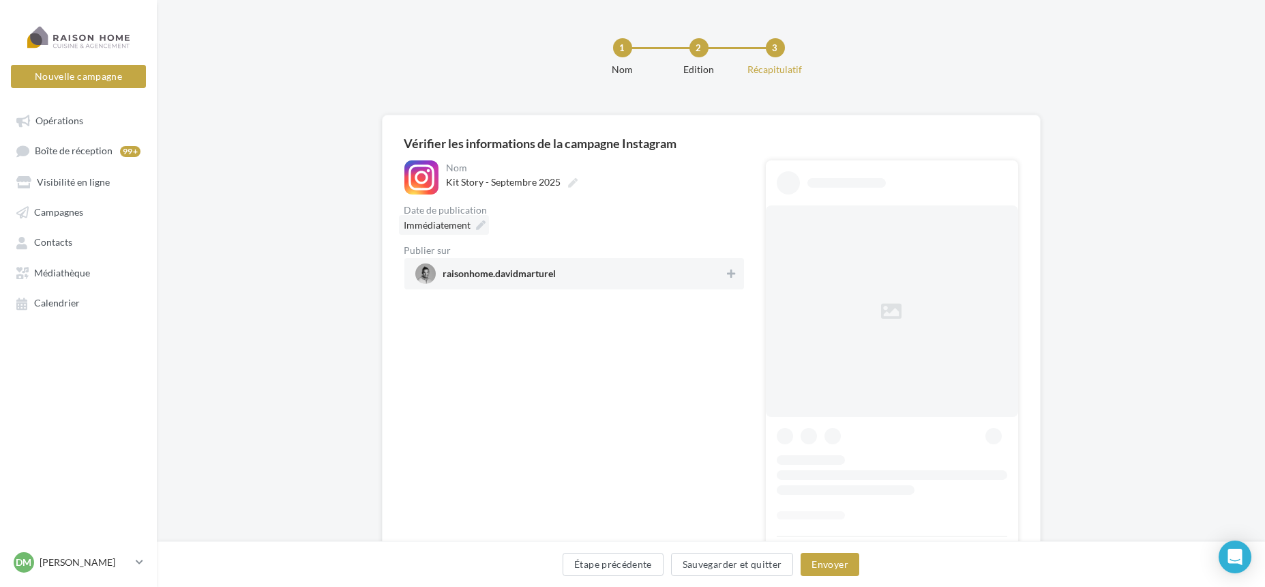
click at [485, 226] on icon at bounding box center [482, 225] width 10 height 10
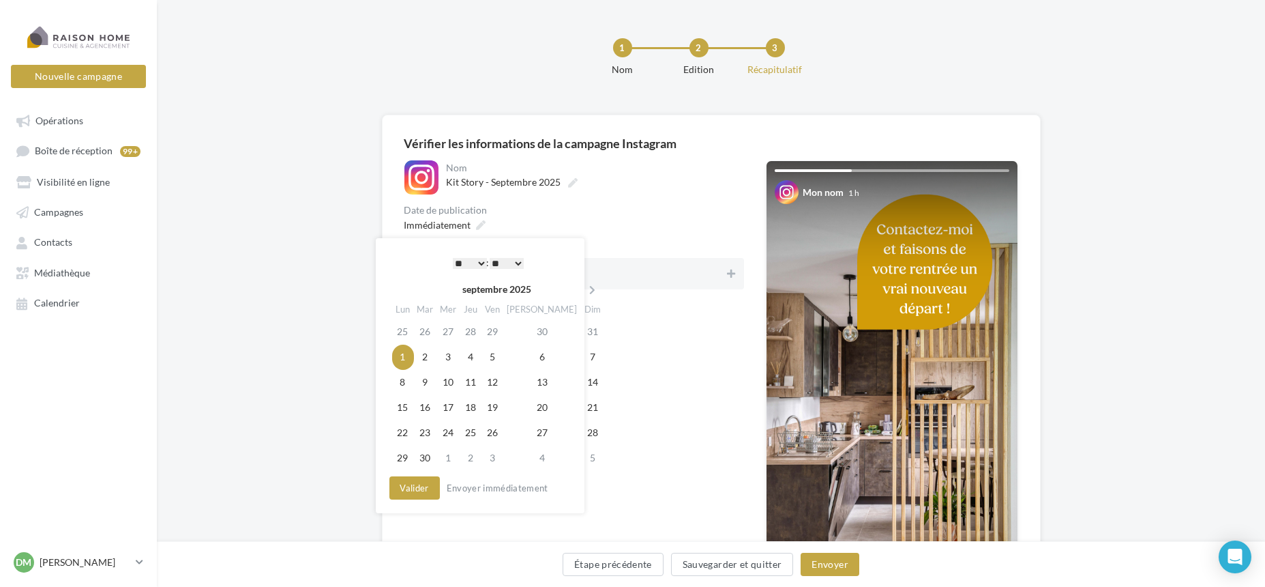
click at [694, 200] on div "**********" at bounding box center [574, 224] width 340 height 129
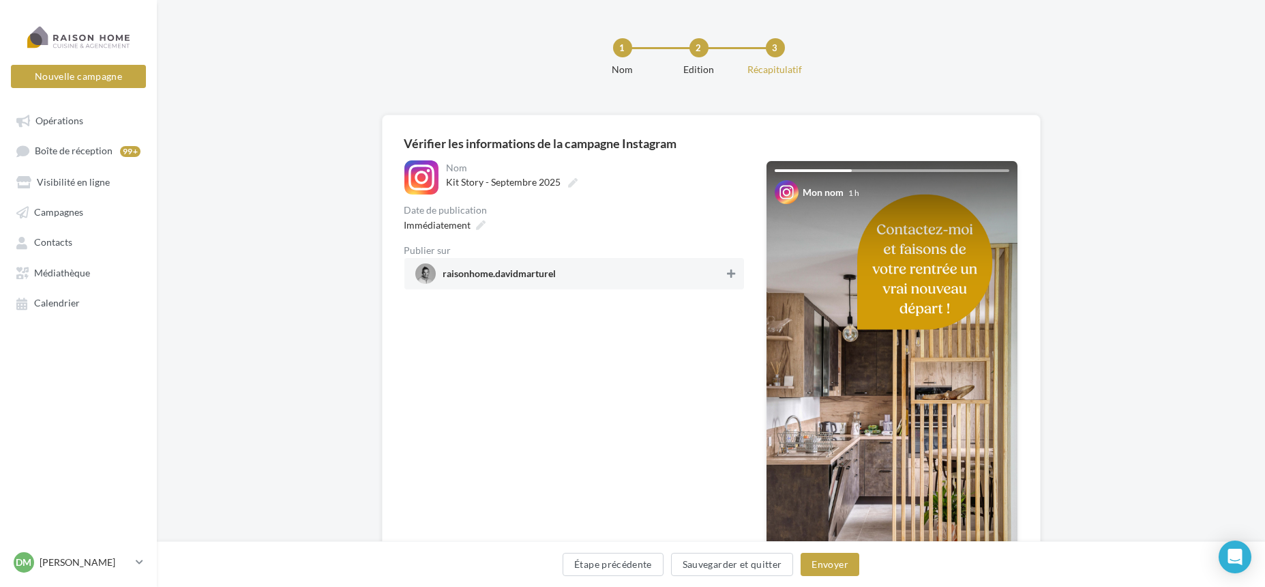
click at [730, 269] on icon at bounding box center [731, 274] width 8 height 10
click at [840, 572] on button "Envoyer" at bounding box center [830, 563] width 58 height 23
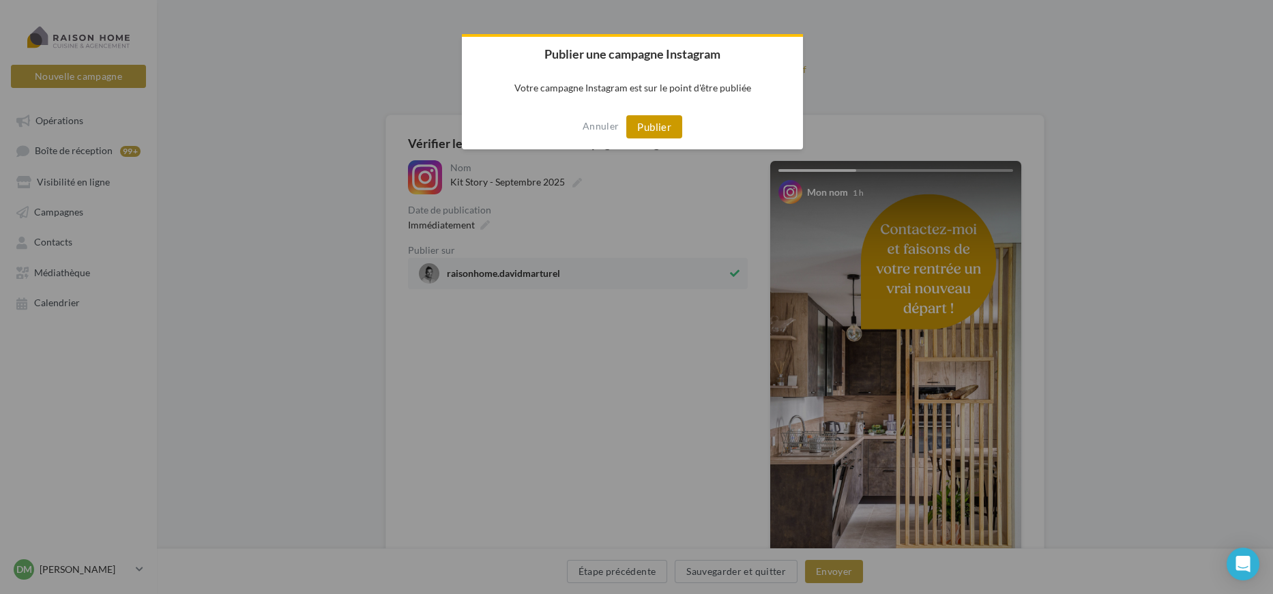
click at [655, 134] on button "Publier" at bounding box center [654, 126] width 56 height 23
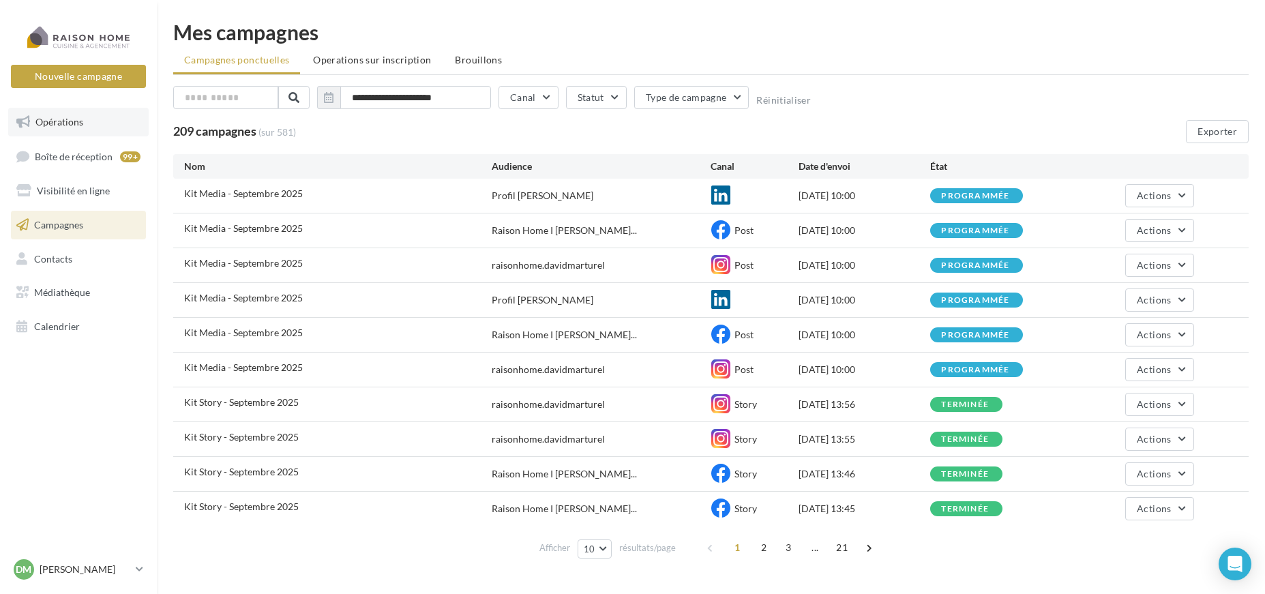
click at [92, 127] on link "Opérations" at bounding box center [78, 122] width 141 height 29
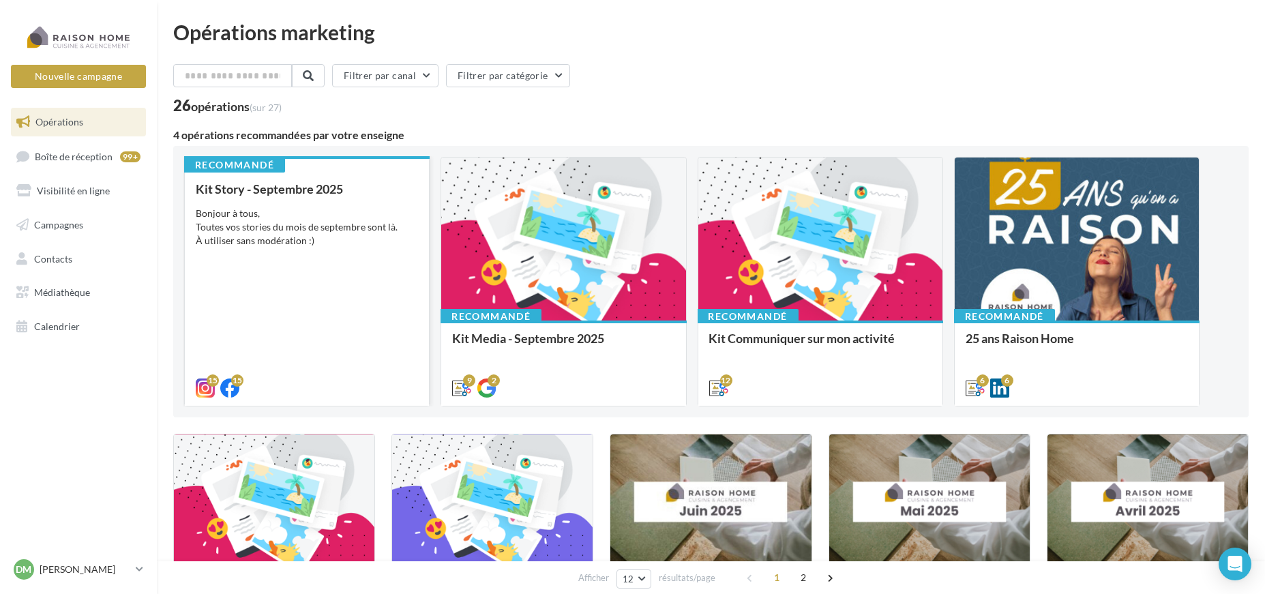
click at [345, 231] on div "Bonjour à tous, Toutes vos stories du mois de septembre sont là. À utiliser san…" at bounding box center [307, 227] width 222 height 41
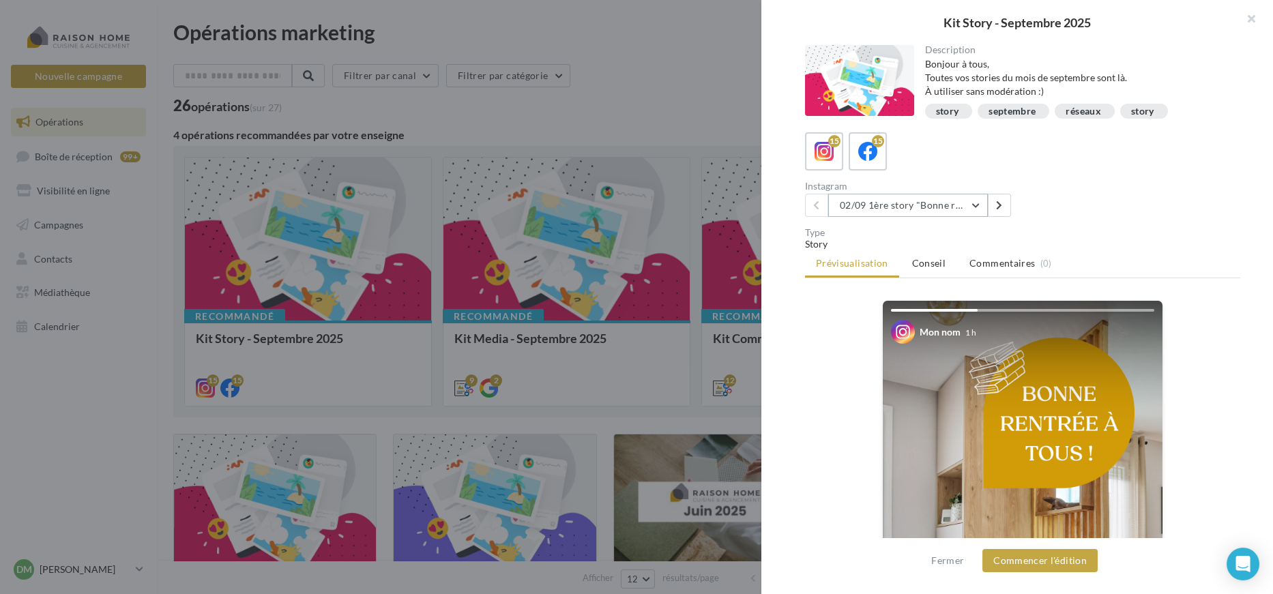
click at [919, 200] on button "02/09 1ère story "Bonne rentrée"" at bounding box center [908, 205] width 160 height 23
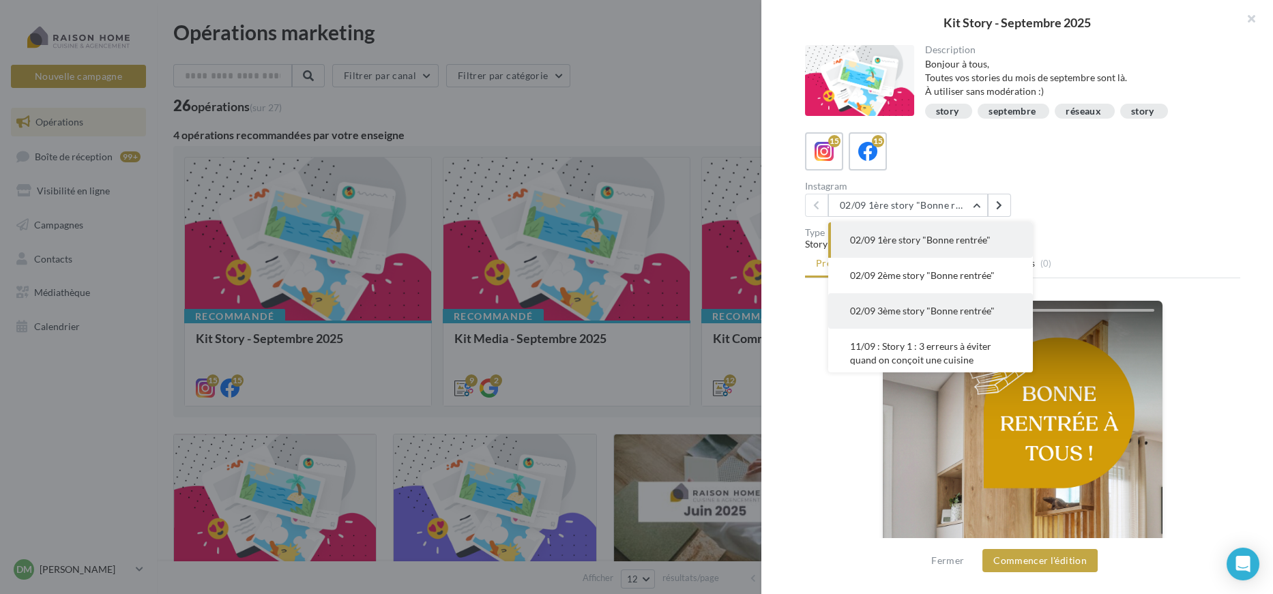
click at [896, 316] on span "02/09 3ème story "Bonne rentrée"" at bounding box center [922, 311] width 145 height 12
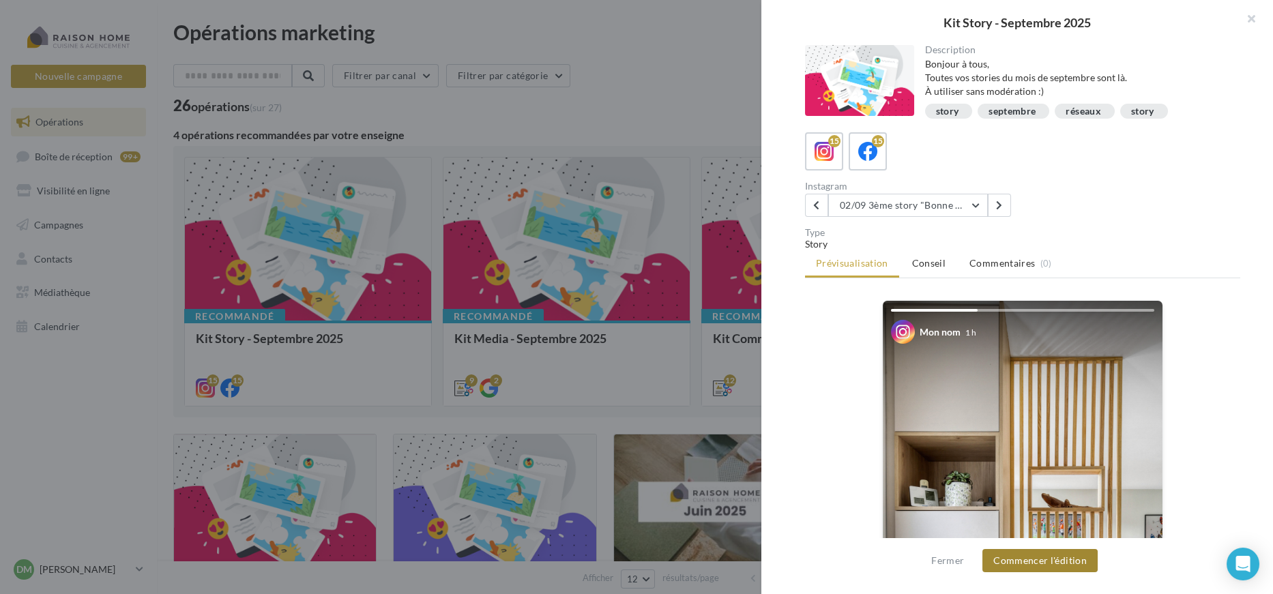
click at [1047, 572] on button "Commencer l'édition" at bounding box center [1039, 560] width 115 height 23
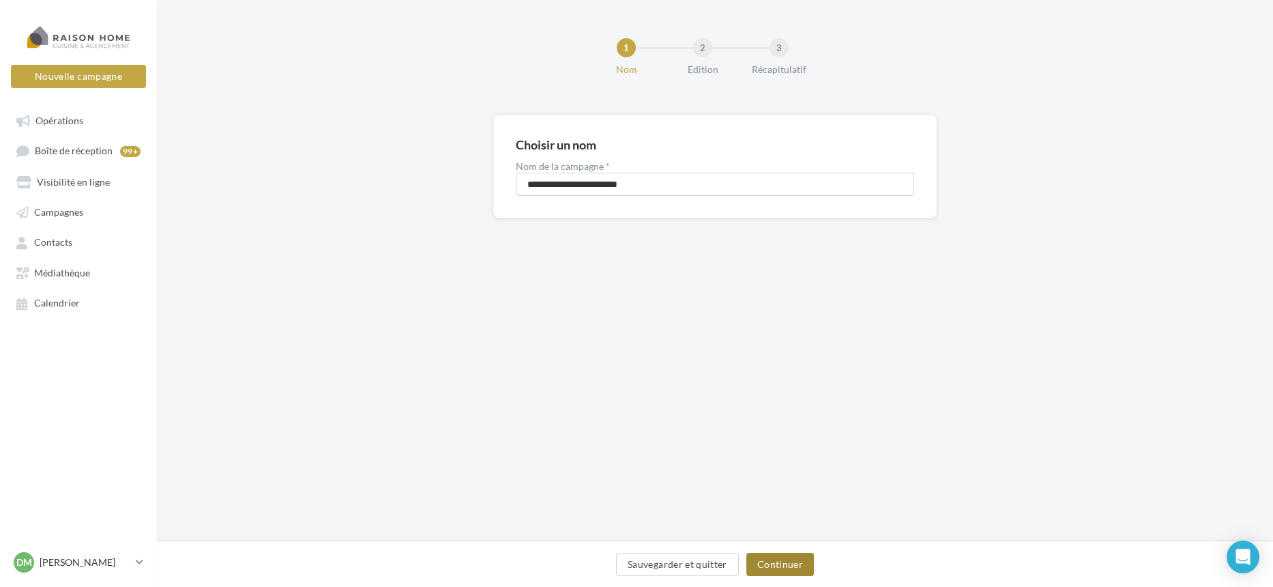
click at [782, 561] on button "Continuer" at bounding box center [780, 563] width 68 height 23
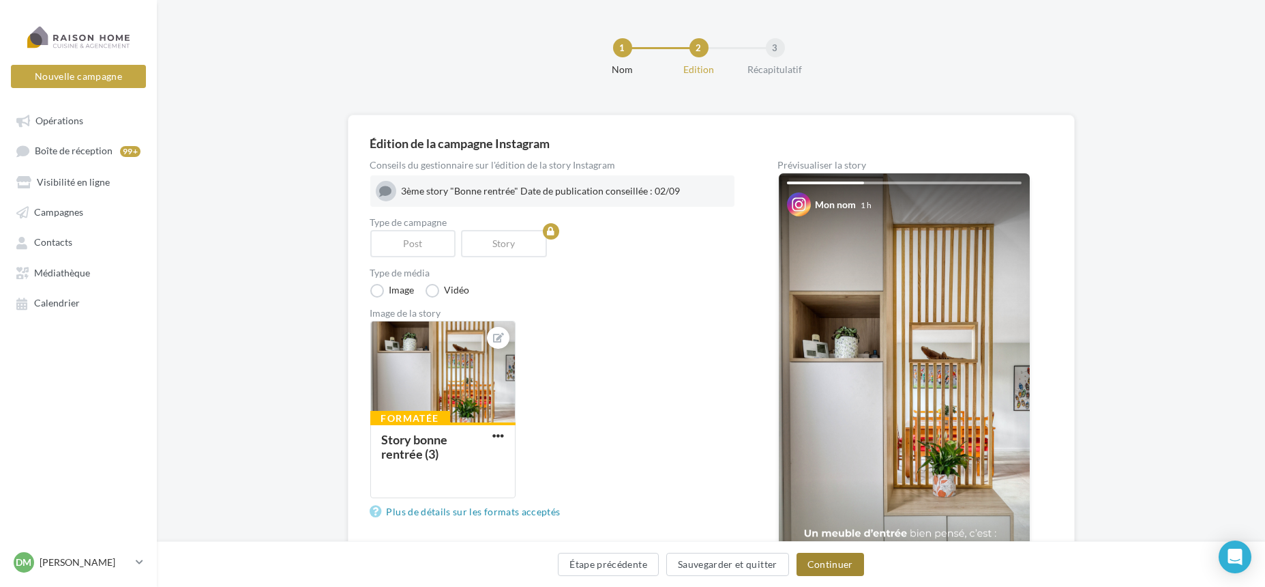
click at [831, 574] on button "Continuer" at bounding box center [831, 563] width 68 height 23
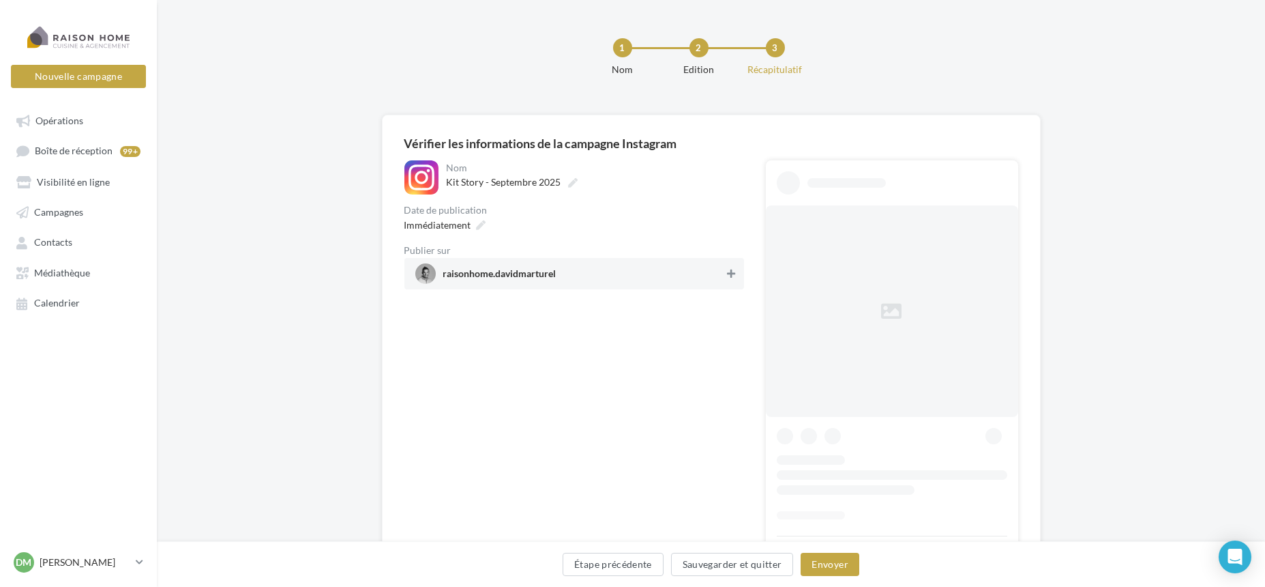
click at [734, 273] on icon at bounding box center [731, 274] width 8 height 10
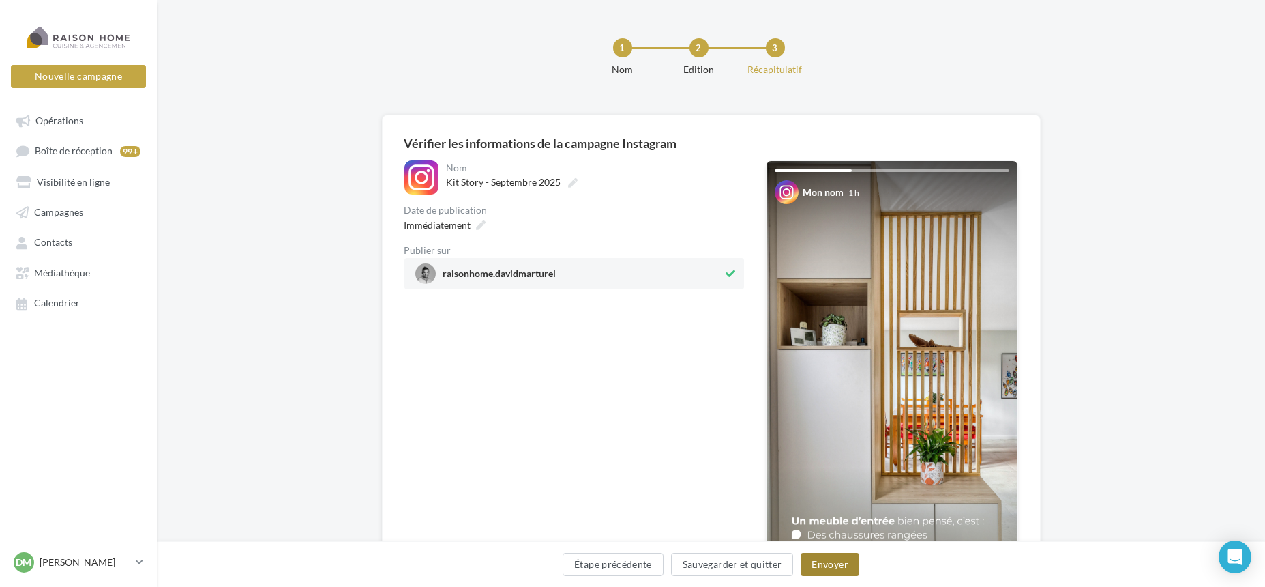
click at [852, 567] on button "Envoyer" at bounding box center [830, 563] width 58 height 23
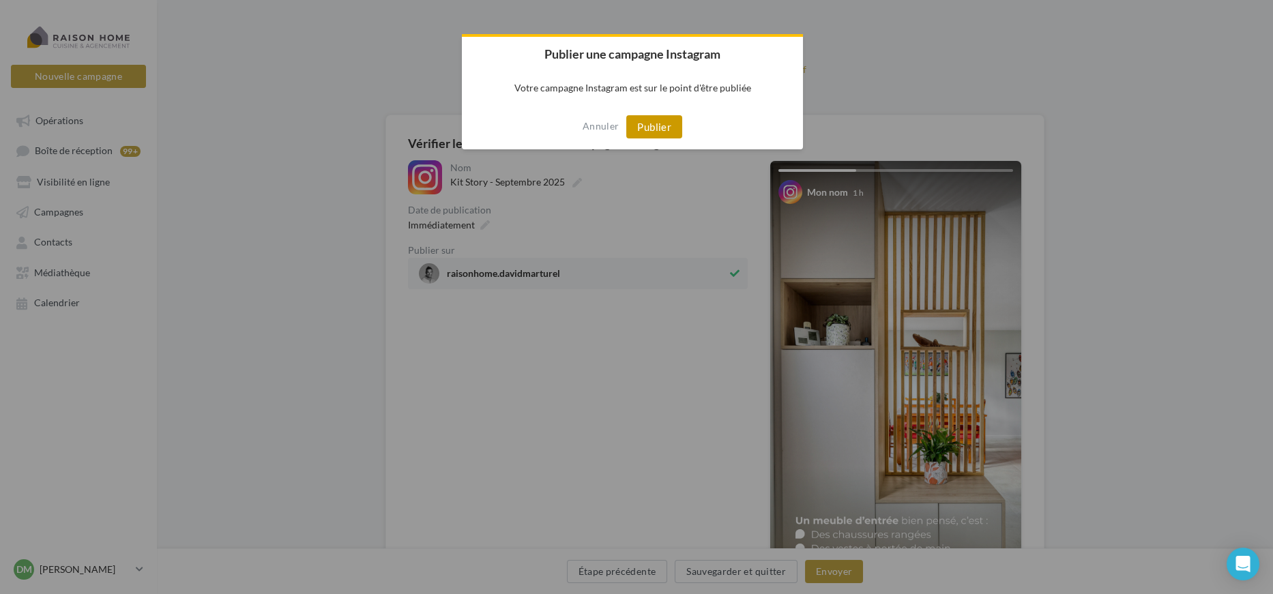
click at [653, 130] on button "Publier" at bounding box center [654, 126] width 56 height 23
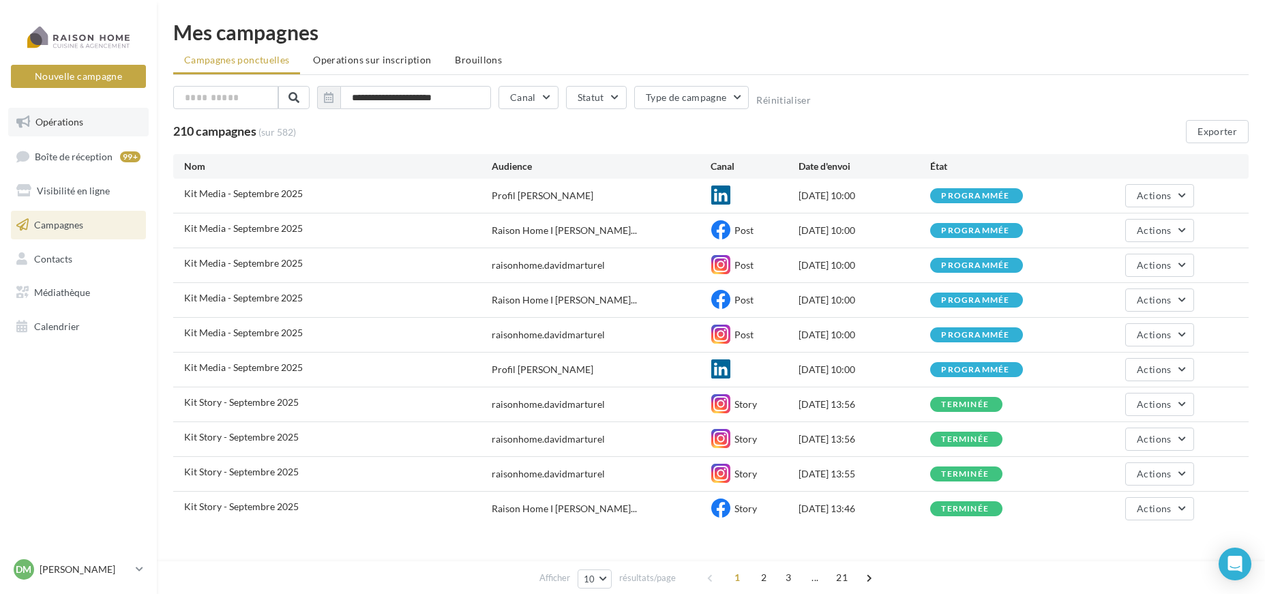
click at [69, 125] on span "Opérations" at bounding box center [59, 122] width 48 height 12
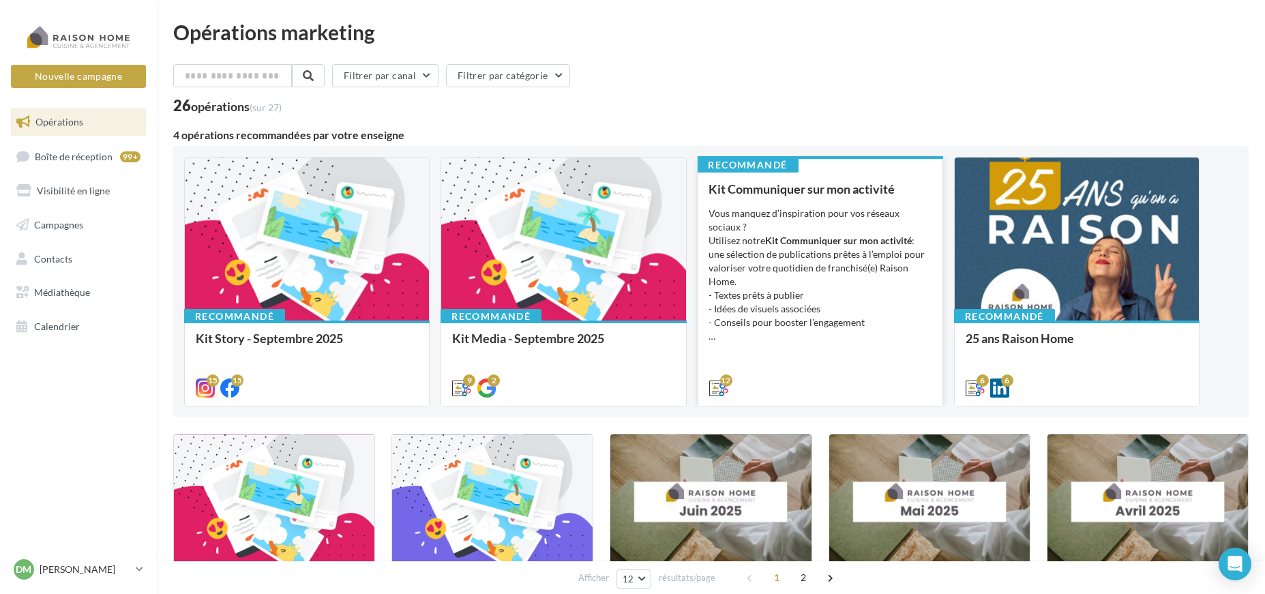
click at [831, 220] on div "Vous manquez d’inspiration pour vos réseaux sociaux ? Utilisez notre Kit Commun…" at bounding box center [820, 275] width 222 height 136
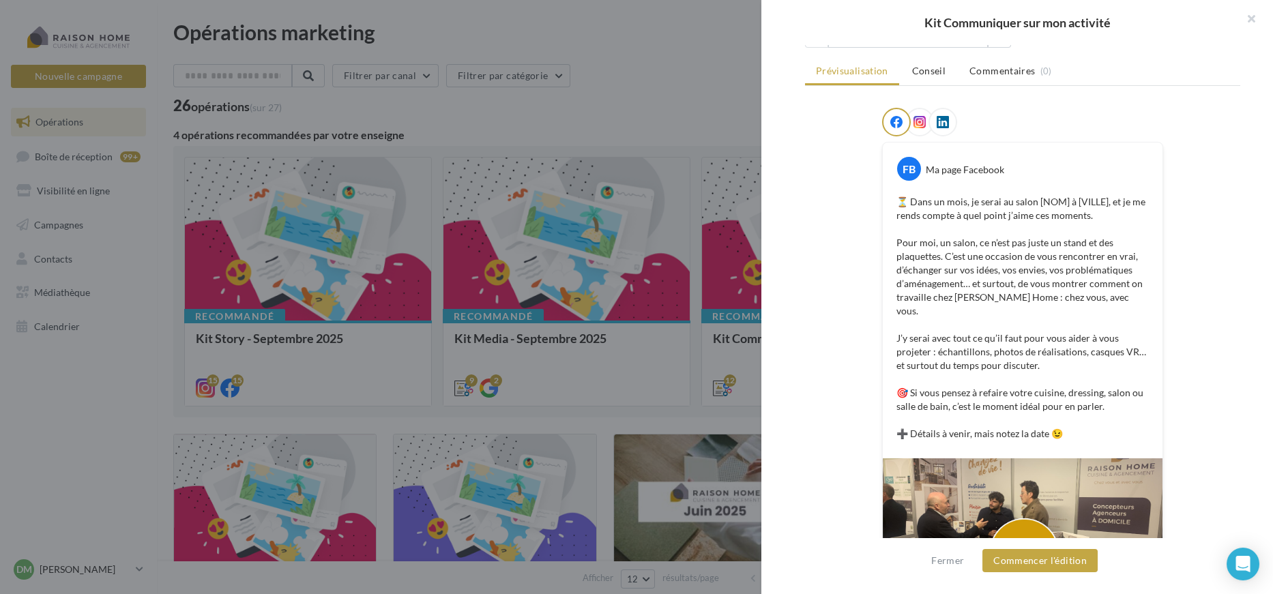
scroll to position [205, 0]
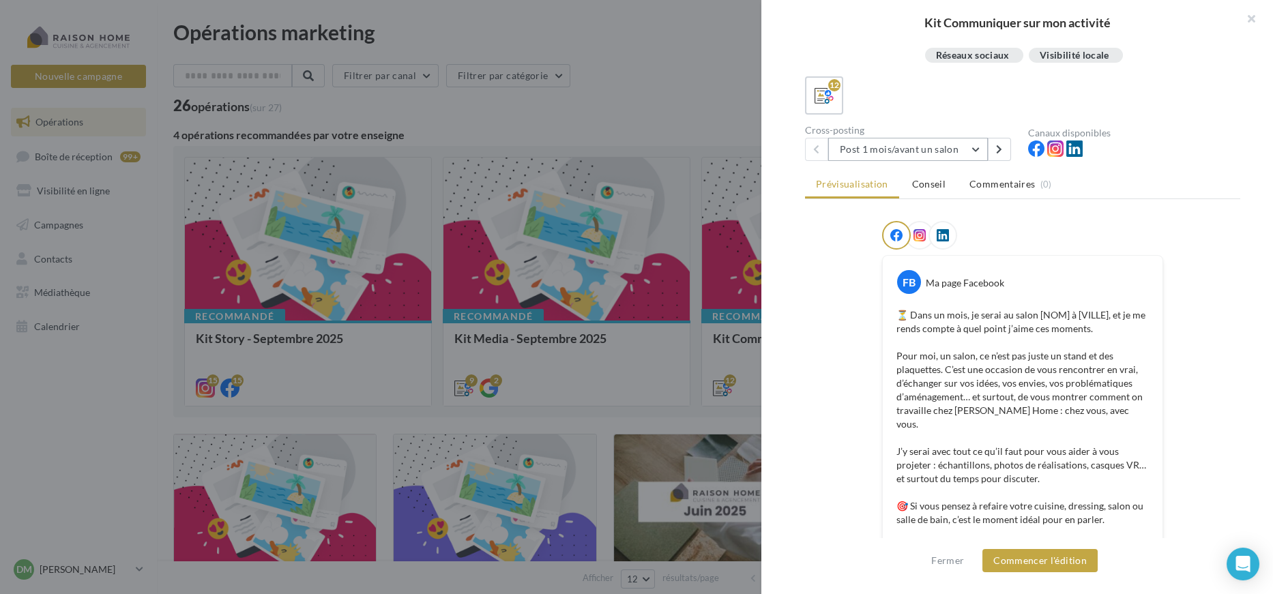
click at [963, 153] on button "Post 1 mois/avant un salon" at bounding box center [908, 149] width 160 height 23
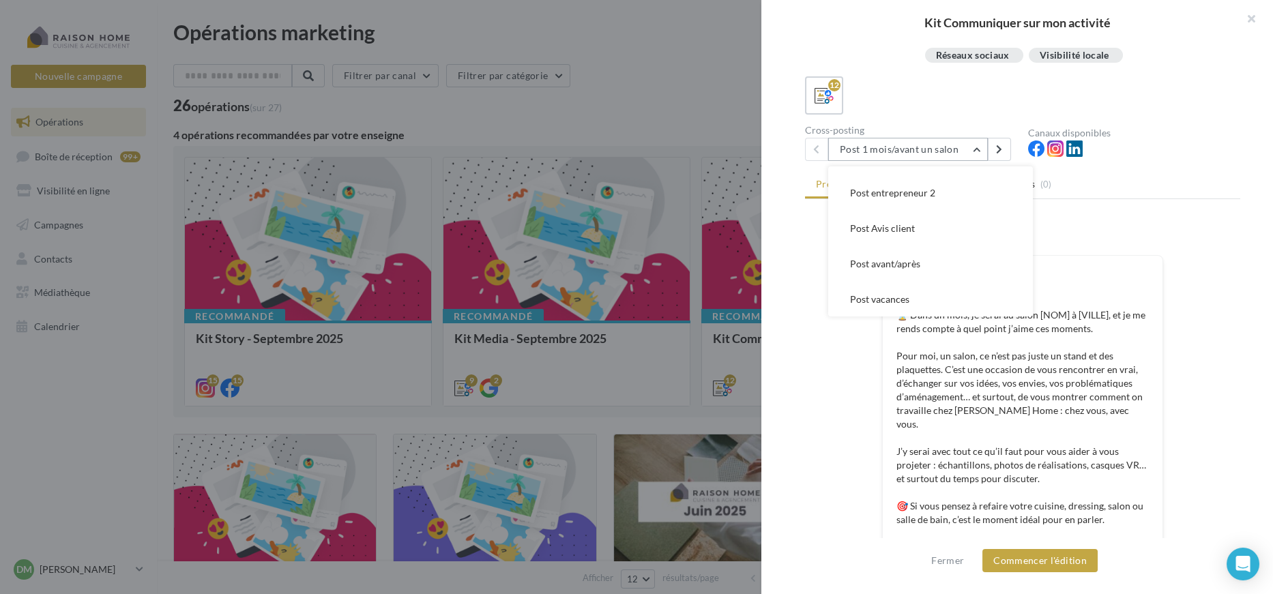
scroll to position [199, 0]
click at [933, 231] on span "Post entrepreneur 1" at bounding box center [892, 233] width 85 height 12
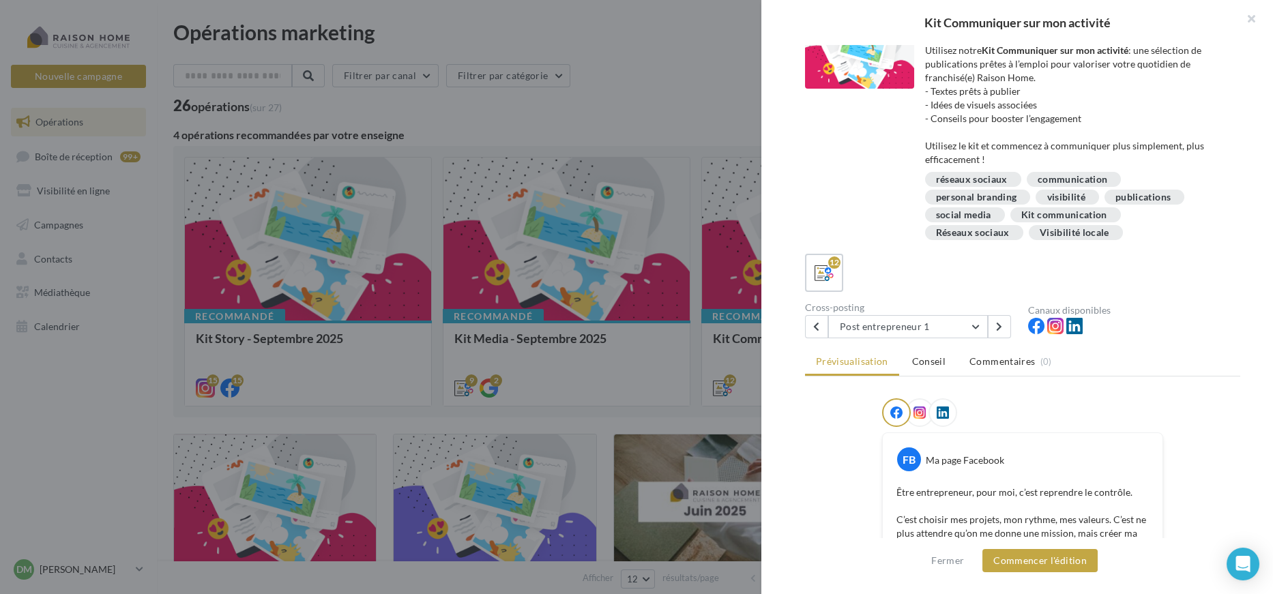
scroll to position [0, 0]
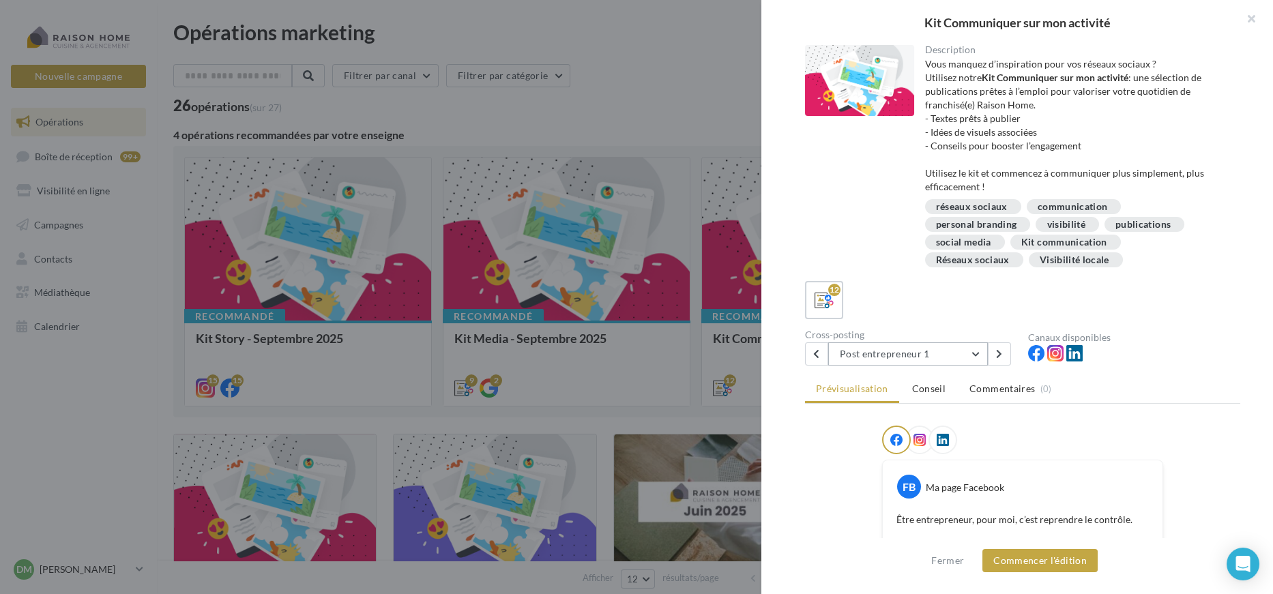
click at [961, 350] on button "Post entrepreneur 1" at bounding box center [908, 353] width 160 height 23
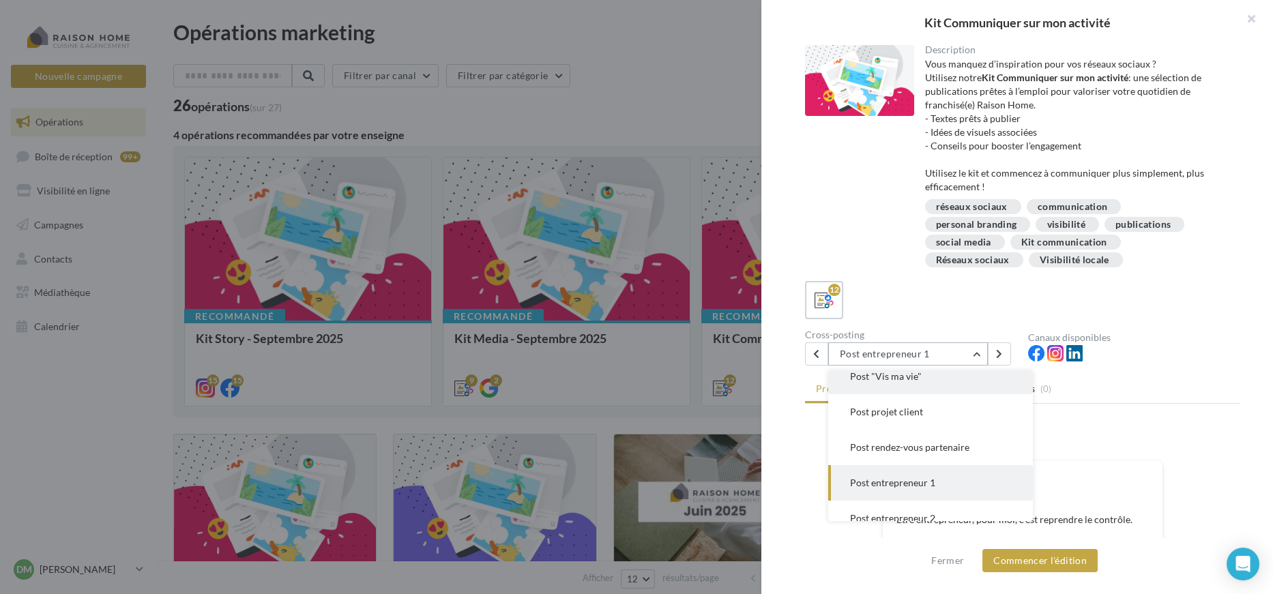
scroll to position [137, 0]
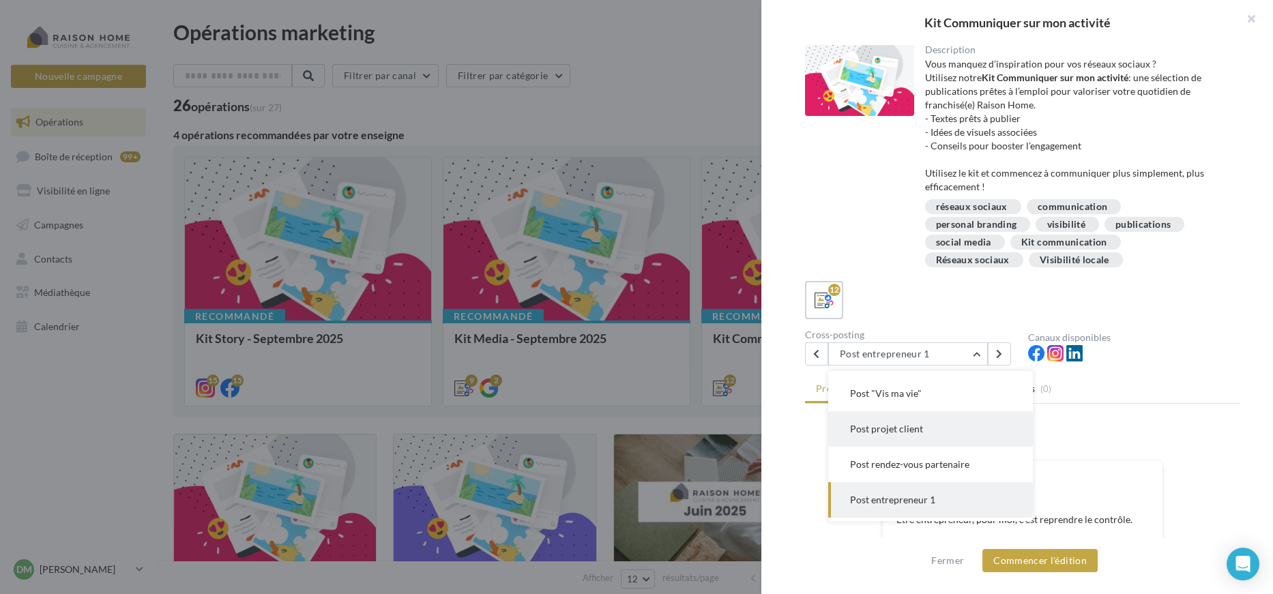
click at [959, 433] on button "Post projet client" at bounding box center [930, 428] width 205 height 35
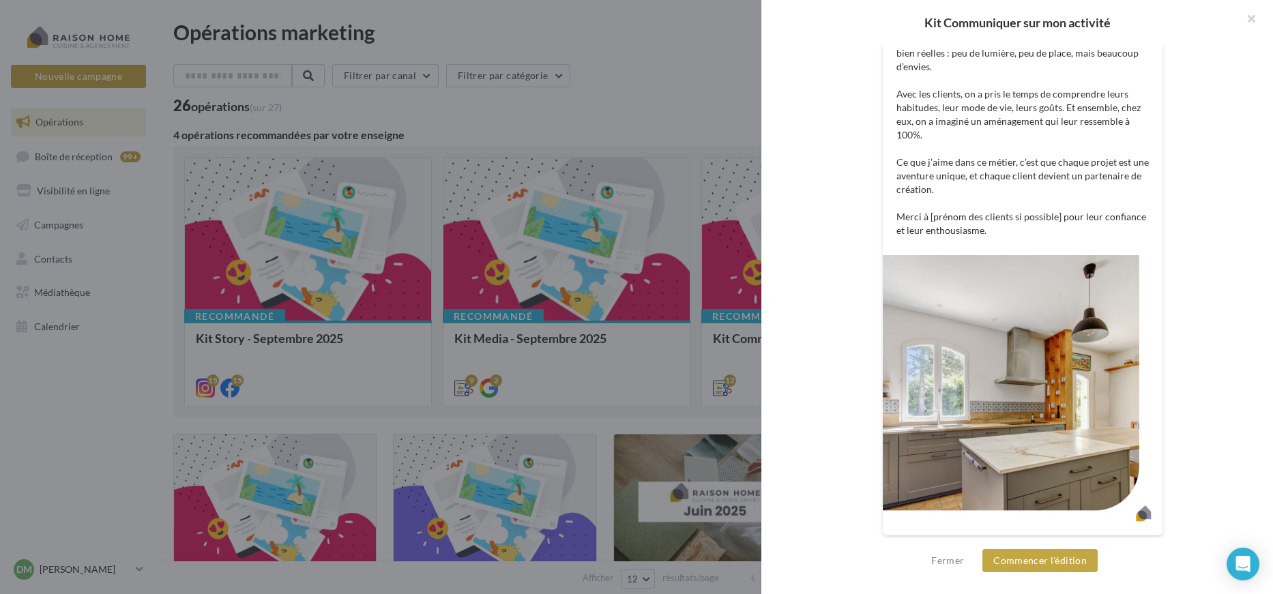
scroll to position [342, 0]
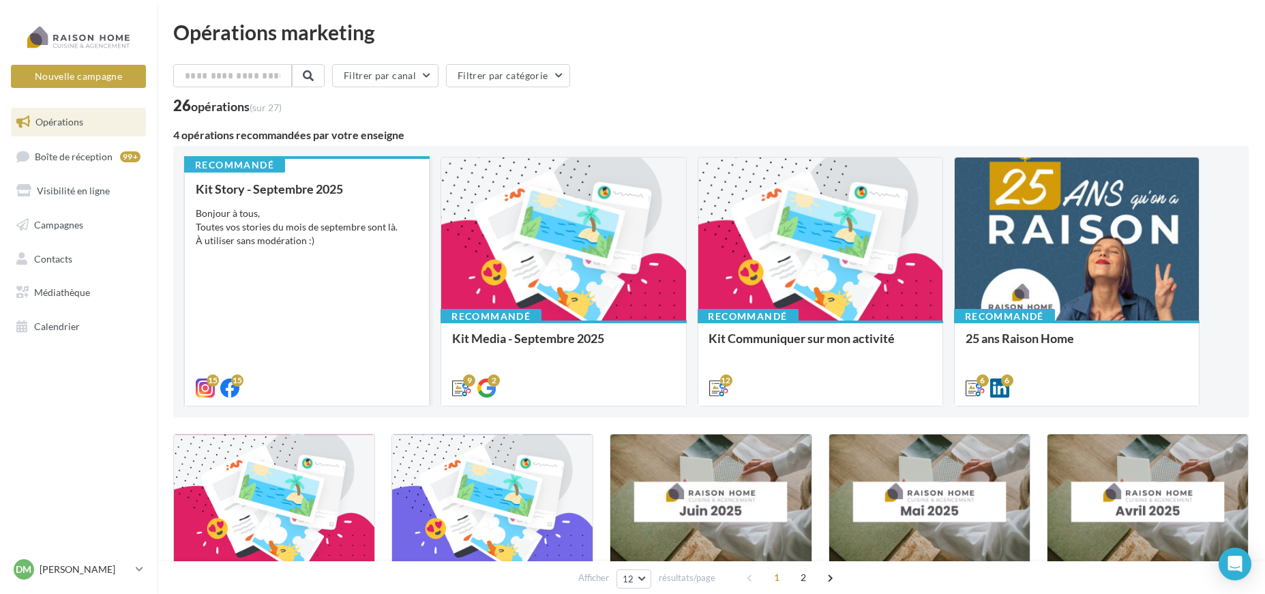
click at [340, 248] on div "Kit Story - Septembre 2025 Bonjour à tous, Toutes vos stories du mois de septem…" at bounding box center [307, 287] width 222 height 211
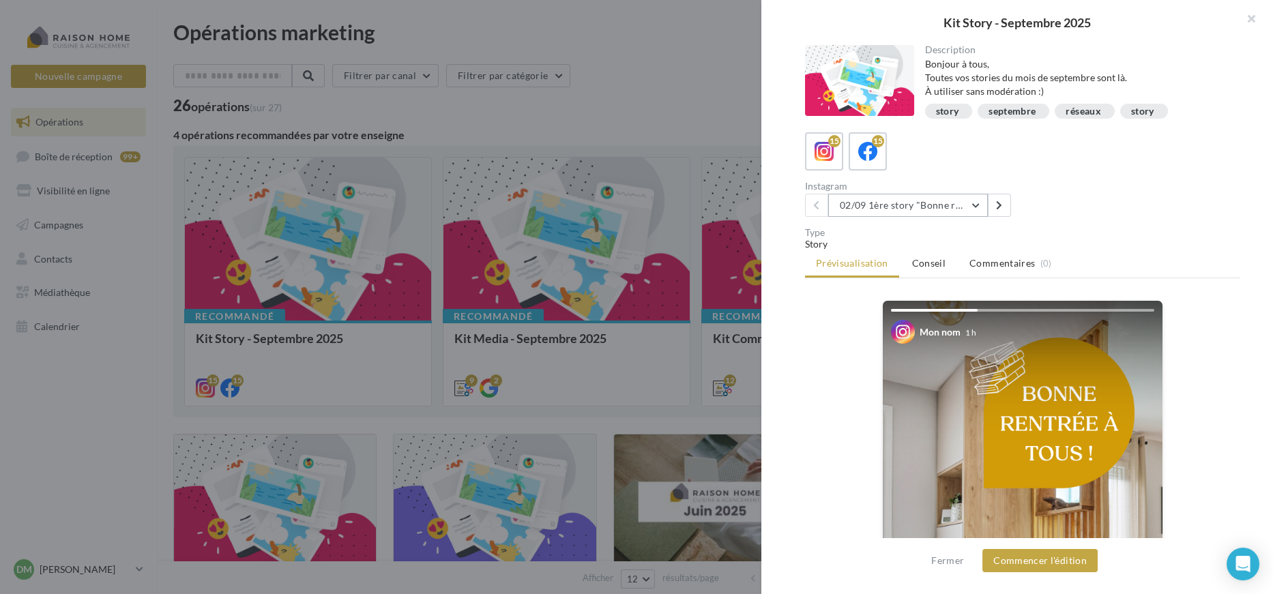
click at [935, 201] on button "02/09 1ère story "Bonne rentrée"" at bounding box center [908, 205] width 160 height 23
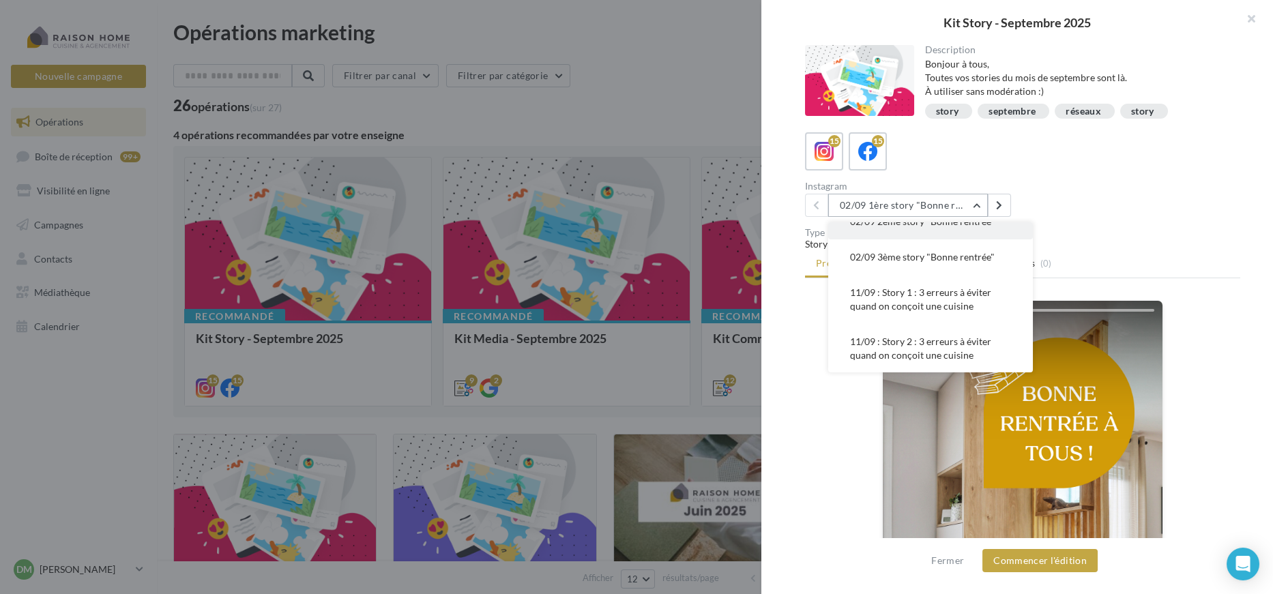
scroll to position [76, 0]
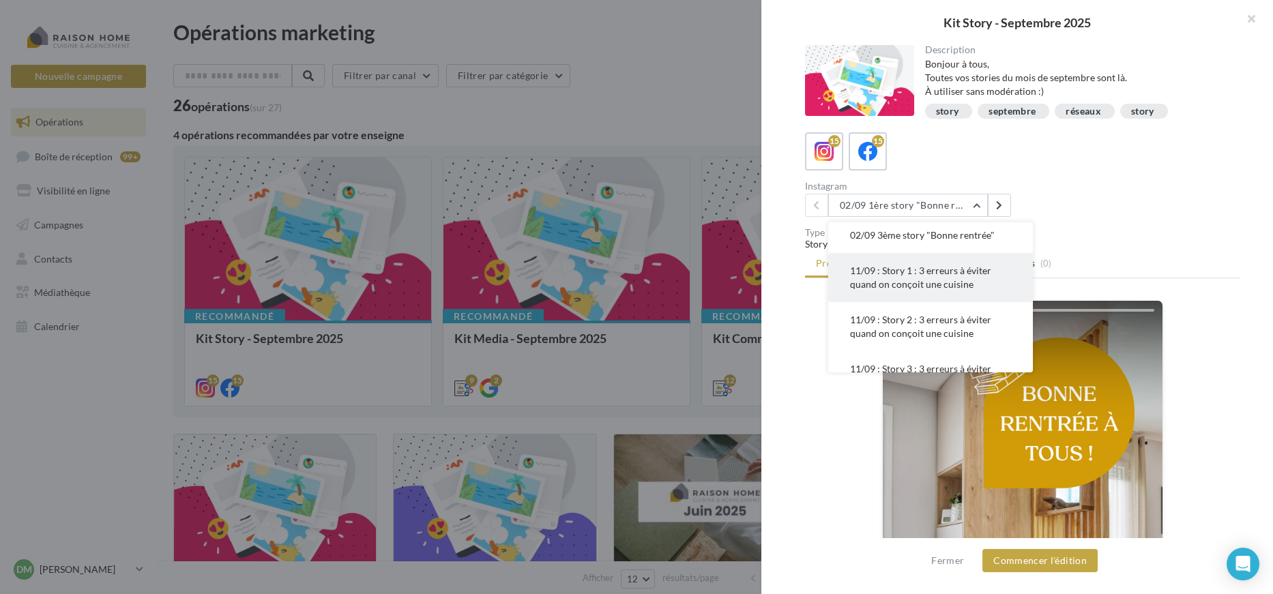
click at [945, 287] on span "11/09 : Story 1 : 3 erreurs à éviter quand on conçoit une cuisine" at bounding box center [920, 277] width 141 height 25
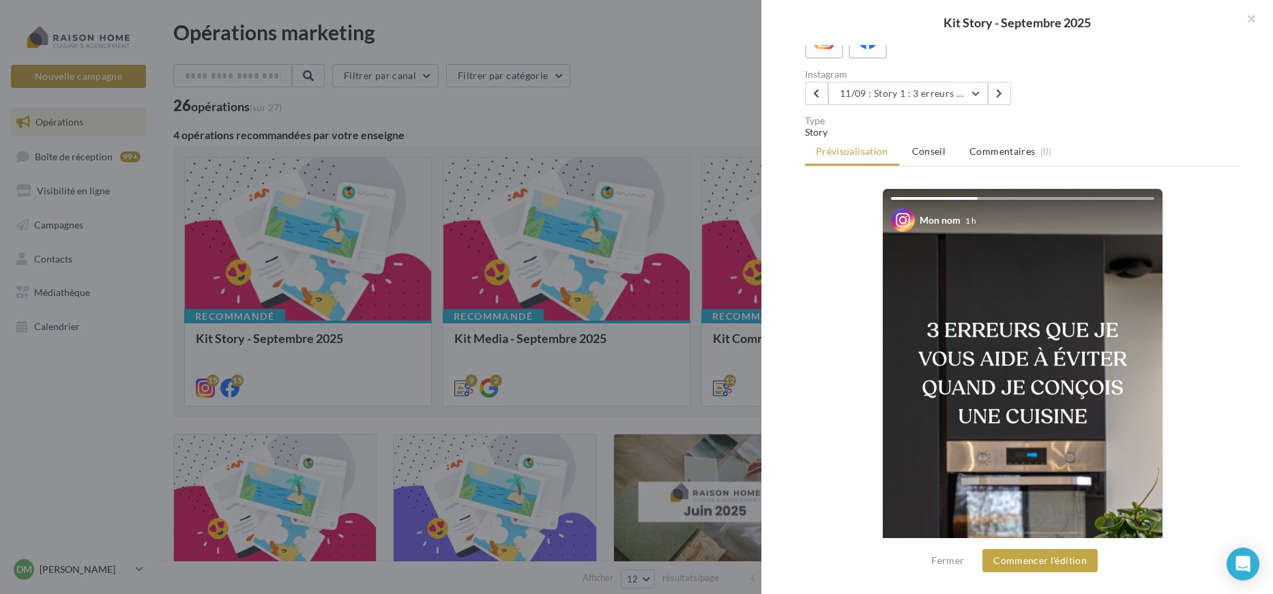
scroll to position [36, 0]
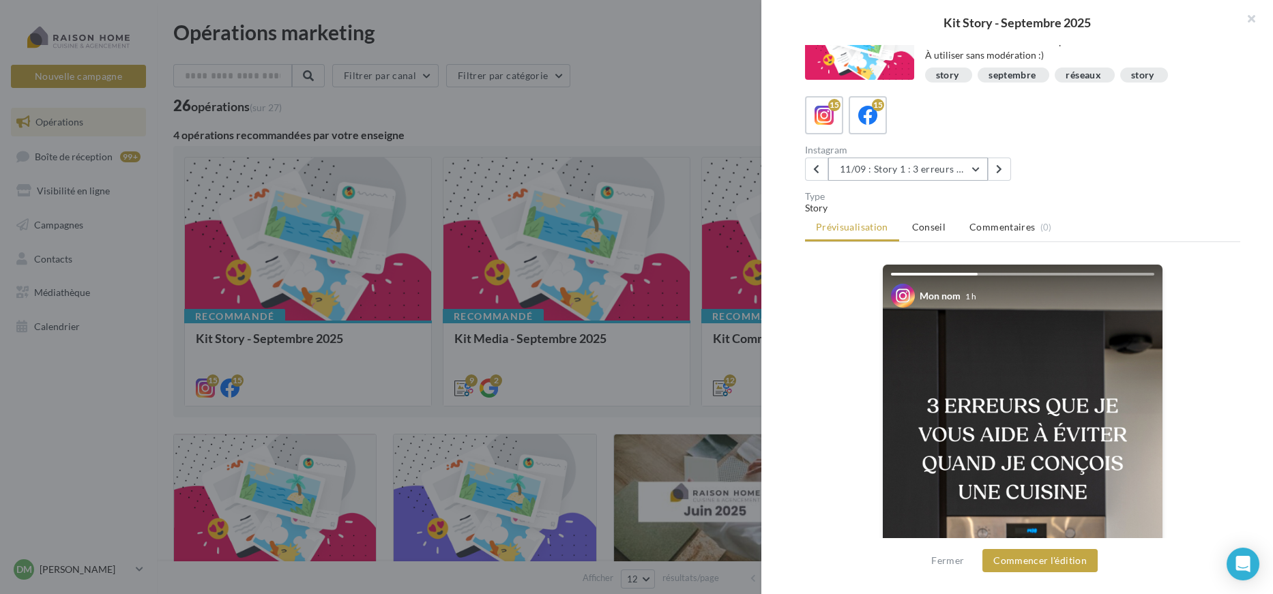
click at [951, 172] on button "11/09 : Story 1 : 3 erreurs à éviter quand on conçoit une cuisine" at bounding box center [908, 169] width 160 height 23
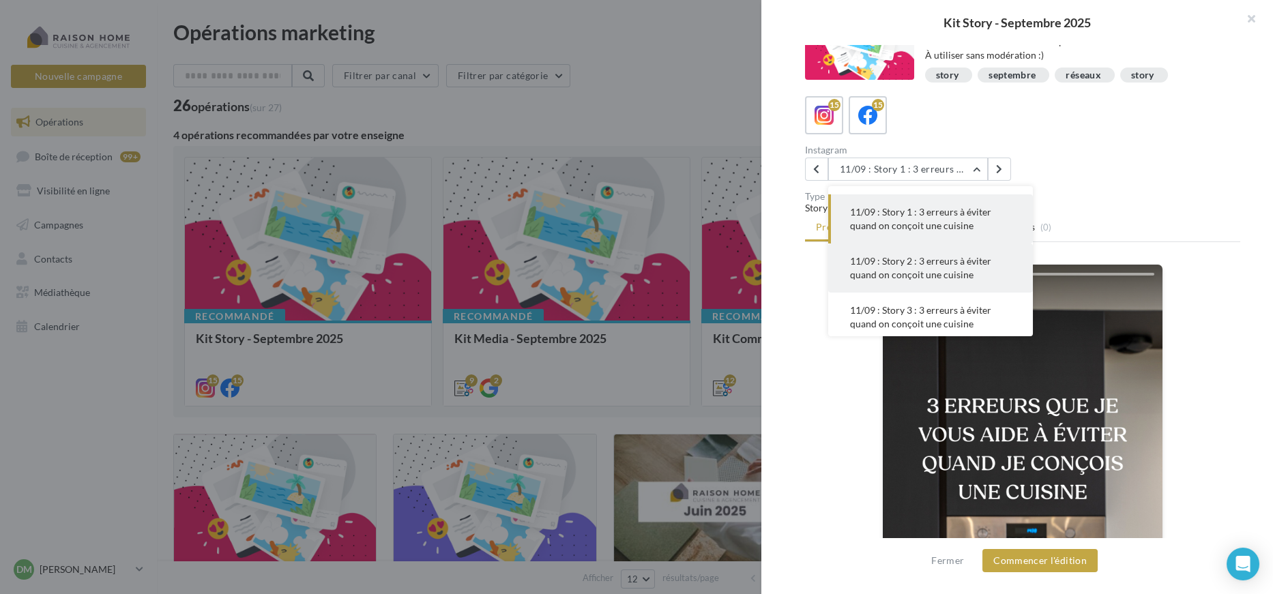
click at [950, 257] on span "11/09 : Story 2 : 3 erreurs à éviter quand on conçoit une cuisine" at bounding box center [920, 267] width 141 height 25
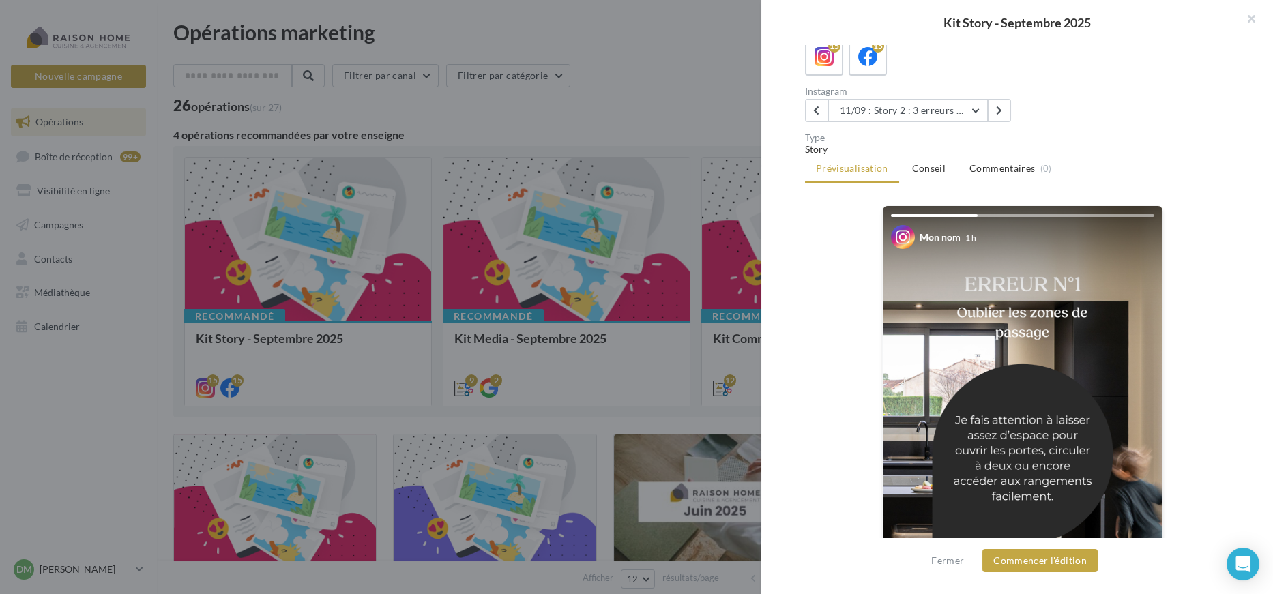
scroll to position [36, 0]
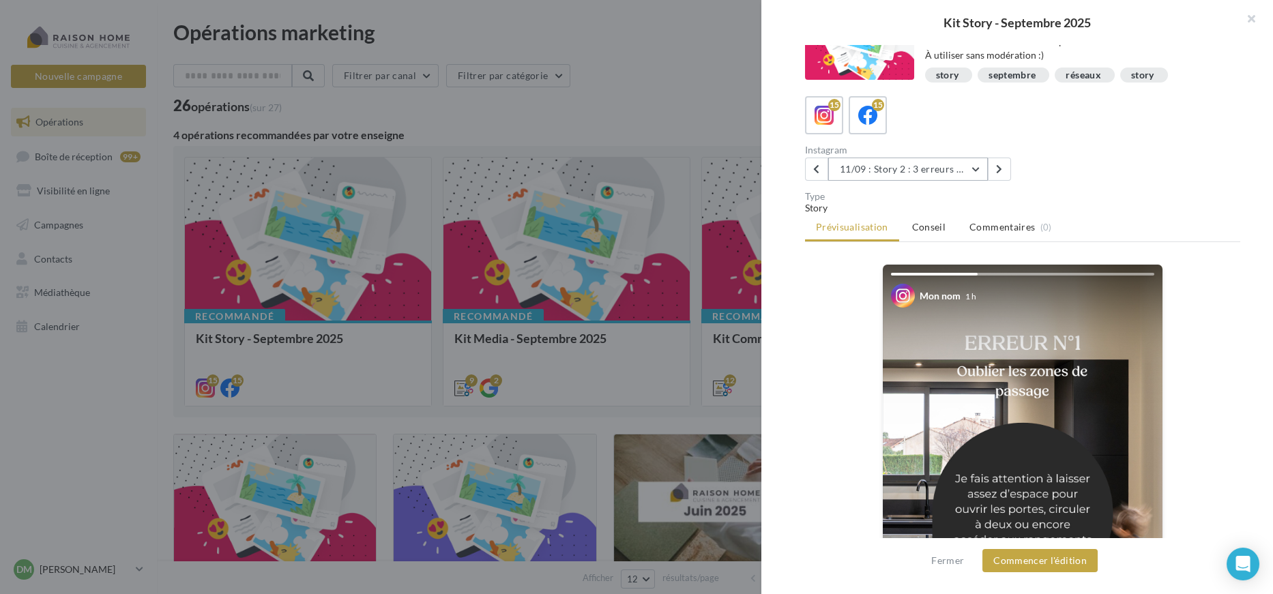
click at [902, 167] on button "11/09 : Story 2 : 3 erreurs à éviter quand on conçoit une cuisine" at bounding box center [908, 169] width 160 height 23
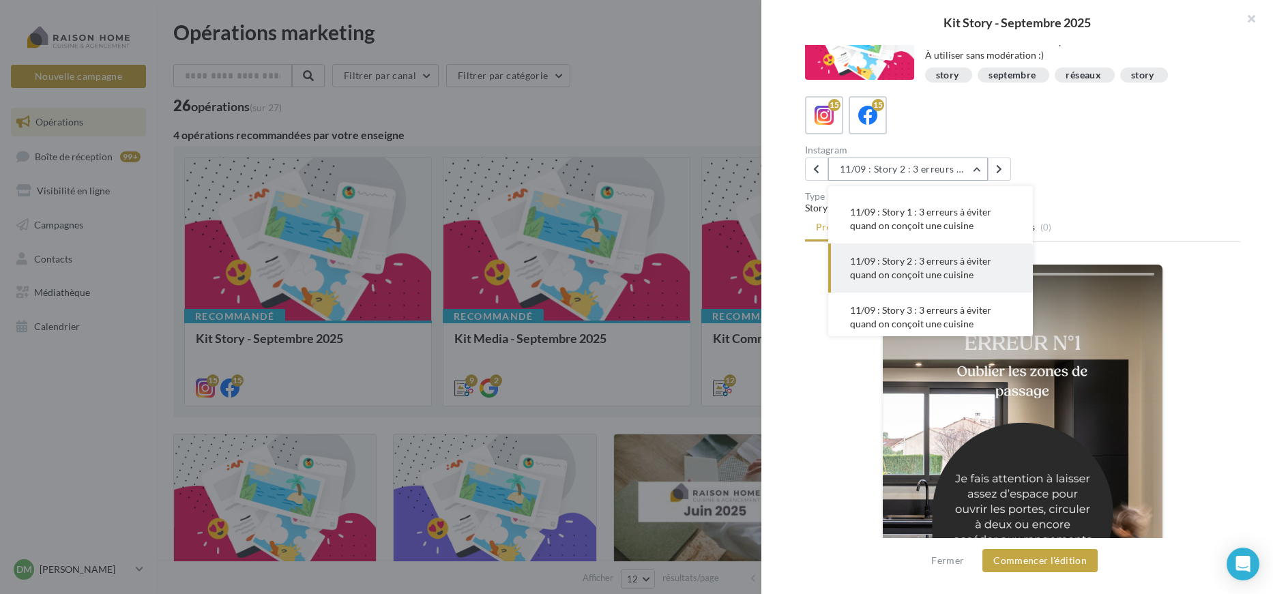
scroll to position [147, 0]
click at [966, 265] on span "11/09 : Story 3 : 3 erreurs à éviter quand on conçoit une cuisine" at bounding box center [920, 268] width 141 height 25
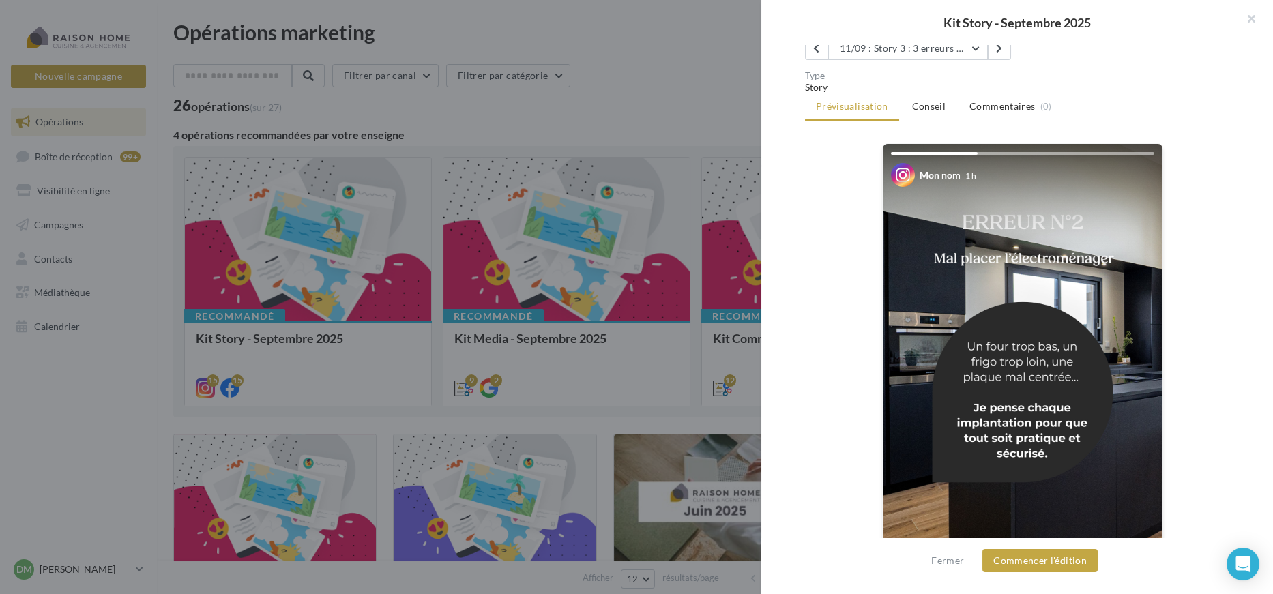
scroll to position [113, 0]
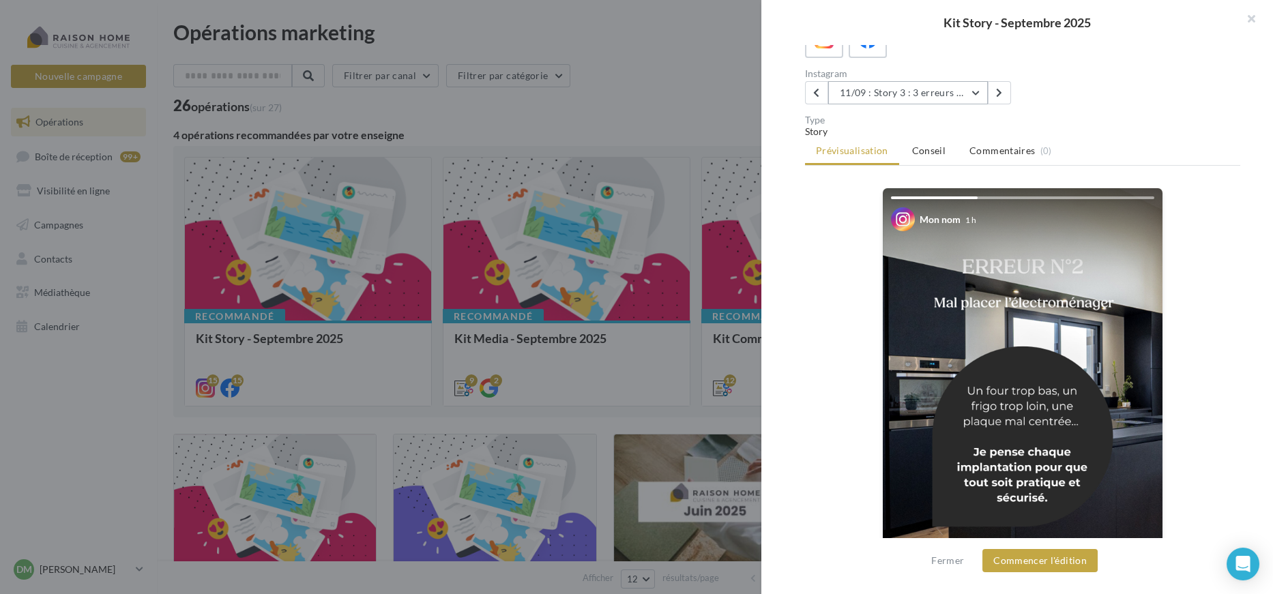
click at [959, 93] on button "11/09 : Story 3 : 3 erreurs à éviter quand on conçoit une cuisine" at bounding box center [908, 92] width 160 height 23
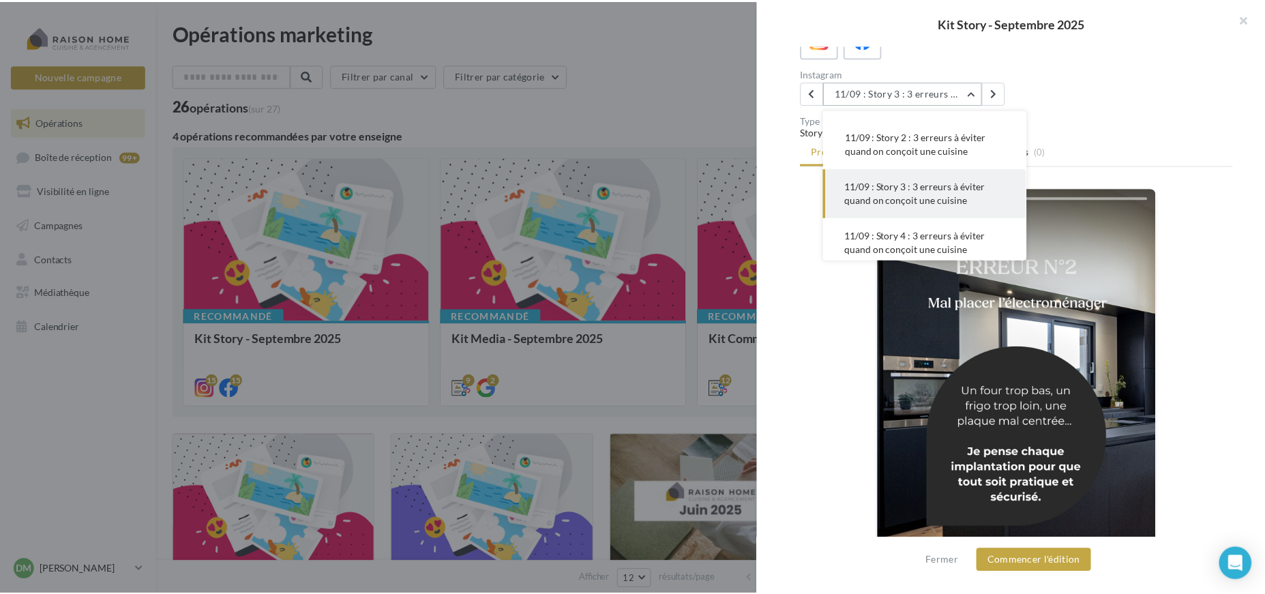
scroll to position [196, 0]
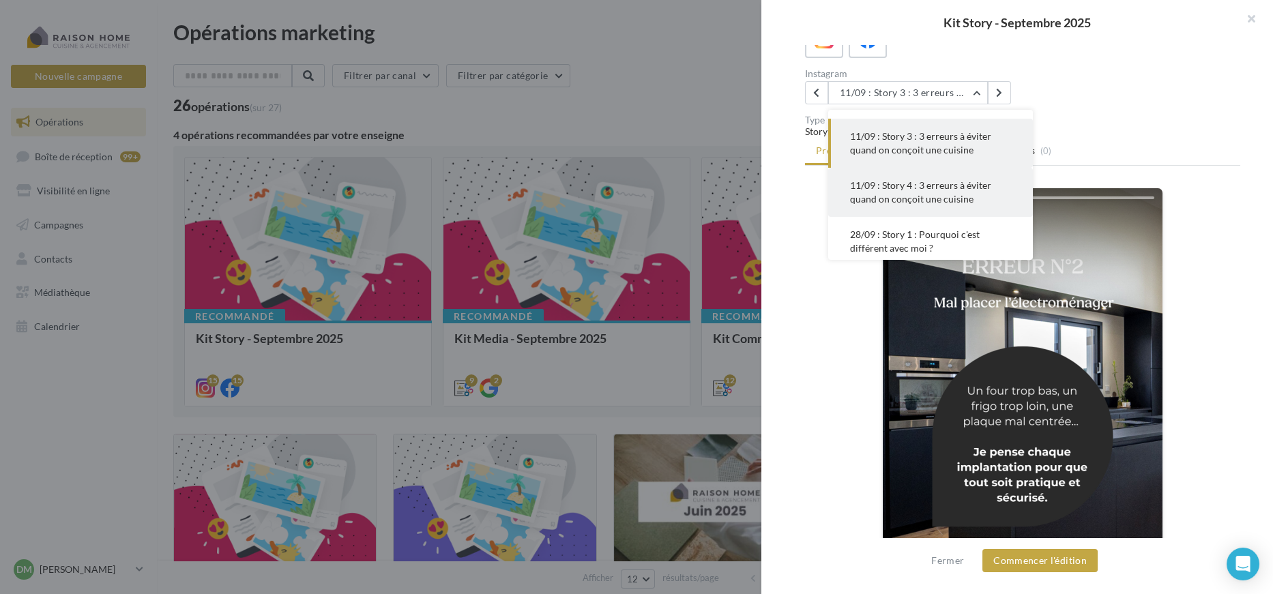
click at [943, 180] on span "11/09 : Story 4 : 3 erreurs à éviter quand on conçoit une cuisine" at bounding box center [920, 191] width 141 height 25
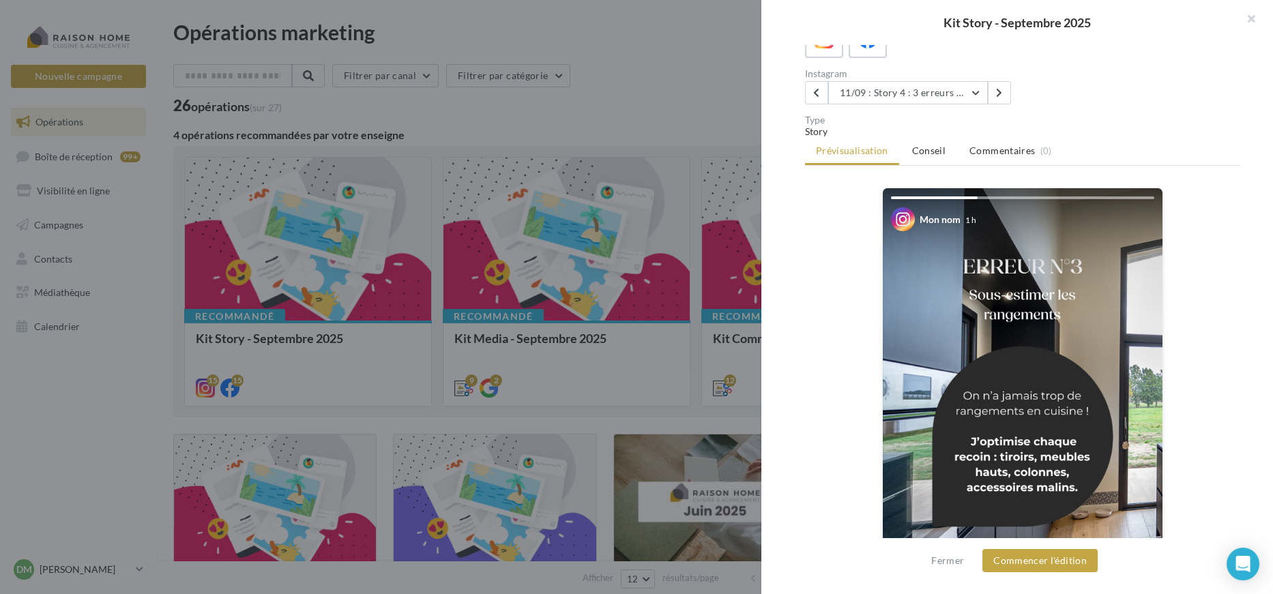
drag, startPoint x: 684, startPoint y: 102, endPoint x: 721, endPoint y: 30, distance: 81.1
click at [683, 101] on div at bounding box center [636, 297] width 1273 height 594
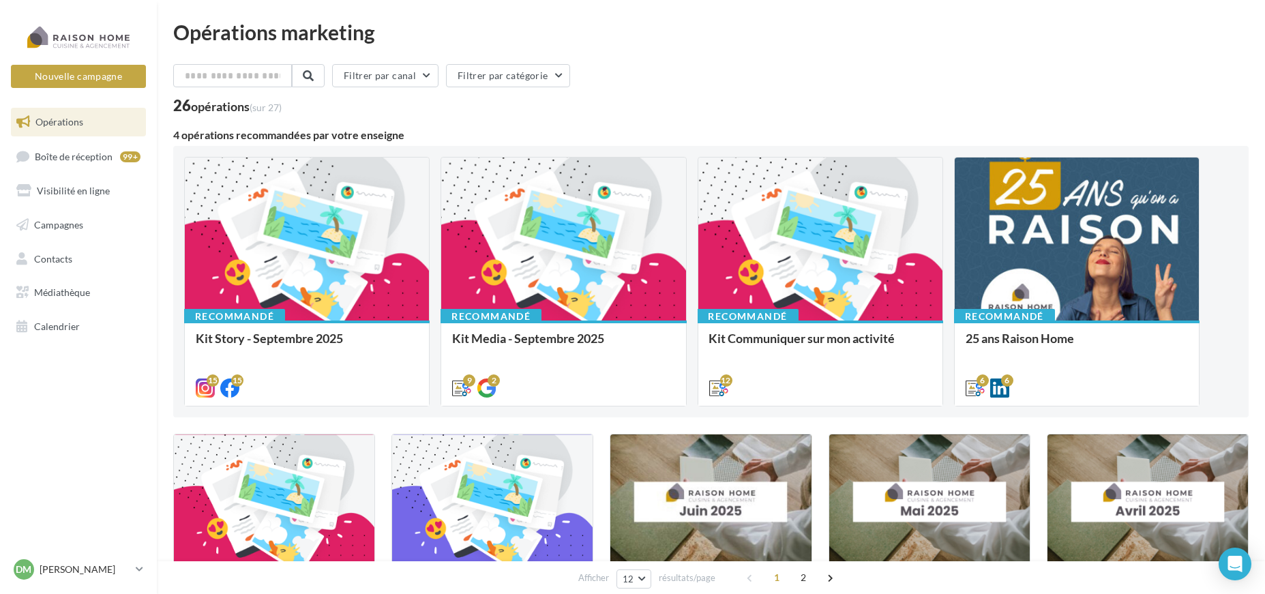
click at [66, 120] on span "Opérations" at bounding box center [59, 122] width 48 height 12
click at [84, 200] on link "Visibilité en ligne" at bounding box center [78, 191] width 141 height 29
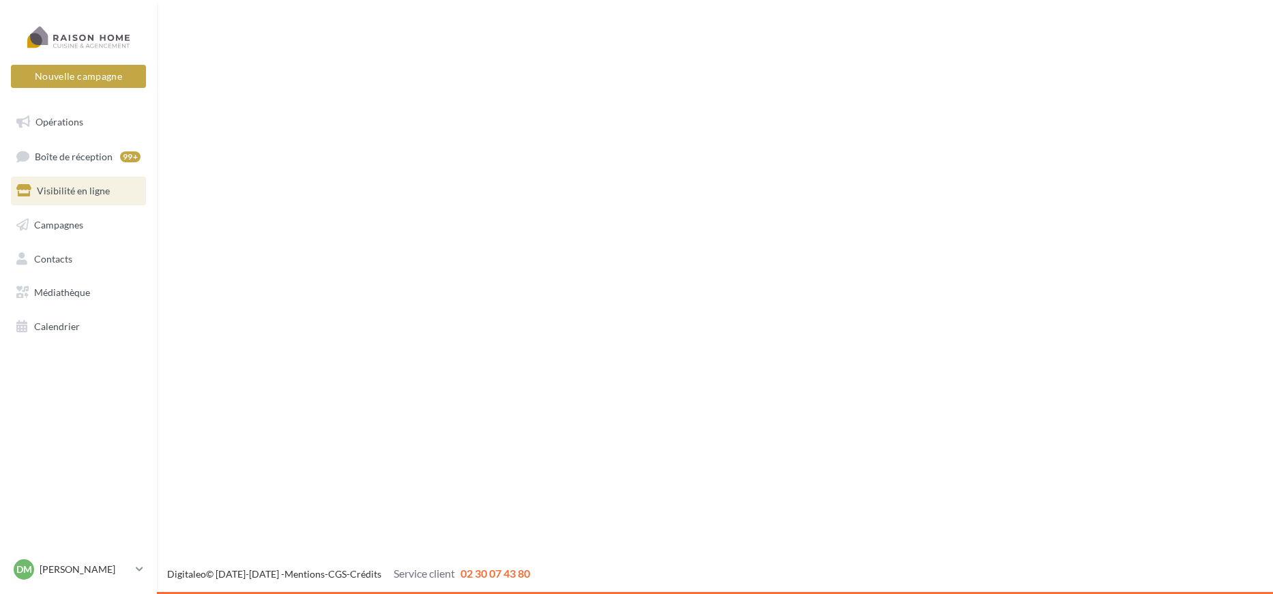
click at [80, 157] on span "Boîte de réception" at bounding box center [74, 156] width 78 height 12
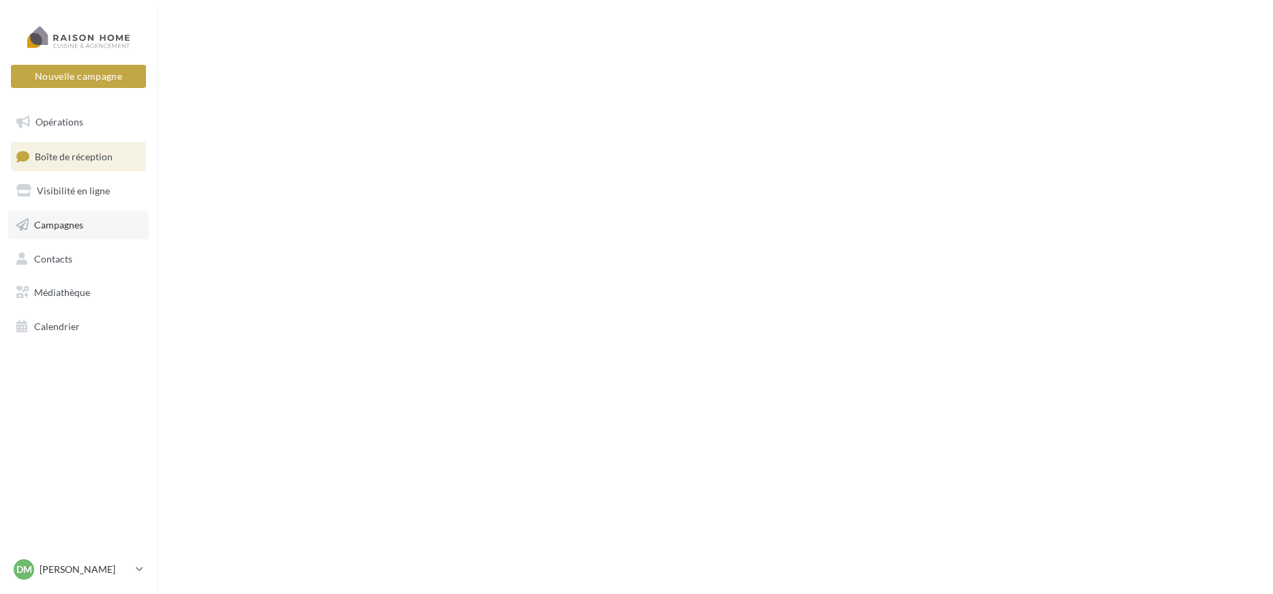
click at [90, 234] on link "Campagnes" at bounding box center [78, 225] width 141 height 29
